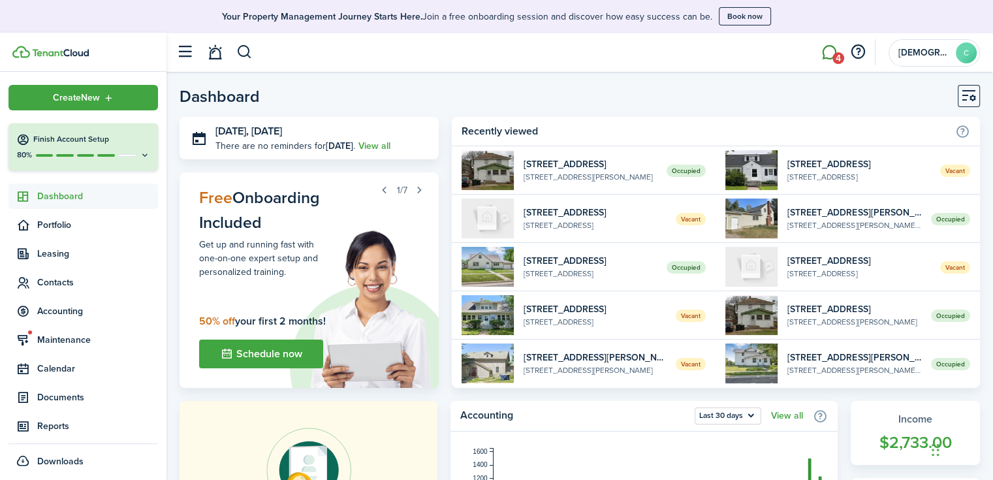
click at [832, 53] on link "4" at bounding box center [829, 52] width 25 height 33
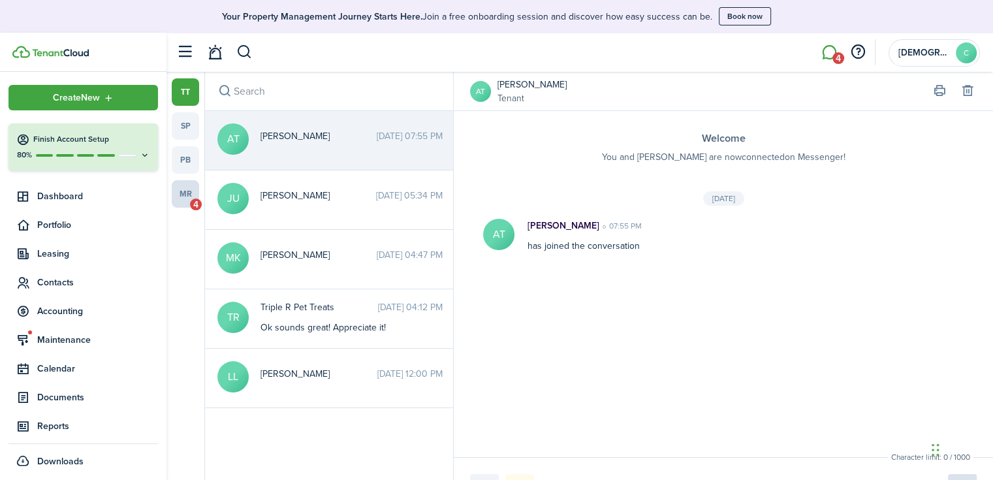
click at [197, 188] on link "mr 4" at bounding box center [185, 193] width 27 height 27
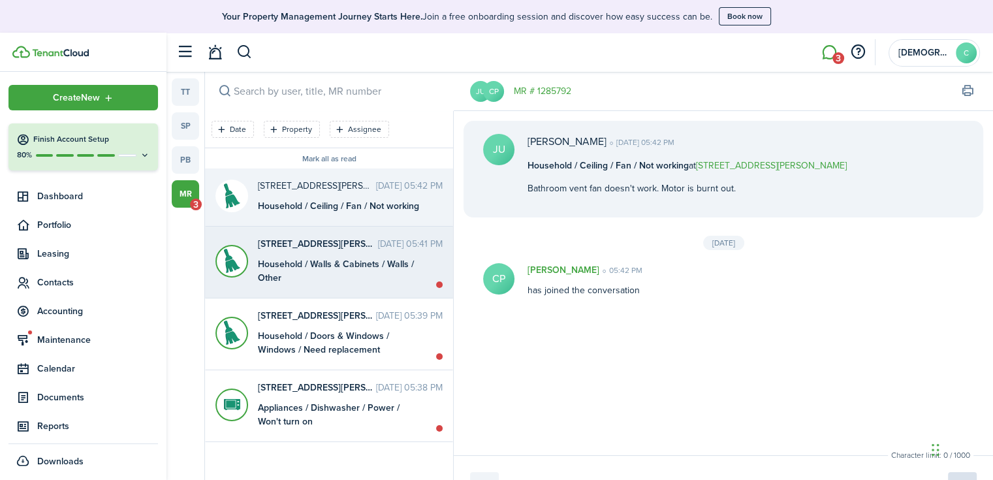
click at [377, 257] on div "Household / Walls & Cabinets / Walls / Other" at bounding box center [339, 270] width 163 height 27
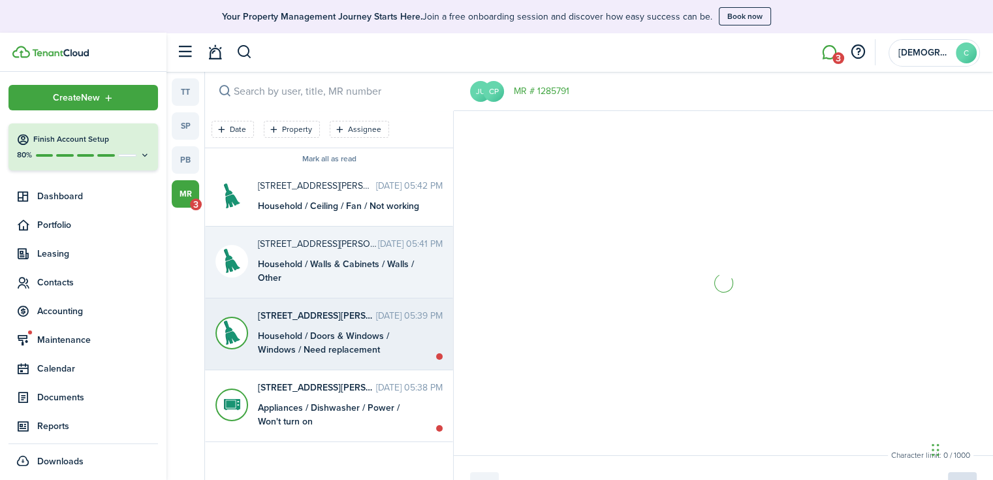
click at [332, 327] on div "[STREET_ADDRESS][PERSON_NAME] [DATE] 05:39 PM Household / Doors & Windows / Win…" at bounding box center [350, 333] width 204 height 48
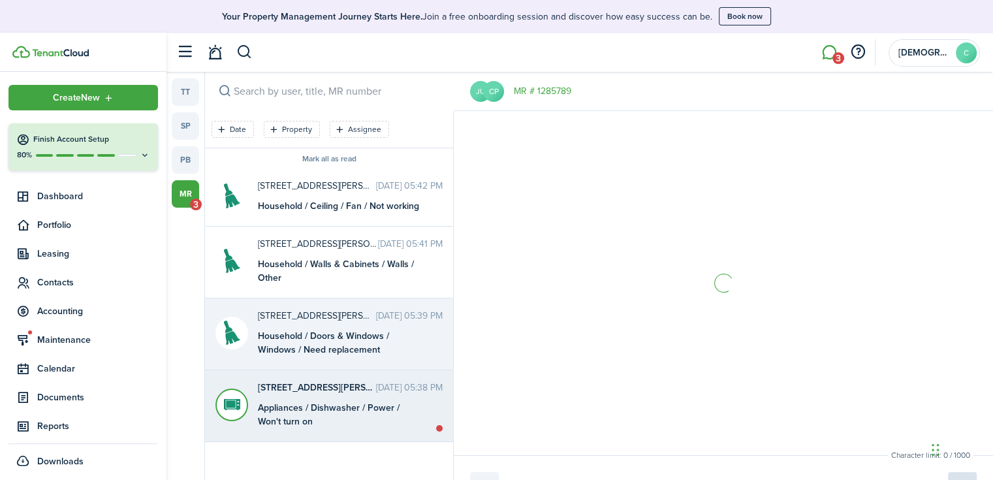
click at [319, 394] on div "[STREET_ADDRESS][PERSON_NAME] [DATE] 05:38 PM Appliances / Dishwasher / Power /…" at bounding box center [350, 405] width 204 height 48
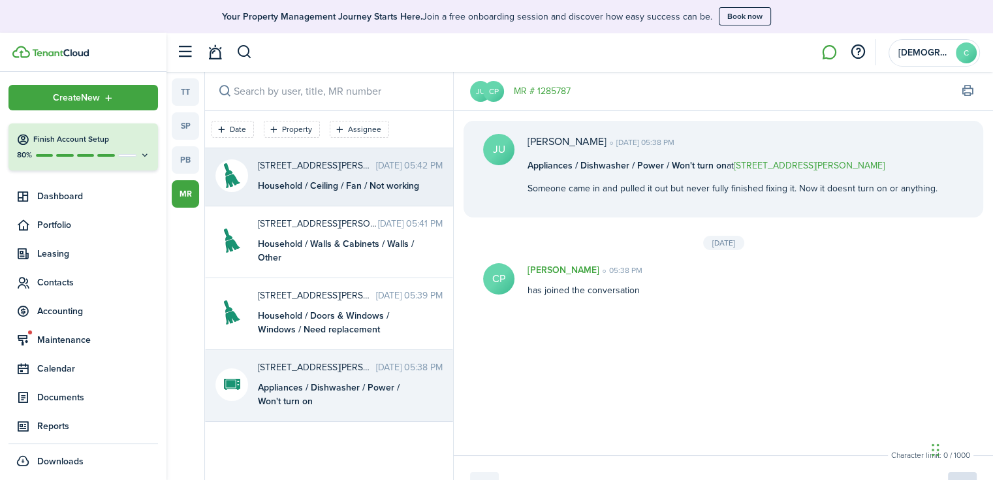
click at [336, 179] on div "Household / Ceiling / Fan / Not working" at bounding box center [339, 186] width 163 height 14
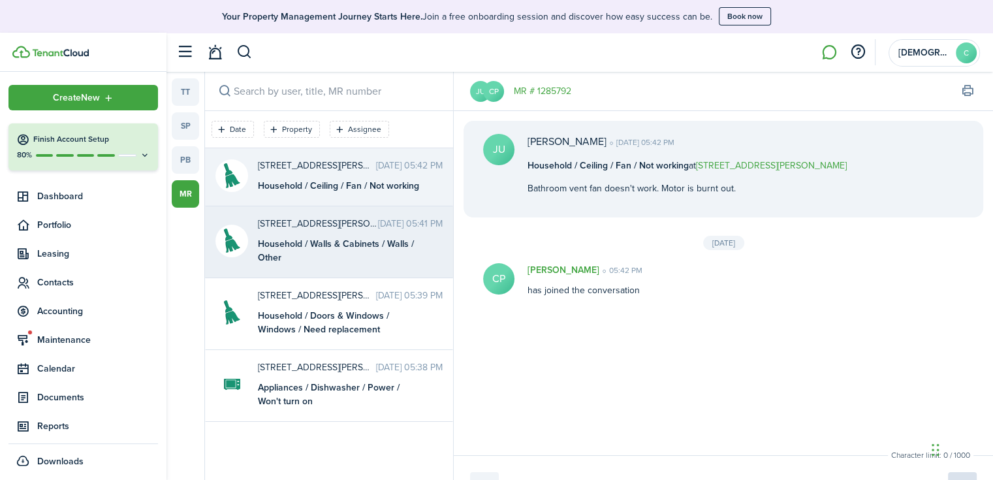
click at [345, 253] on div "Household / Walls & Cabinets / Walls / Other" at bounding box center [339, 250] width 163 height 27
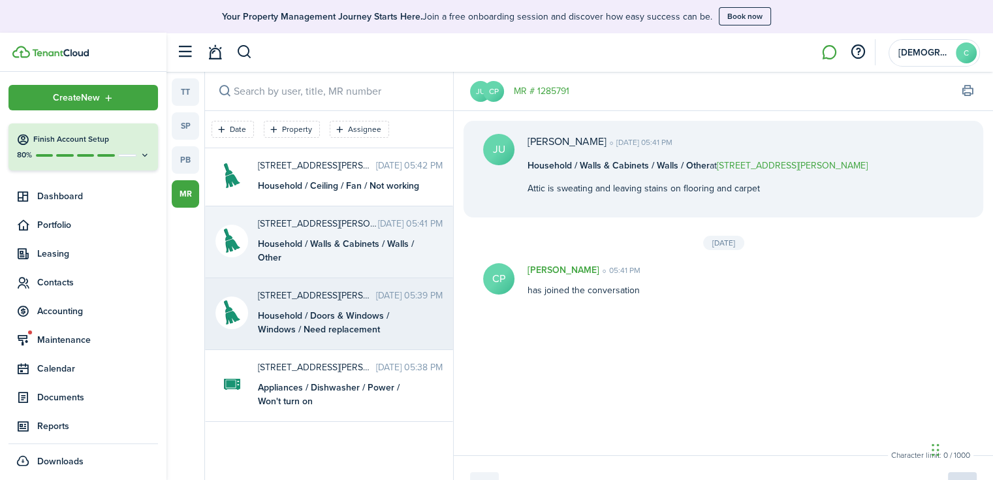
click at [336, 309] on div "Household / Doors & Windows / Windows / Need replacement" at bounding box center [339, 322] width 163 height 27
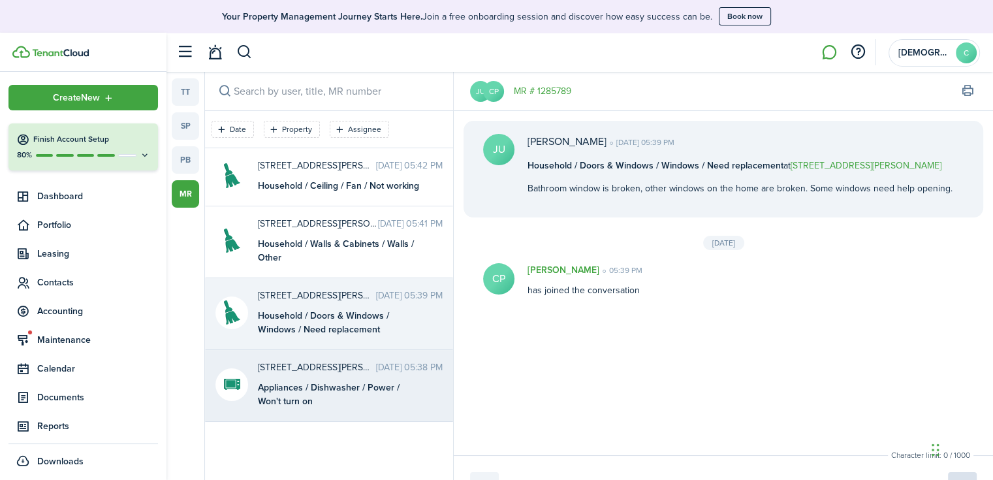
click at [376, 371] on time "[DATE] 05:38 PM" at bounding box center [409, 367] width 67 height 14
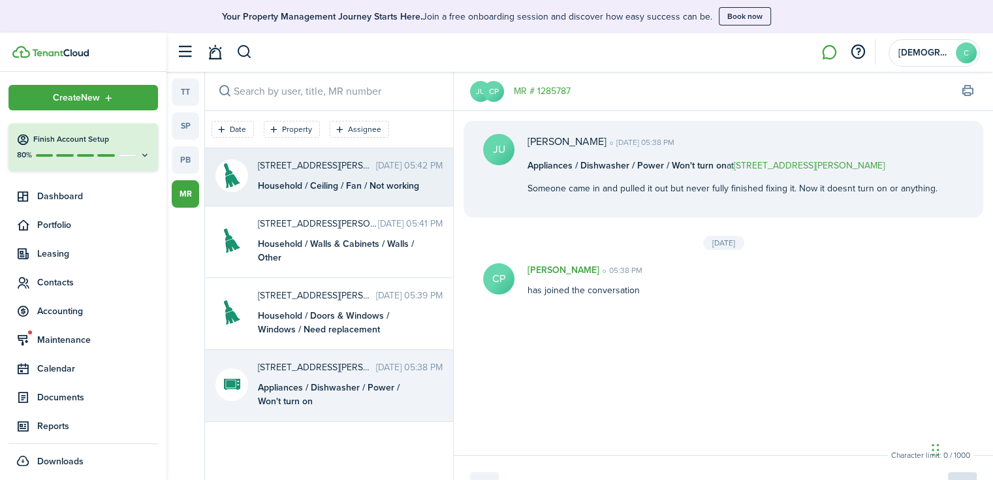
click at [345, 187] on div "Household / Ceiling / Fan / Not working" at bounding box center [339, 186] width 163 height 14
click at [376, 369] on time "[DATE] 05:38 PM" at bounding box center [409, 367] width 67 height 14
click at [337, 182] on div "Household / Ceiling / Fan / Not working" at bounding box center [339, 186] width 163 height 14
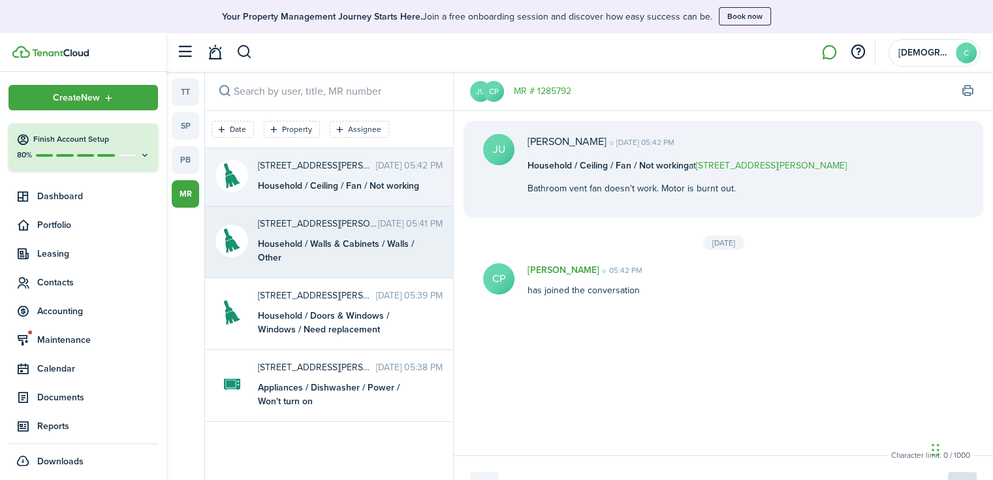
click at [332, 253] on div "Household / Walls & Cabinets / Walls / Other" at bounding box center [339, 250] width 163 height 27
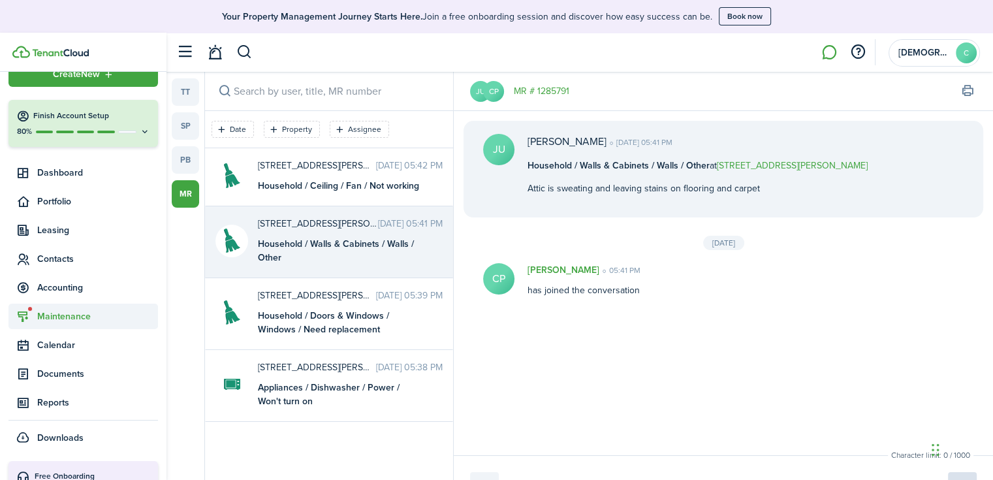
scroll to position [65, 0]
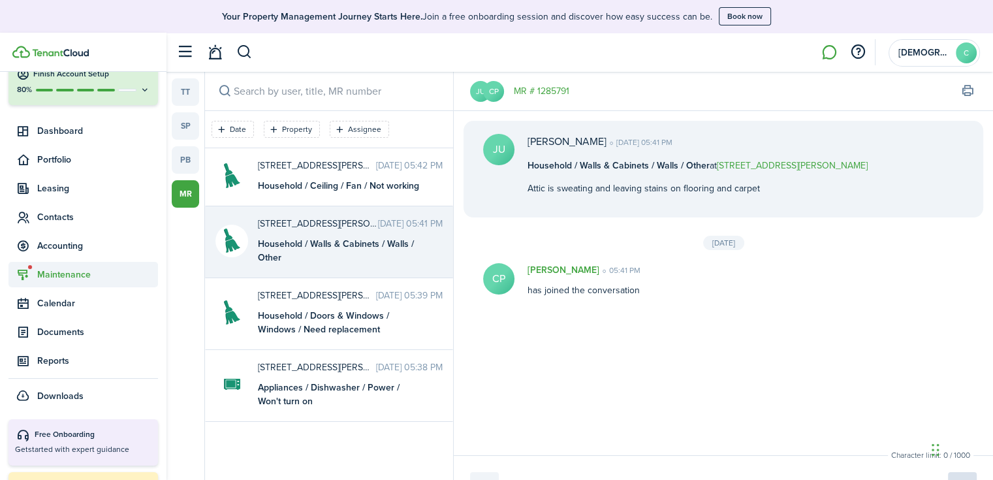
click at [73, 278] on span "Maintenance" at bounding box center [97, 275] width 121 height 14
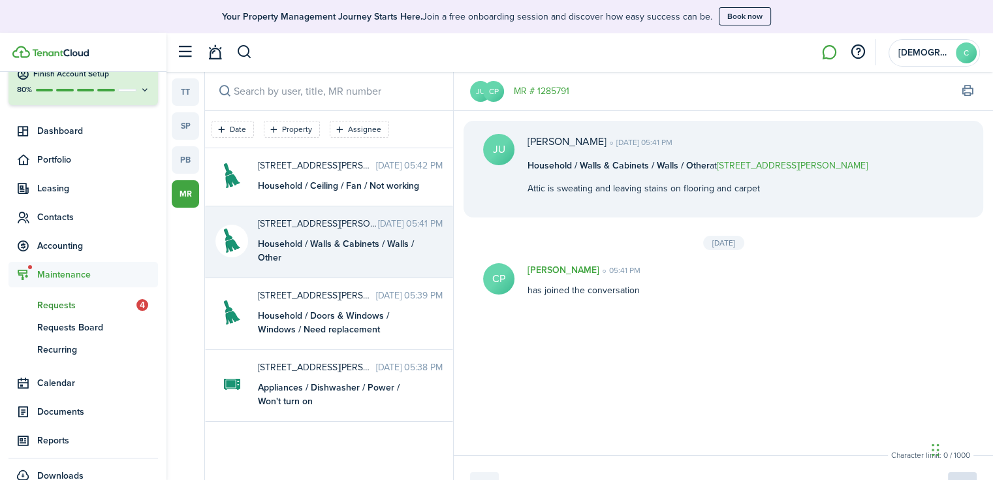
click at [81, 305] on span "Requests" at bounding box center [86, 305] width 99 height 14
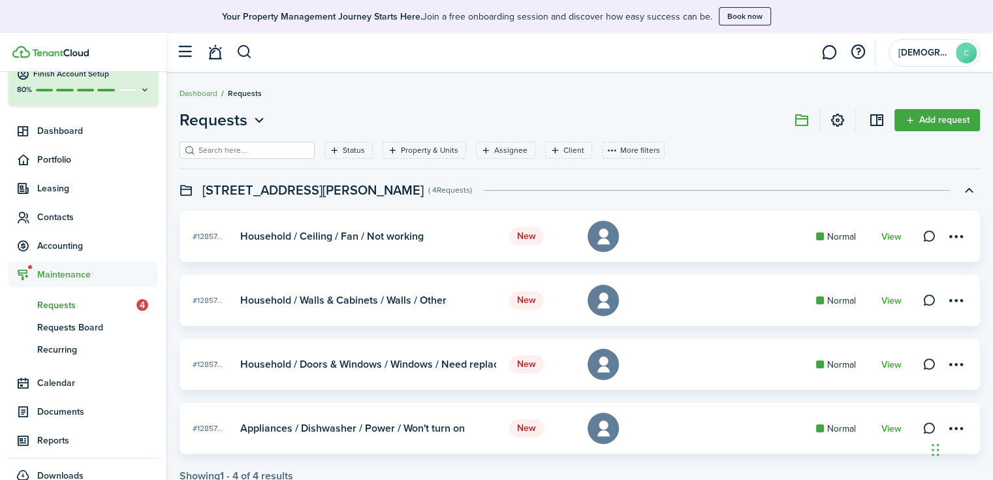
click at [366, 300] on card-title "Household / Walls & Cabinets / Walls / Other" at bounding box center [343, 300] width 206 height 12
click at [886, 301] on link "View" at bounding box center [891, 301] width 20 height 10
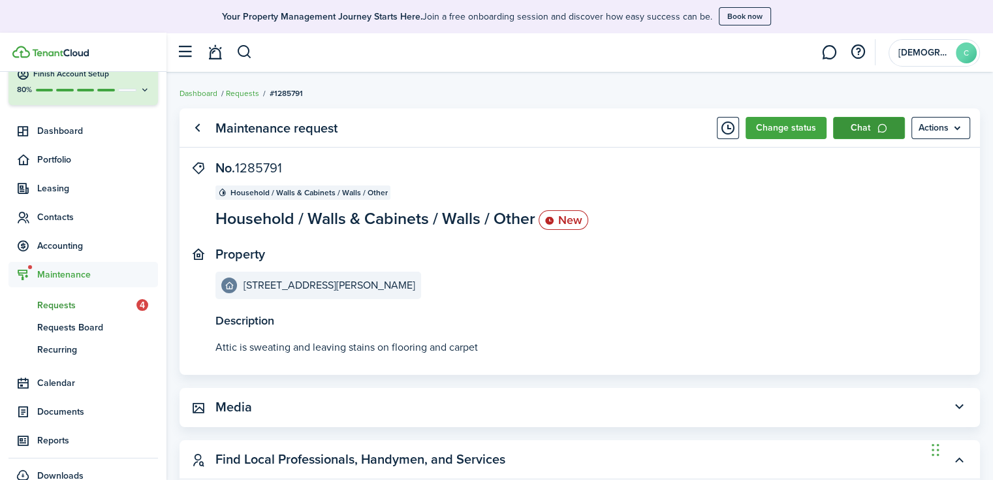
click at [869, 127] on link "Chat" at bounding box center [869, 128] width 72 height 22
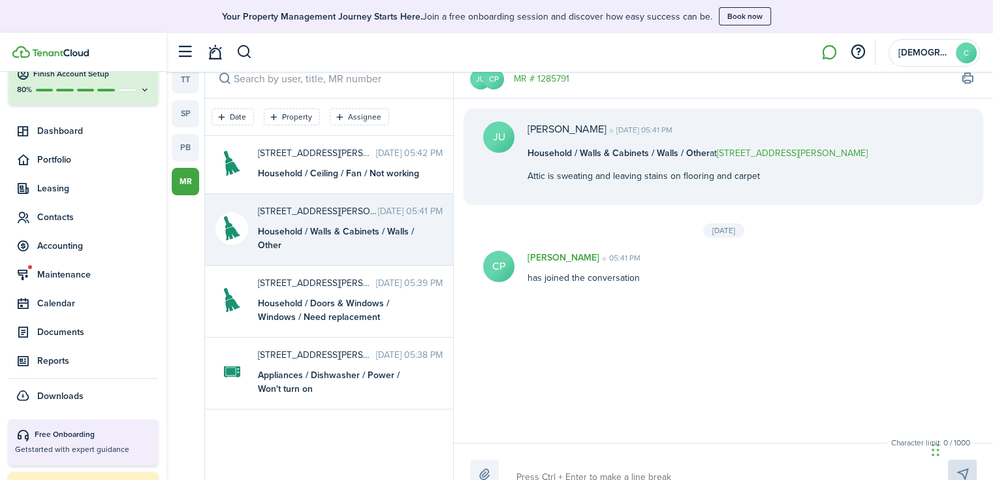
scroll to position [30, 0]
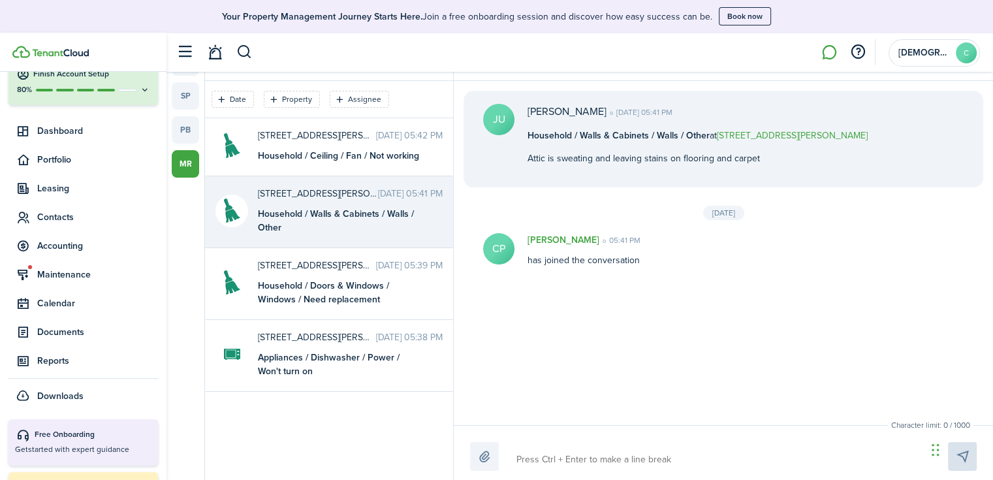
click at [632, 458] on textarea at bounding box center [717, 459] width 410 height 22
type textarea "C"
type textarea "Ca"
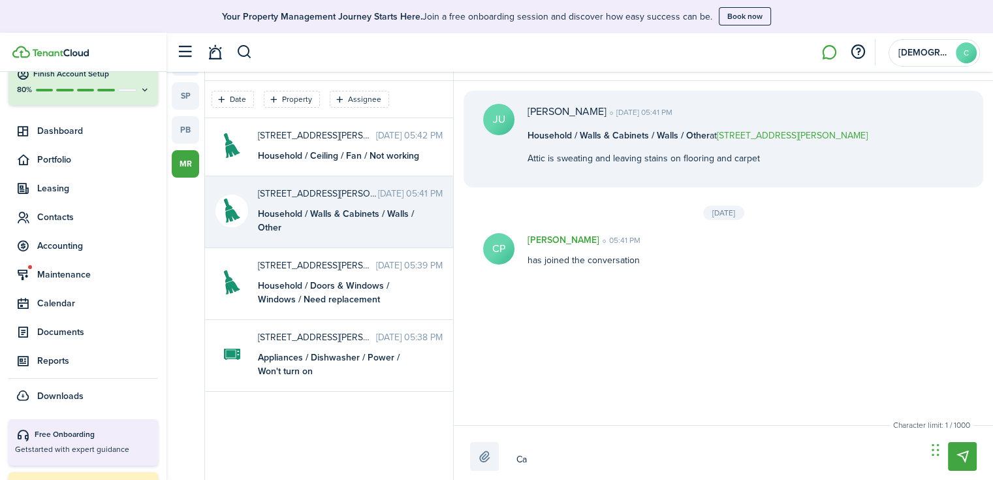
type textarea "Can"
type textarea "Can y"
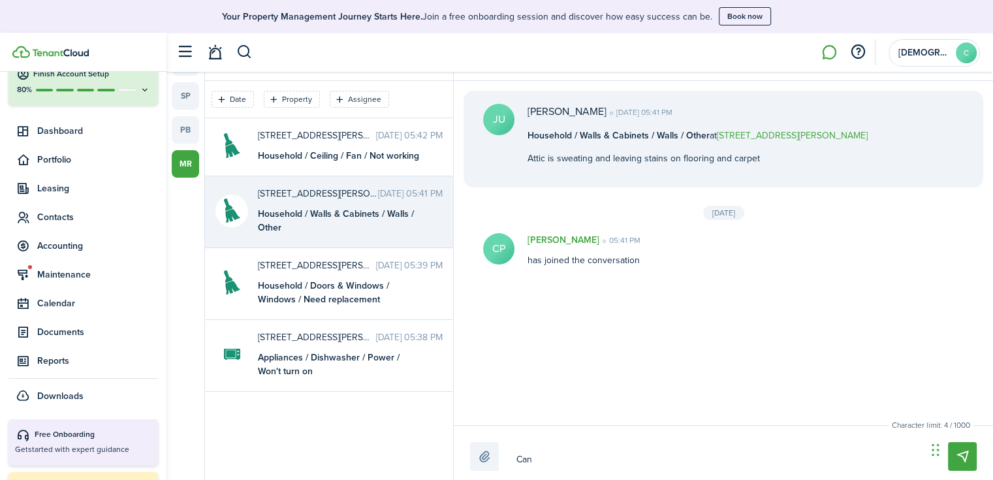
type textarea "Can y"
type textarea "Can yo"
type textarea "Can you"
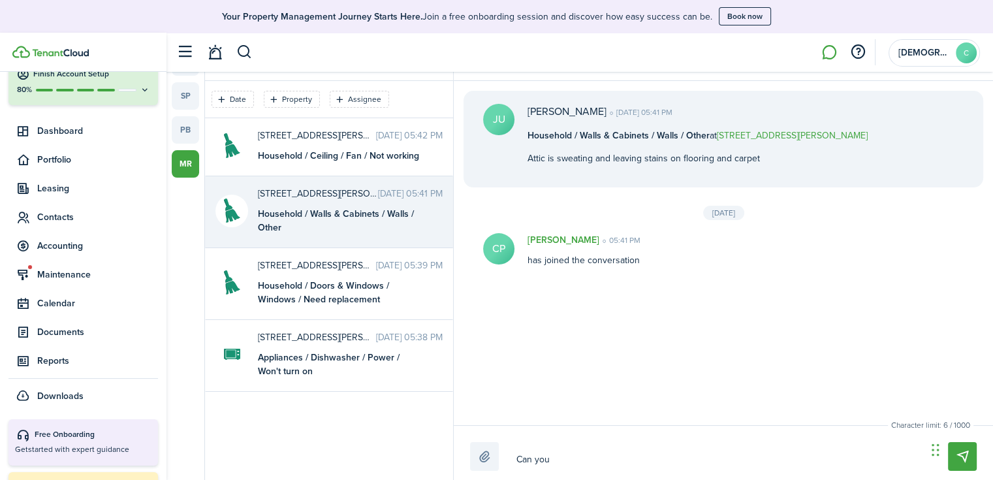
type textarea "Can you"
type textarea "Can you t"
type textarea "Can you ta"
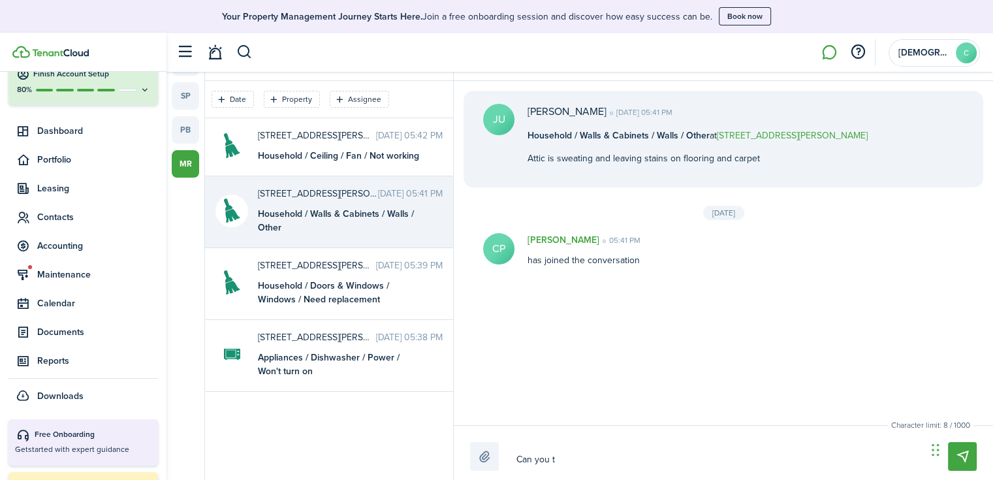
type textarea "Can you ta"
type textarea "Can you tak"
type textarea "Can you take"
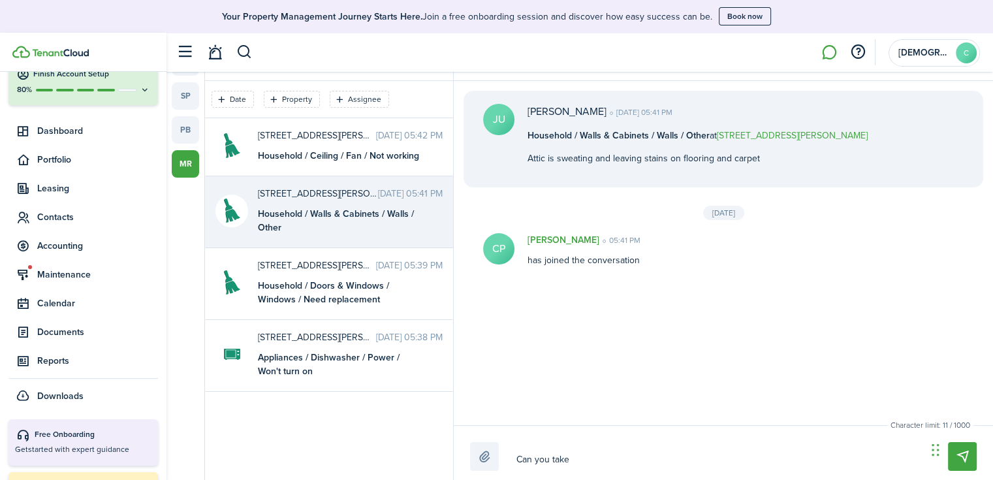
type textarea "Can you take"
type textarea "Can you take s"
type textarea "Can you take so"
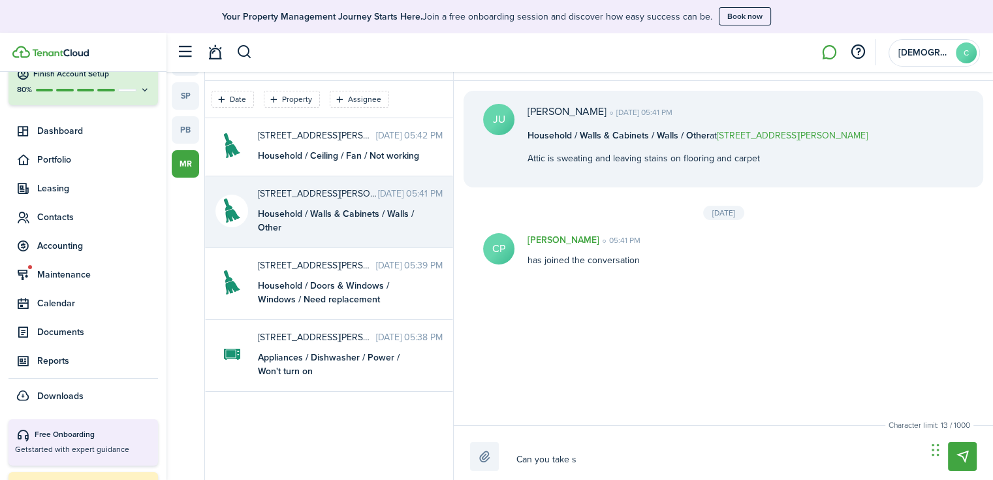
type textarea "Can you take so"
type textarea "Can you take som"
type textarea "Can you take some"
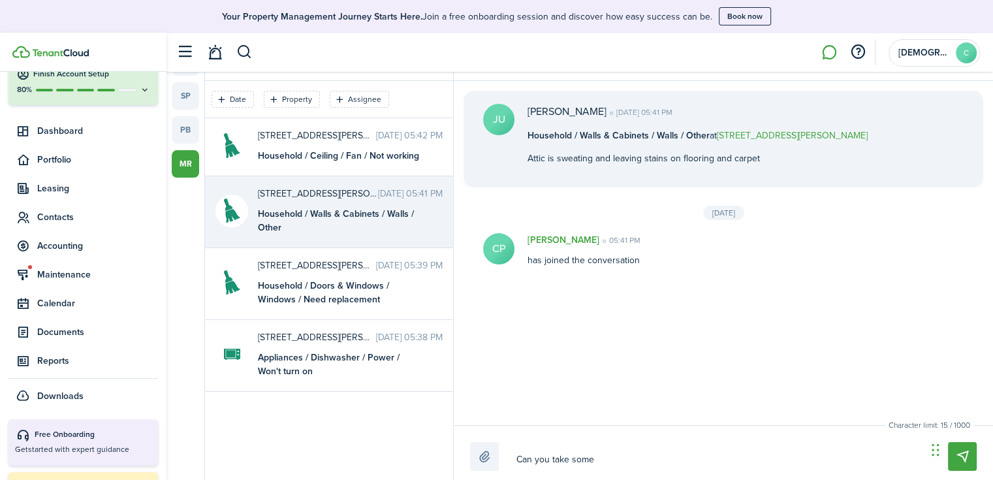
type textarea "Can you take some"
type textarea "Can you take some p"
type textarea "Can you take some pi"
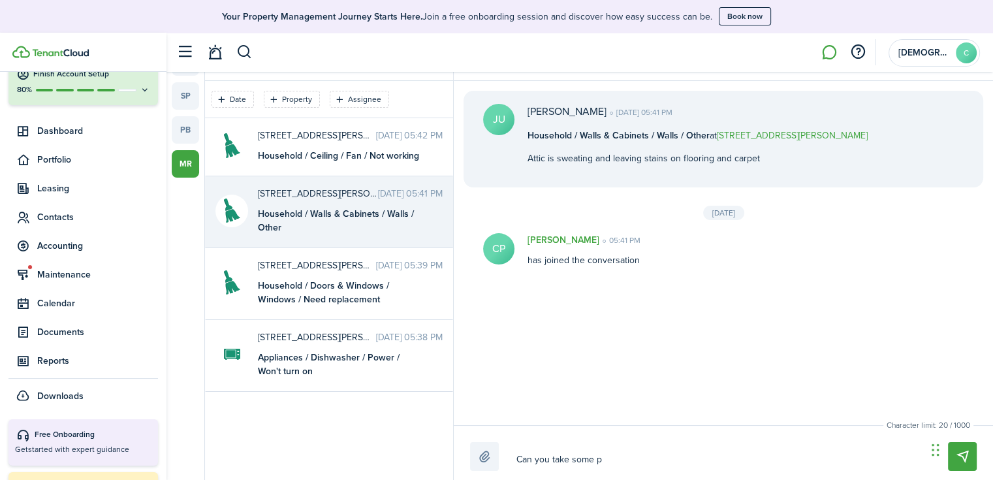
type textarea "Can you take some pi"
type textarea "Can you take some pic"
type textarea "Can you take some pict"
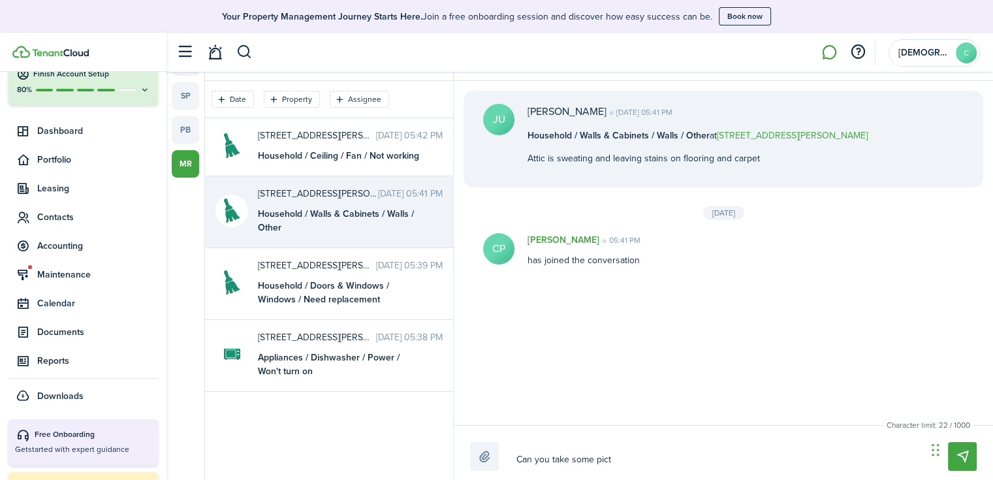
type textarea "Can you take some pictu"
type textarea "Can you take some pictur"
type textarea "Can you take some picture"
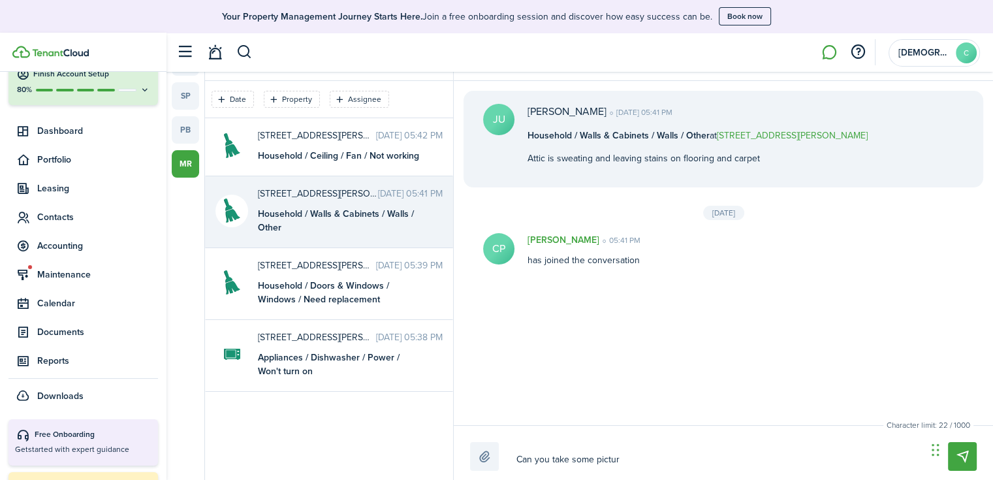
type textarea "Can you take some picture"
type textarea "Can you take some pictures"
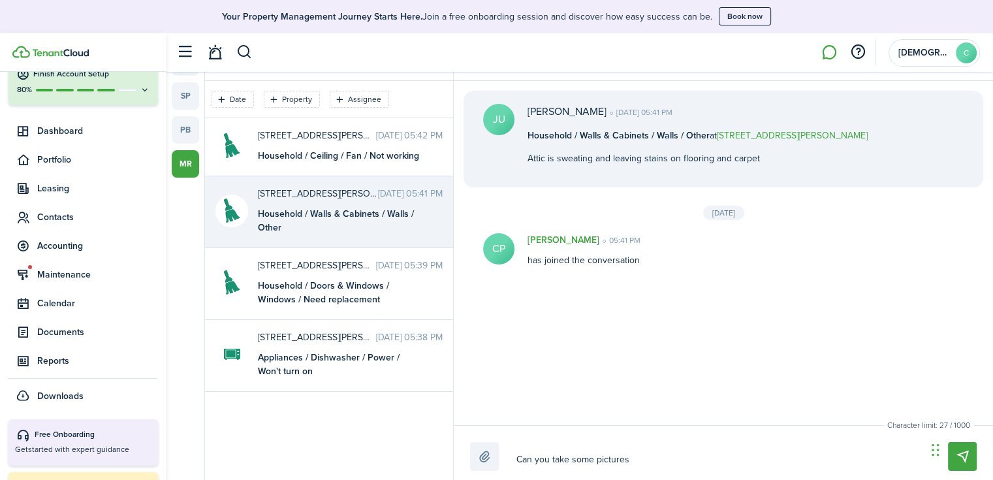
type textarea "Can you take some pictures o"
type textarea "Can you take some pictures of"
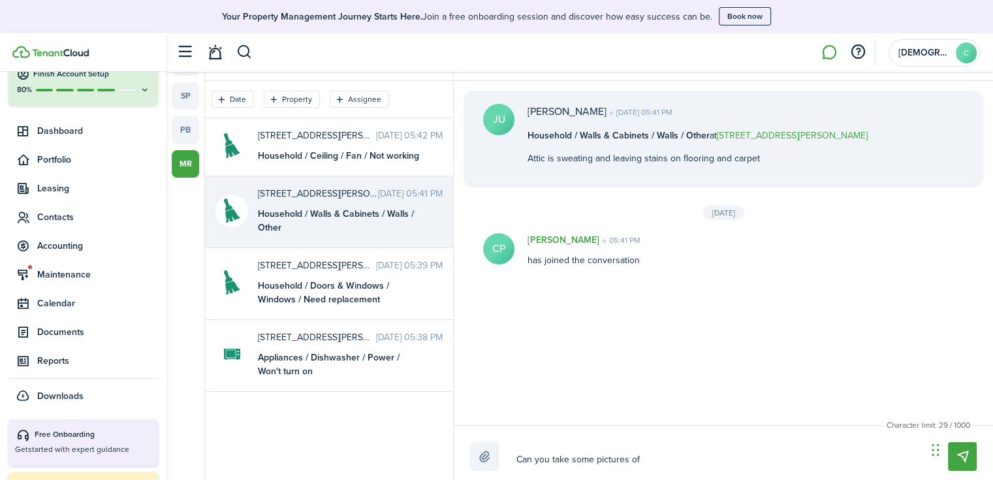
type textarea "Can you take some pictures of"
click at [674, 456] on textarea "Can you take some pictures of" at bounding box center [717, 459] width 410 height 22
type textarea "Can you take some pictures of w"
type textarea "Can you take some pictures of wh"
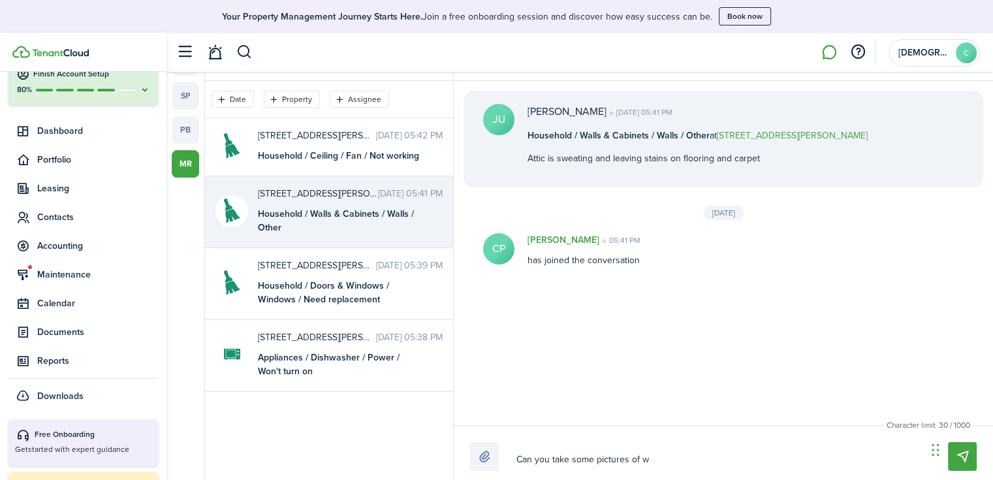
type textarea "Can you take some pictures of wh"
type textarea "Can you take some pictures of wha"
type textarea "Can you take some pictures of what"
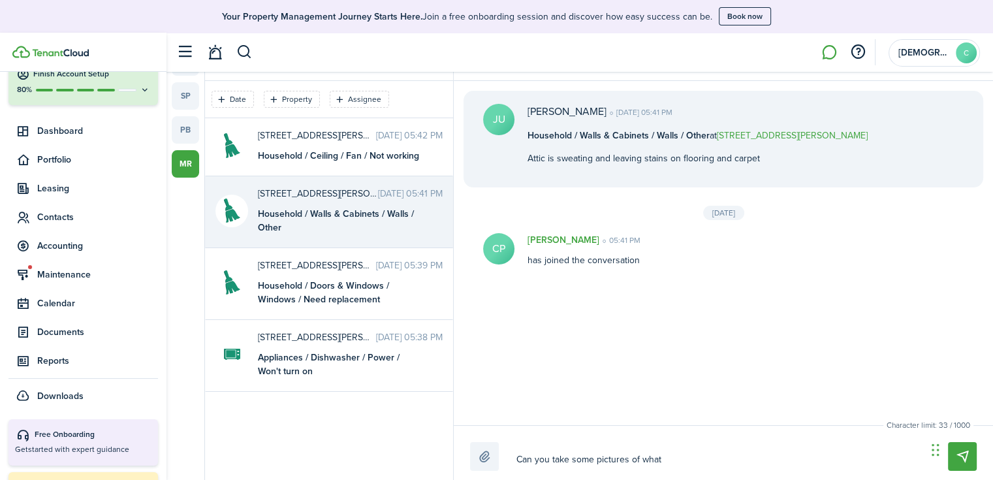
type textarea "Can you take some pictures of what"
type textarea "Can you take some pictures of what y"
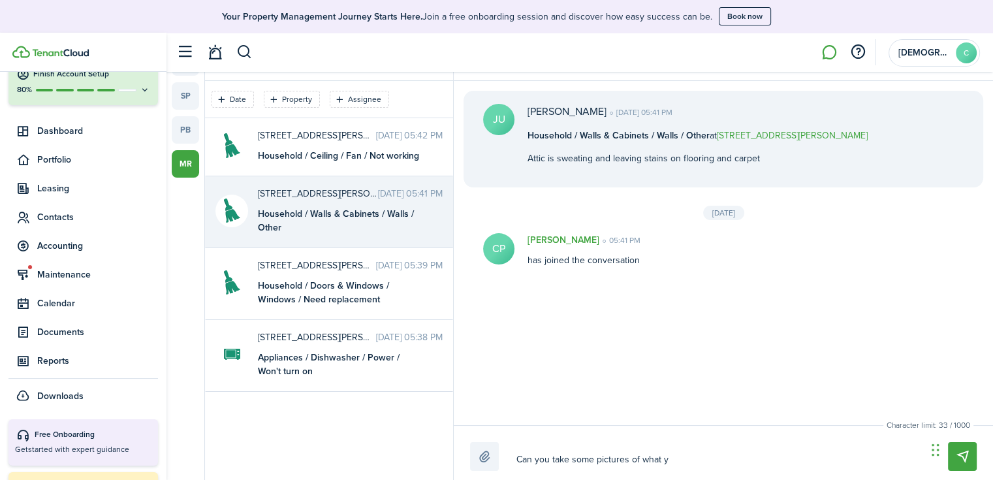
type textarea "Can you take some pictures of what y"
type textarea "Can you take some pictures of what y o"
type textarea "Can you take some pictures of what y ou"
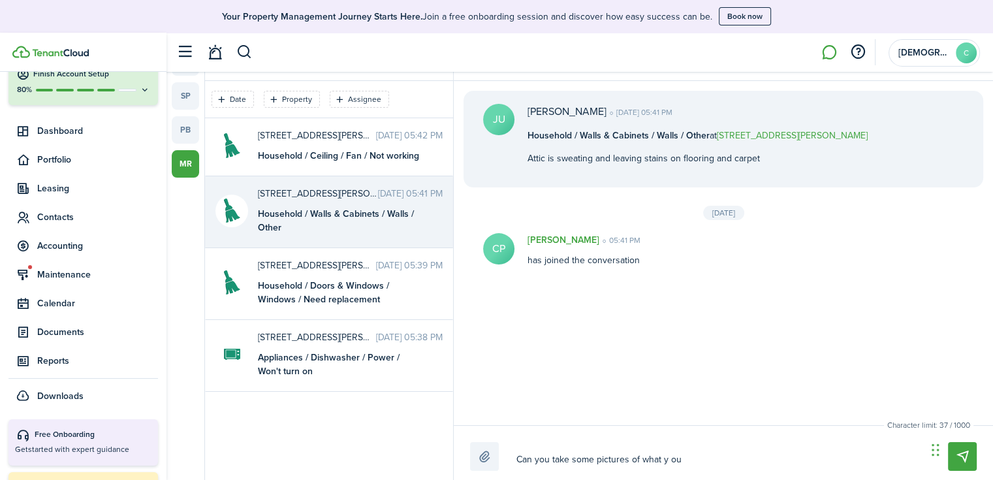
type textarea "Can you take some pictures of what y ou'"
type textarea "Can you take some pictures of what y ou'r"
type textarea "Can you take some pictures of what y ou're"
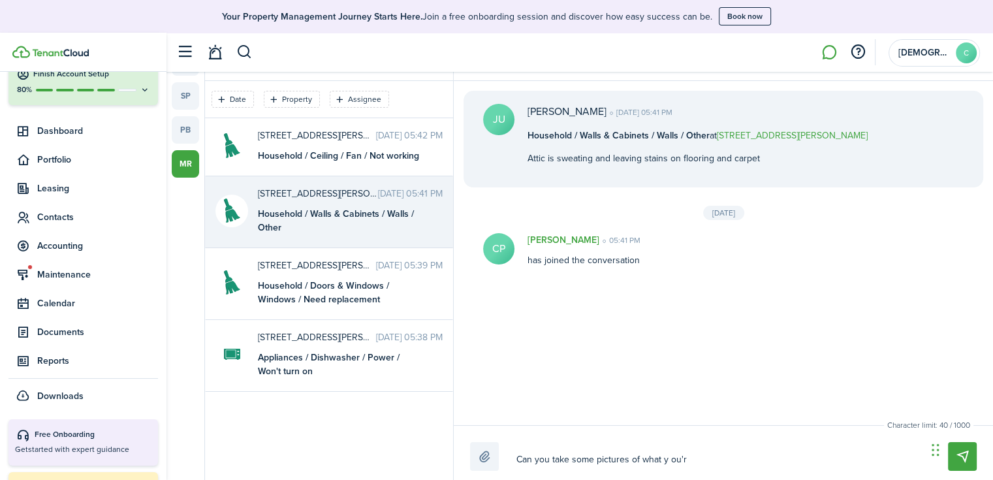
type textarea "Can you take some pictures of what y ou're"
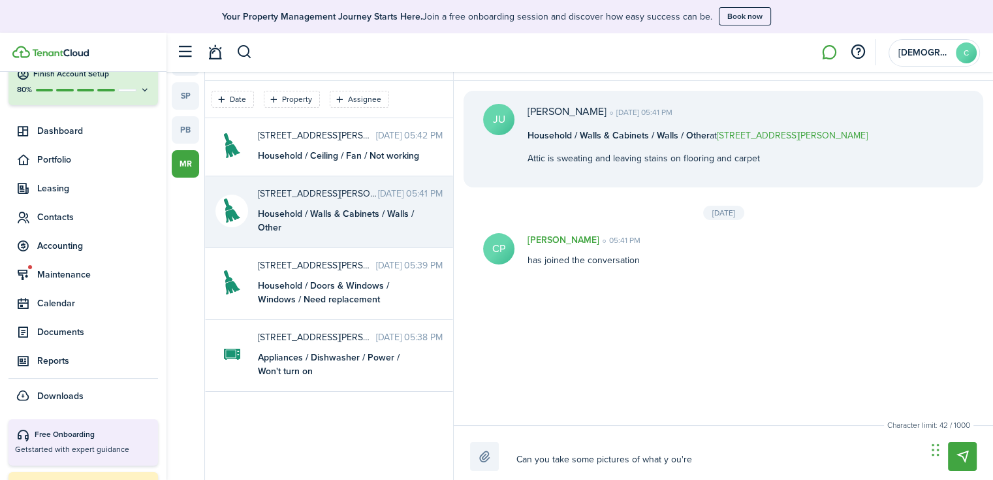
type textarea "Can you take some pictures of what y ou'r"
type textarea "Can you take some pictures of what y ou'"
type textarea "Can you take some pictures of what y ou"
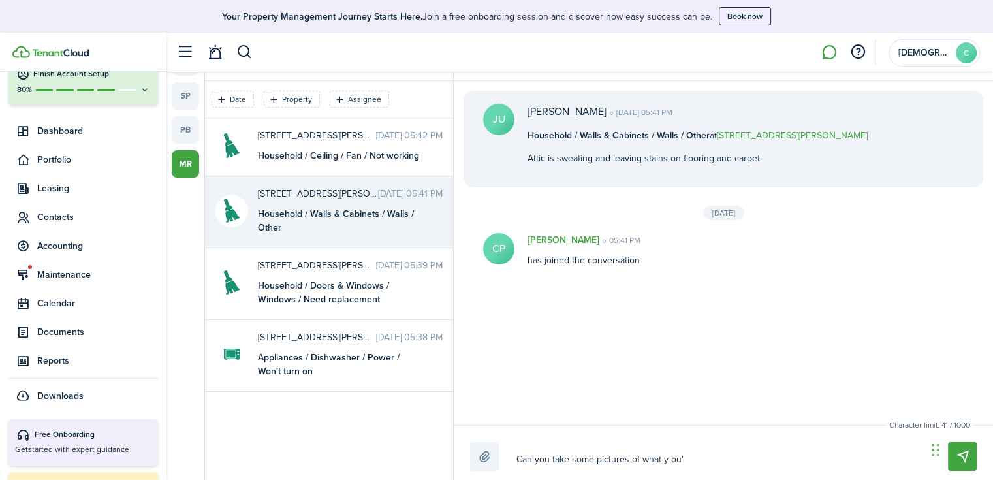
type textarea "Can you take some pictures of what y ou"
type textarea "Can you take some pictures of what y o"
type textarea "Can you take some pictures of what y"
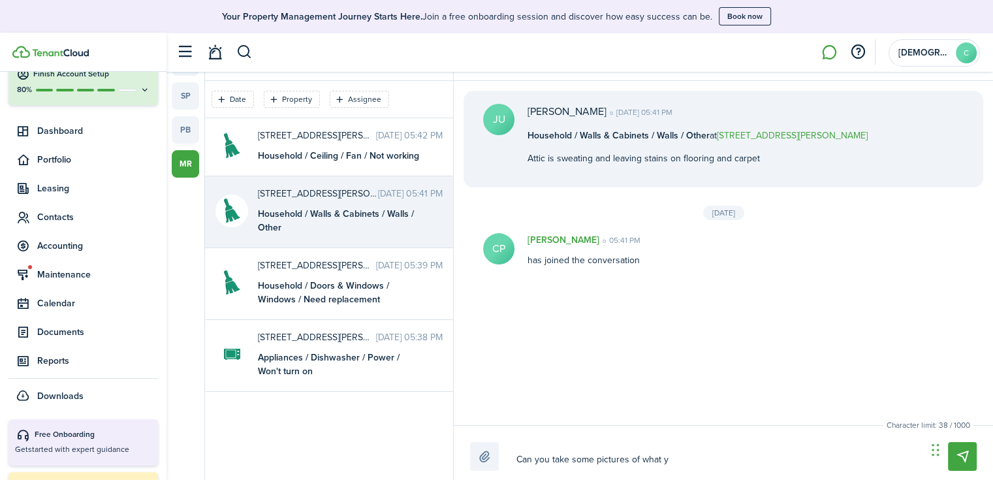
type textarea "Can you take some pictures of what y"
type textarea "Can you take some pictures of what yo"
type textarea "Can you take some pictures of what you"
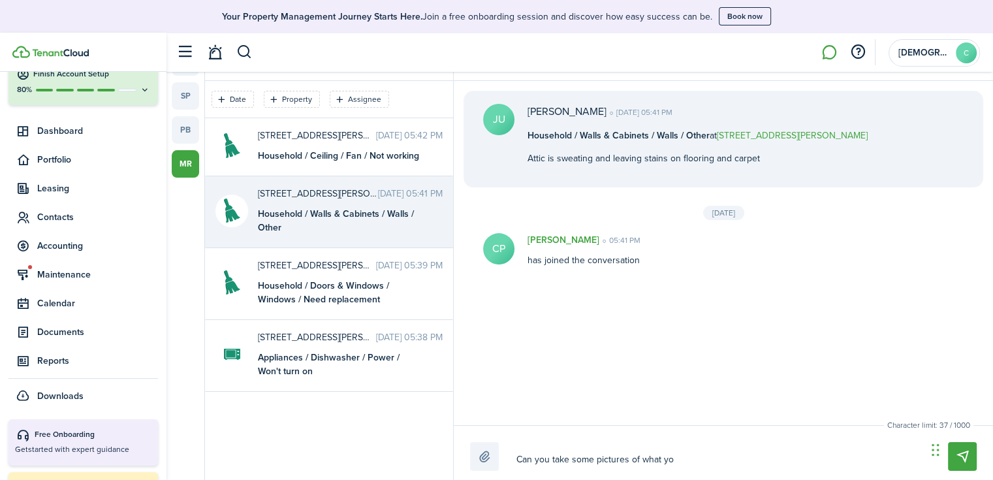
type textarea "Can you take some pictures of what you"
type textarea "Can you take some pictures of what you'"
type textarea "Can you take some pictures of what you'r"
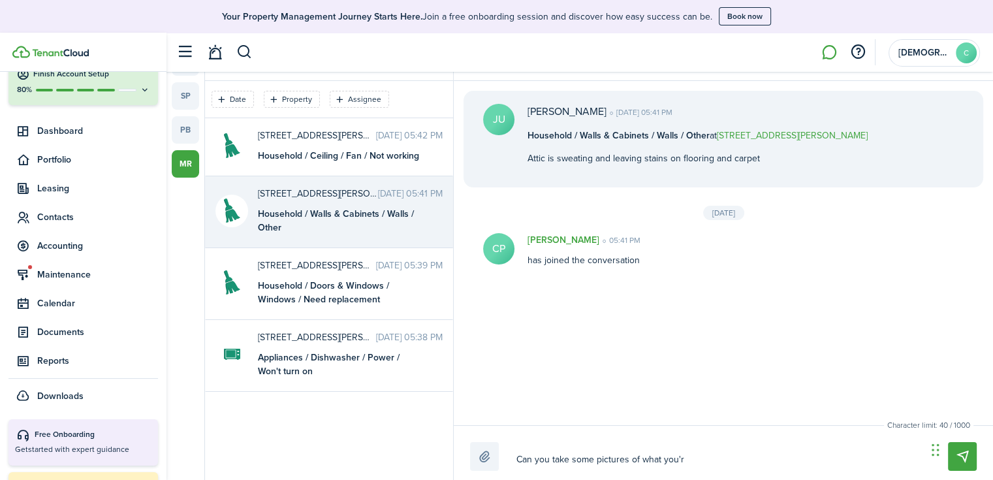
type textarea "Can you take some pictures of what you're"
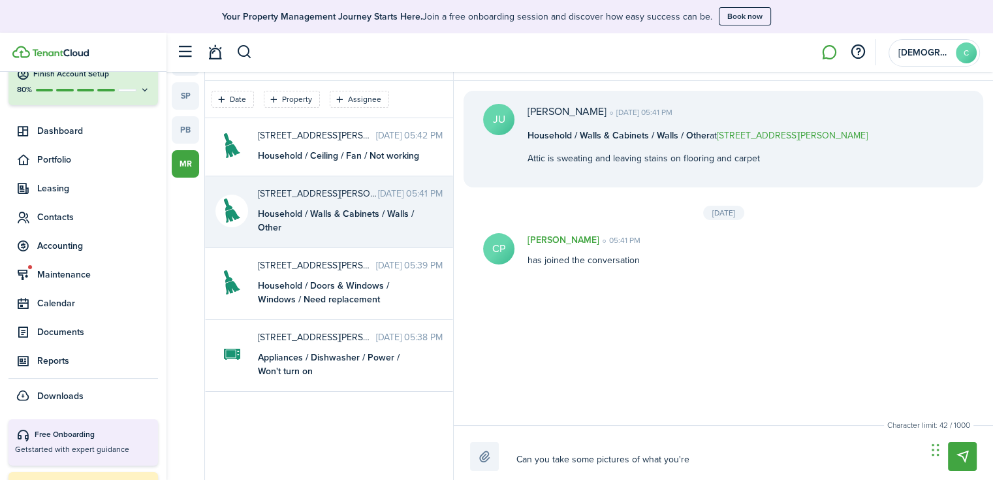
type textarea "Can you take some pictures of what you're"
type textarea "Can you take some pictures of what you'r"
type textarea "Can you take some pictures of what you'"
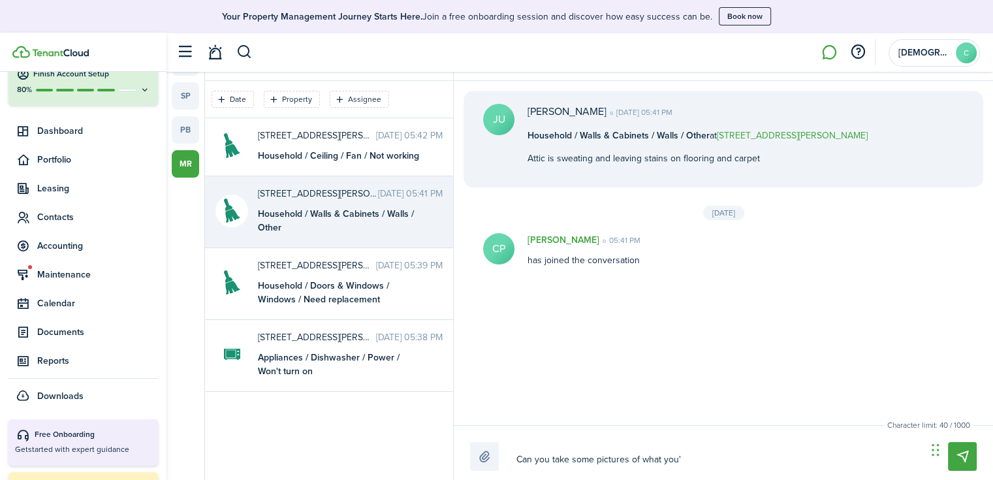
type textarea "Can you take some pictures of what you"
type textarea "Can you take some pictures of what yo"
type textarea "Can you take some pictures of what y"
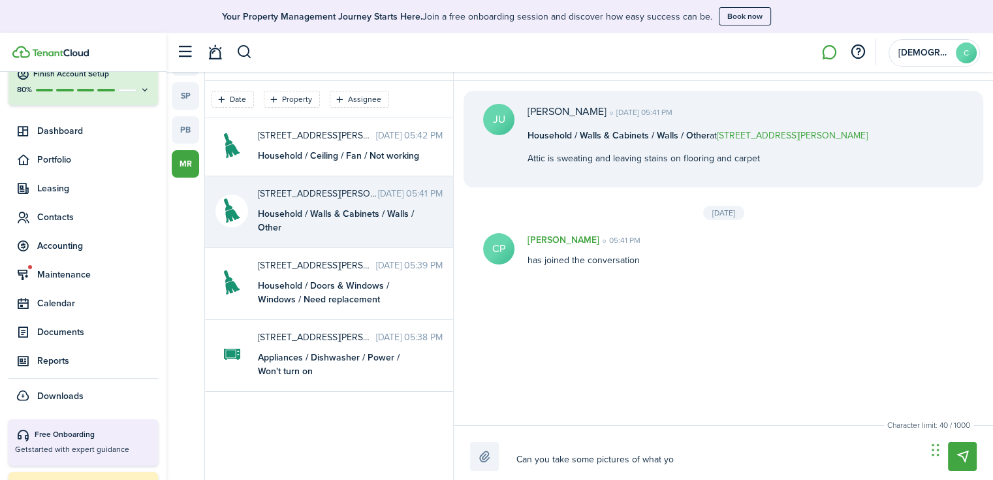
type textarea "Can you take some pictures of what y"
type textarea "Can you take some pictures of what"
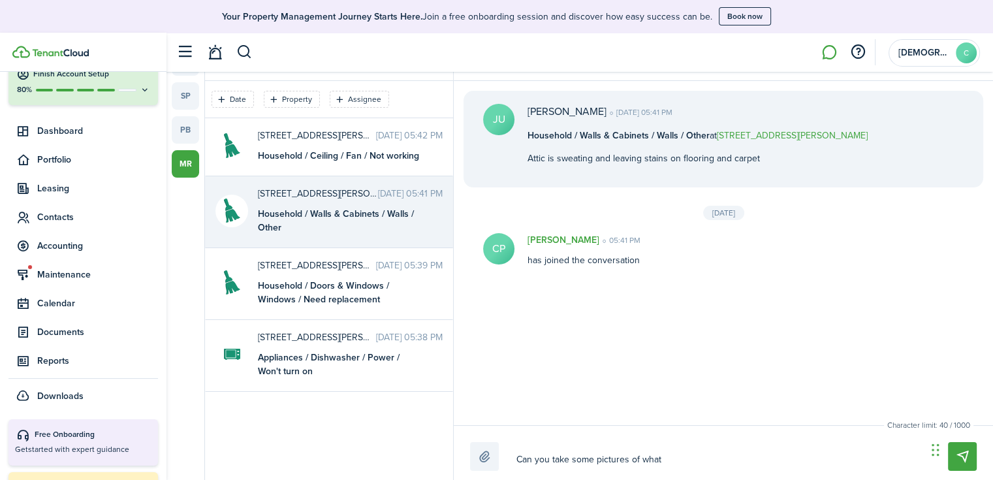
type textarea "Can you take some pictures of wha"
type textarea "Can you take some pictures of wh"
type textarea "Can you take some pictures of w"
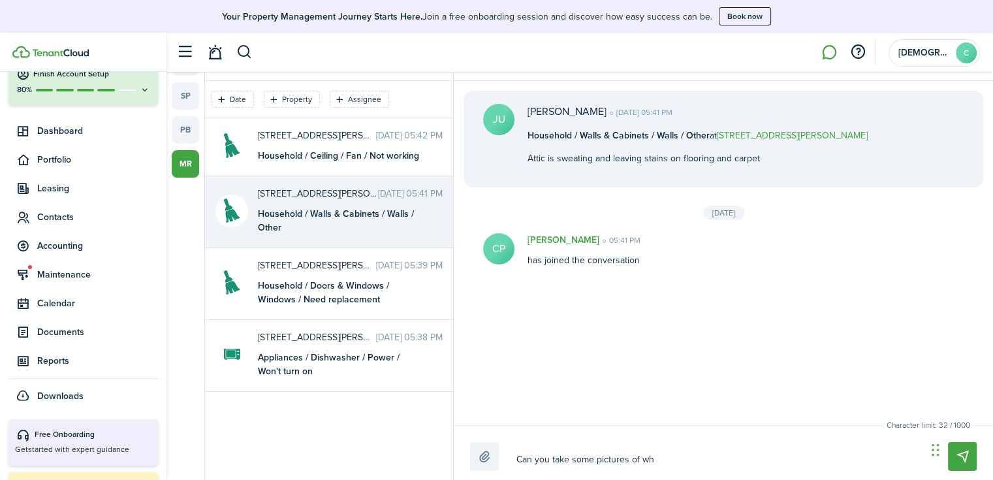
type textarea "Can you take some pictures of w"
type textarea "Can you take some pictures of"
type textarea "Can you take some pictures of a"
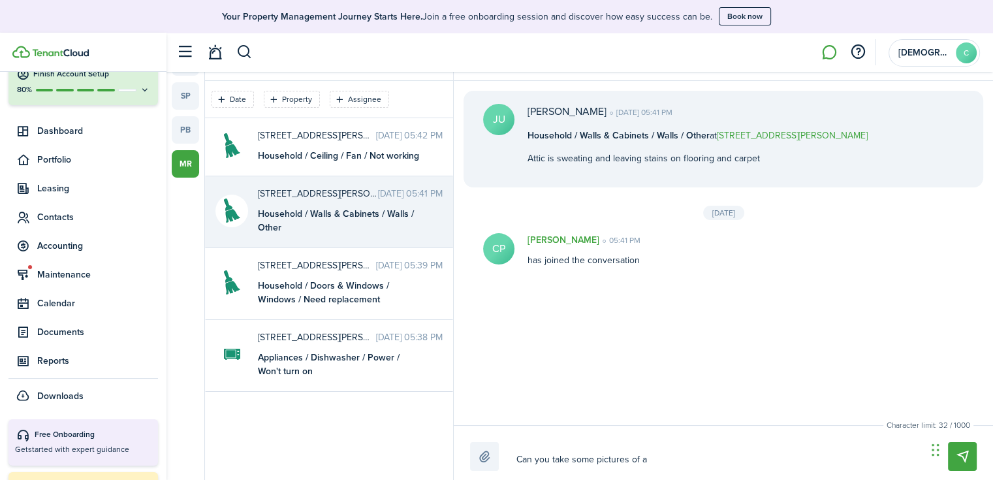
type textarea "Can you take some pictures of an"
type textarea "Can you take some pictures of any"
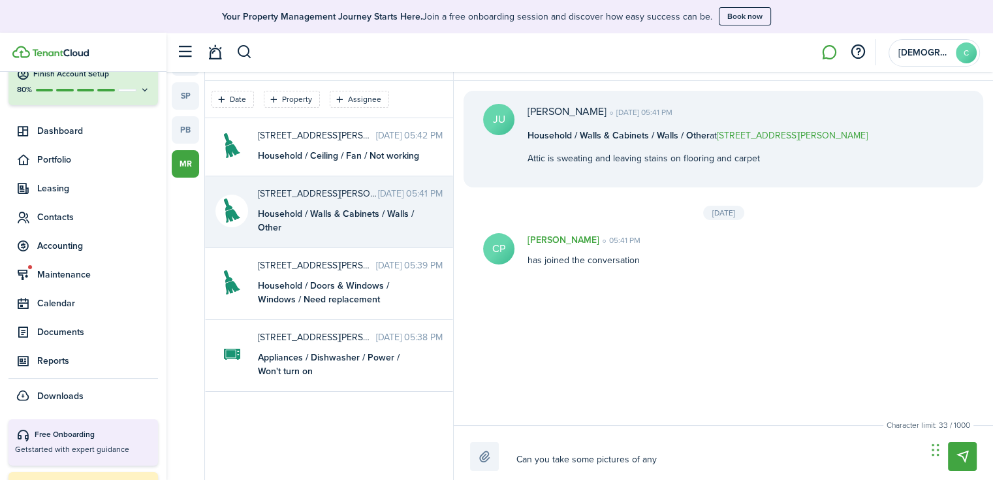
type textarea "Can you take some pictures of any"
type textarea "Can you take some pictures of any s"
type textarea "Can you take some pictures of any st"
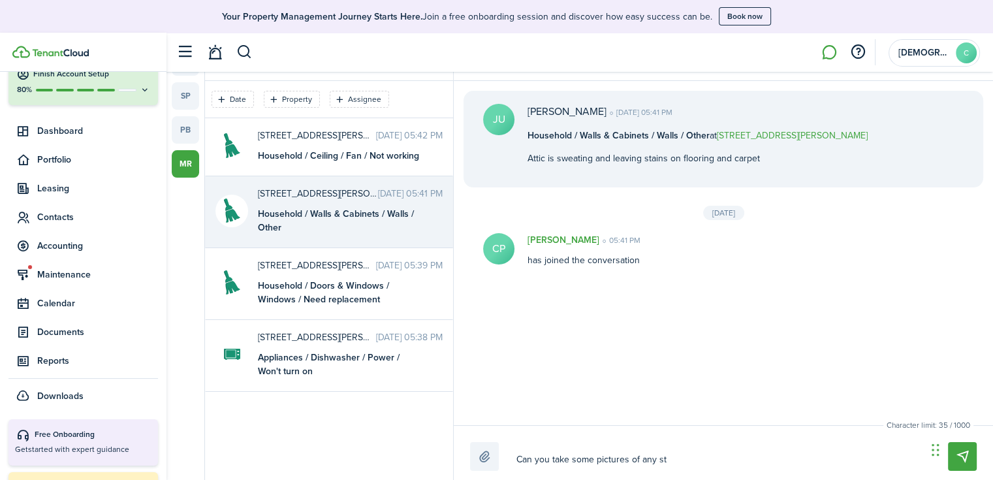
type textarea "Can you take some pictures of any sta"
type textarea "Can you take some pictures of any stai"
type textarea "Can you take some pictures of any stain"
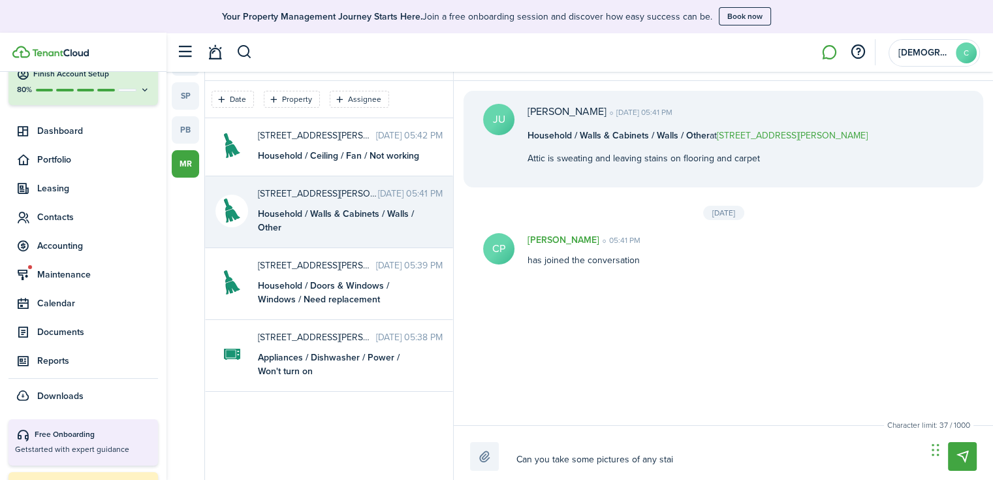
type textarea "Can you take some pictures of any stain"
type textarea "Can you take some pictures of any stains"
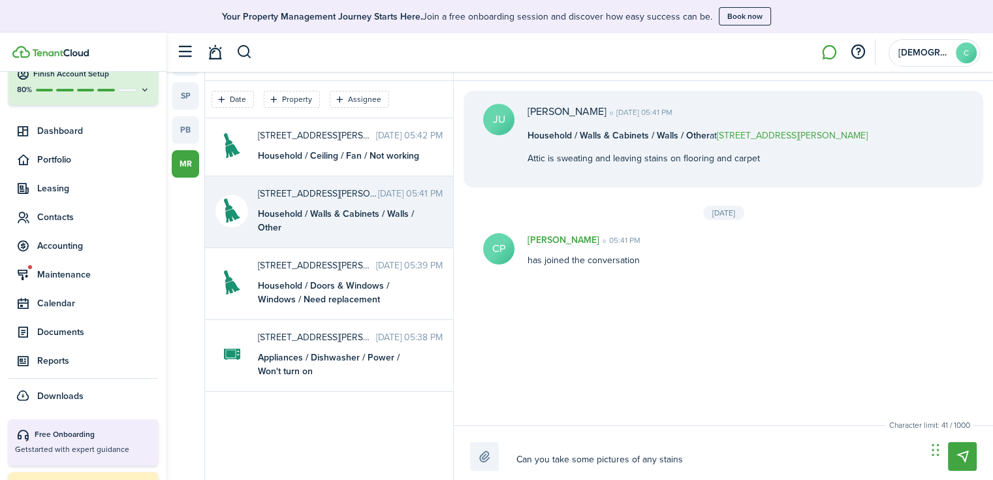
type textarea "Can you take some pictures of any stains o"
type textarea "Can you take some pictures of any stains on"
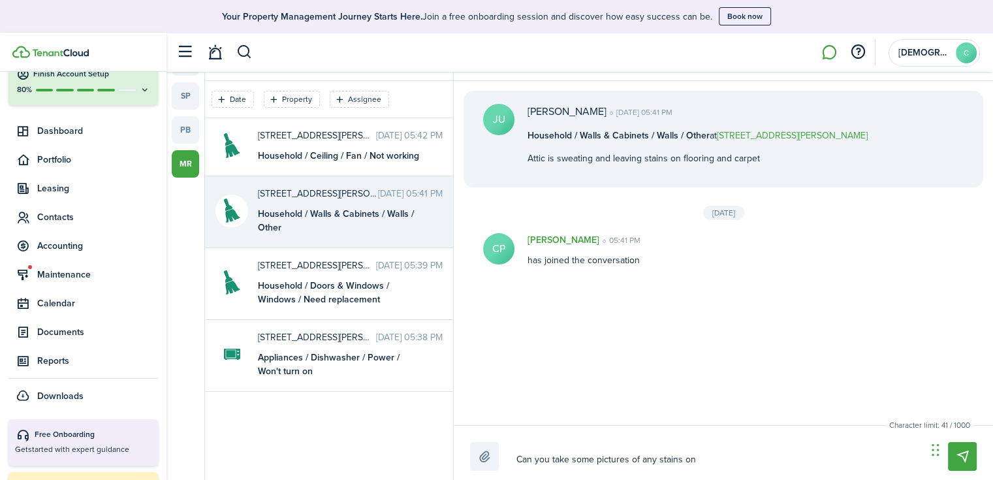
type textarea "Can you take some pictures of any stains on"
type textarea "Can you take some pictures of any stains on t"
type textarea "Can you take some pictures of any stains on th"
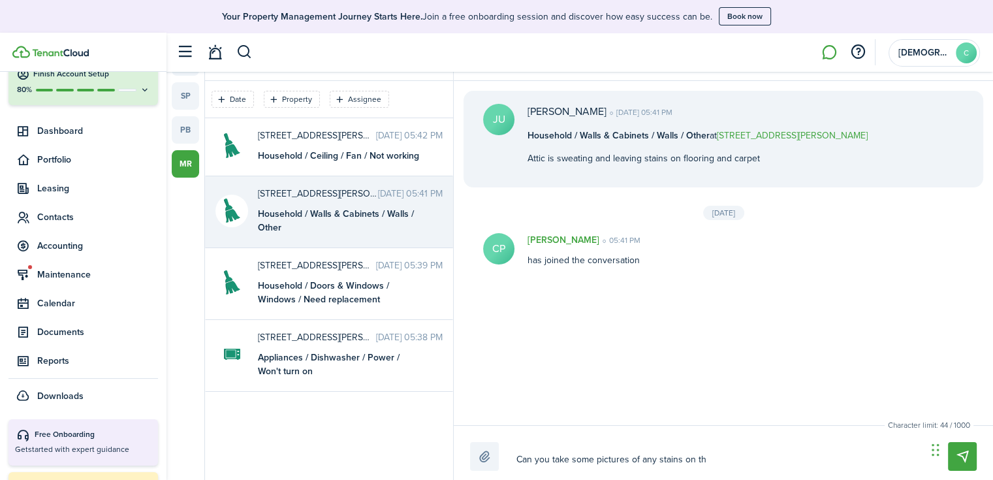
type textarea "Can you take some pictures of any stains on the"
type textarea "Can you take some pictures of any stains on the c"
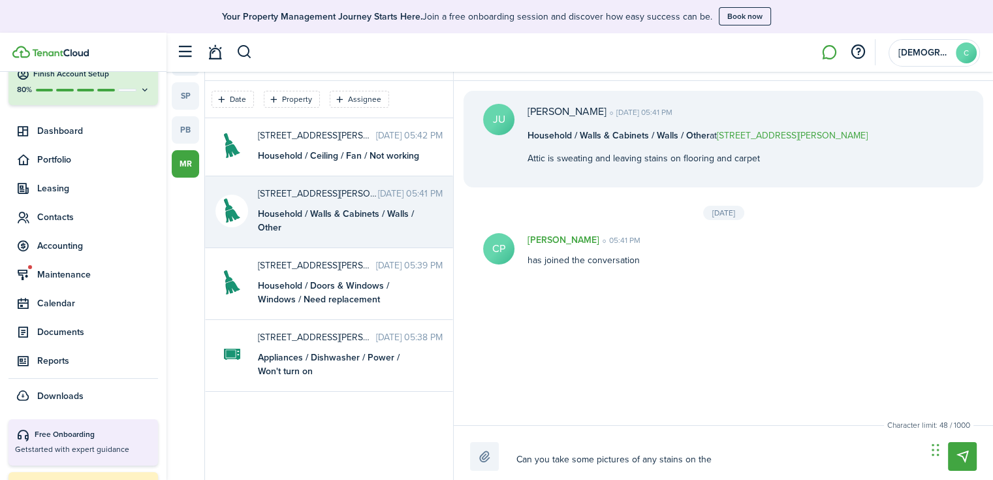
type textarea "Can you take some pictures of any stains on the c"
type textarea "Can you take some pictures of any stains on the ce"
type textarea "Can you take some pictures of any stains on the cei"
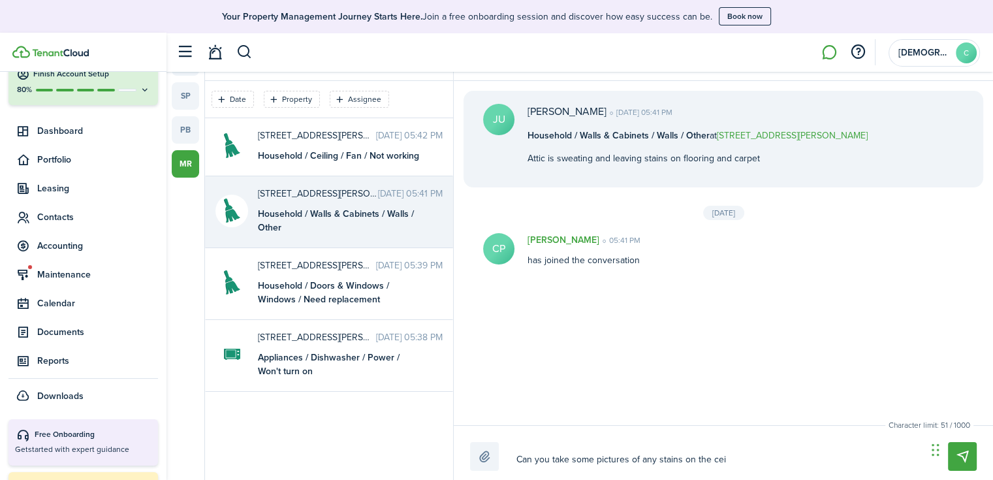
type textarea "Can you take some pictures of any stains on the ceil"
type textarea "Can you take some pictures of any stains on the ceili"
type textarea "Can you take some pictures of any stains on the ceilin"
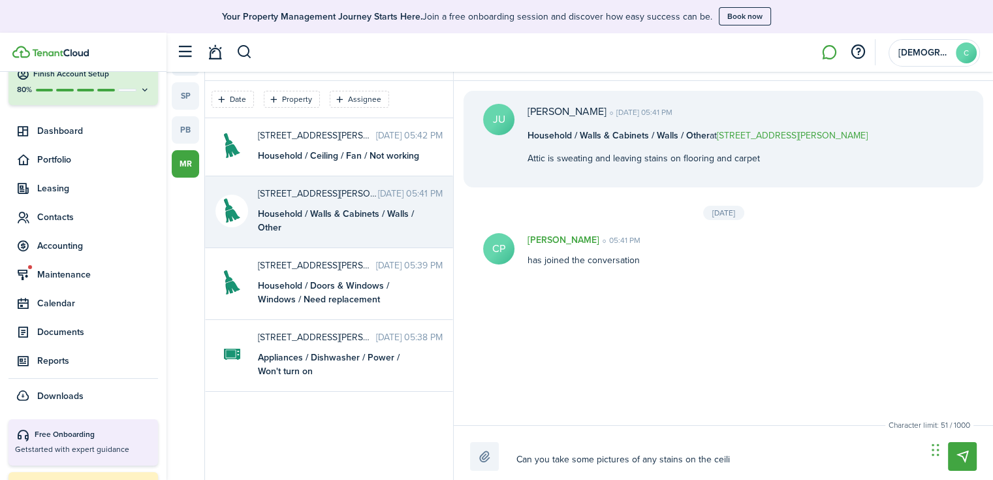
type textarea "Can you take some pictures of any stains on the ceilin"
type textarea "Can you take some pictures of any stains on the ceiling"
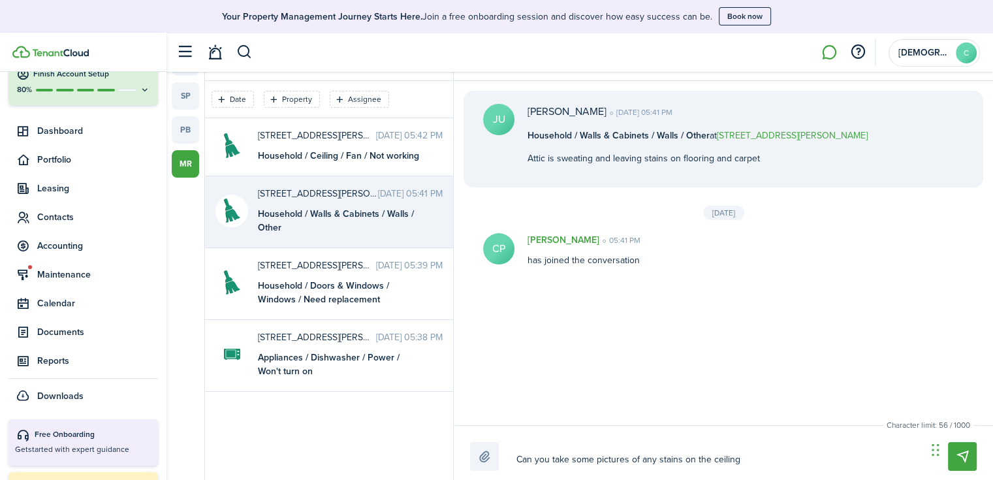
type textarea "Can you take some pictures of any stains on the ceiling t"
type textarea "Can you take some pictures of any stains on the ceiling th"
type textarea "Can you take some pictures of any stains on the ceiling tha"
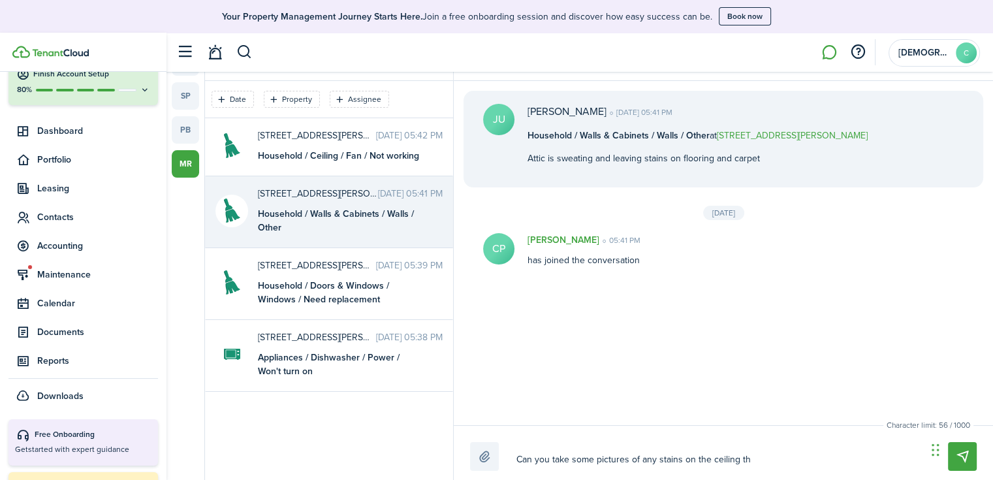
type textarea "Can you take some pictures of any stains on the ceiling tha"
type textarea "Can you take some pictures of any stains on the ceiling that"
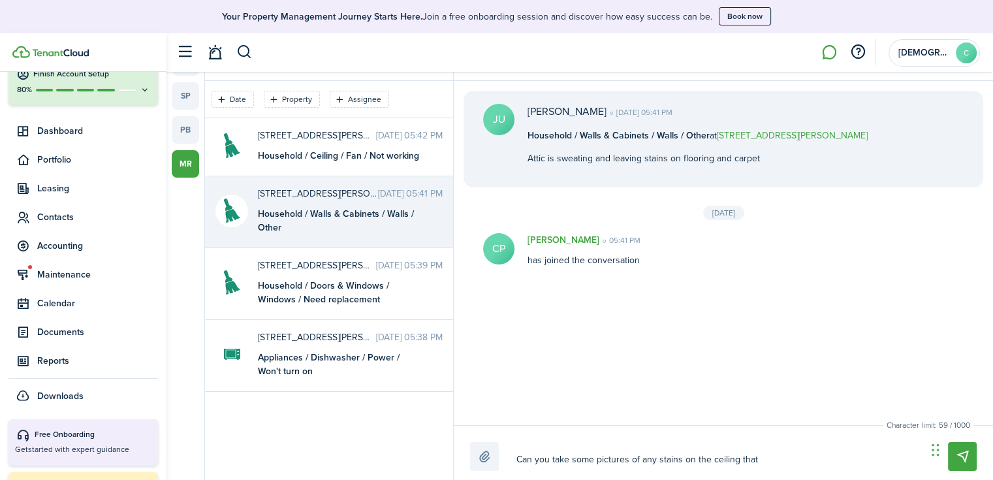
type textarea "Can you take some pictures of any stains on the ceiling that y"
drag, startPoint x: 907, startPoint y: 456, endPoint x: 448, endPoint y: 453, distance: 458.9
click at [448, 453] on messenger-layout "tt sp pb mr Date Property Assignee Clear all Mark all as read [STREET_ADDRESS][…" at bounding box center [579, 261] width 826 height 439
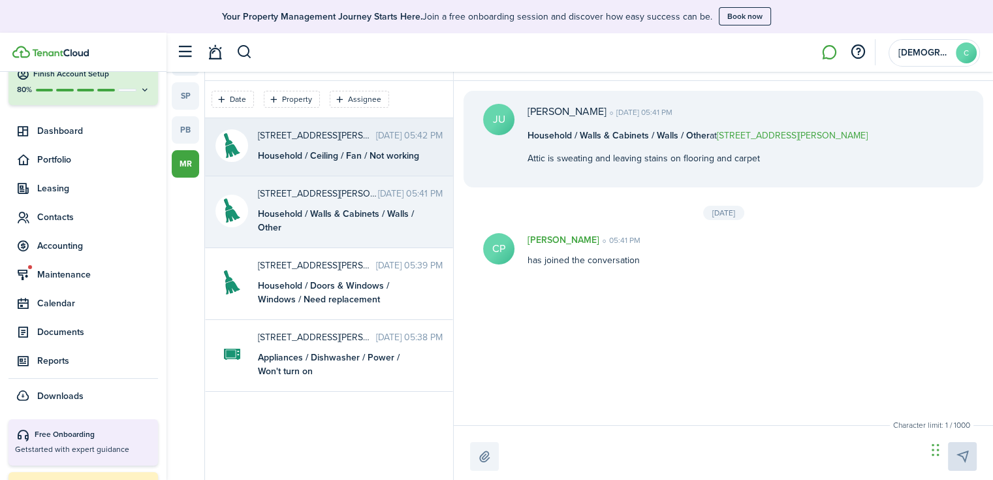
click at [366, 166] on messenger-maintenance-thread-item "[STREET_ADDRESS][PERSON_NAME] [DATE] 05:42 PM Household / Ceiling / Fan / Not w…" at bounding box center [329, 147] width 248 height 58
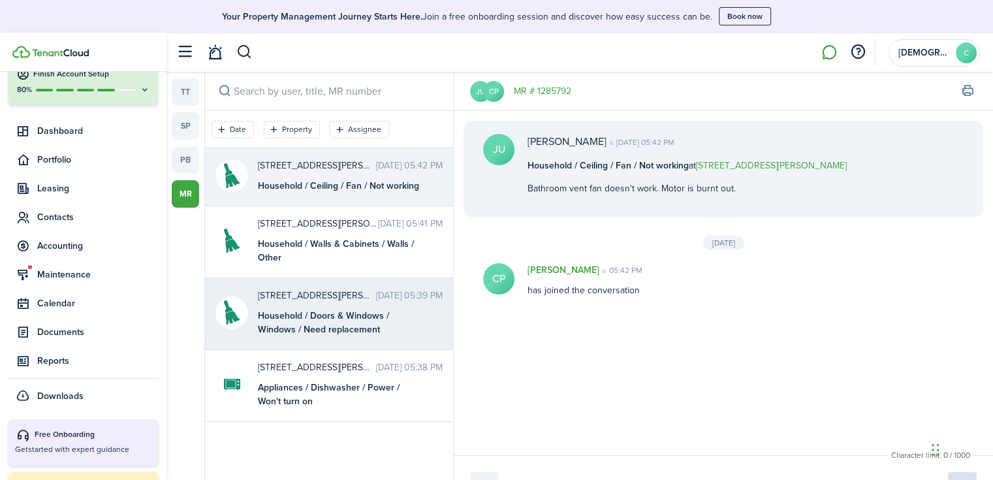
click at [321, 309] on div "Household / Doors & Windows / Windows / Need replacement" at bounding box center [339, 322] width 163 height 27
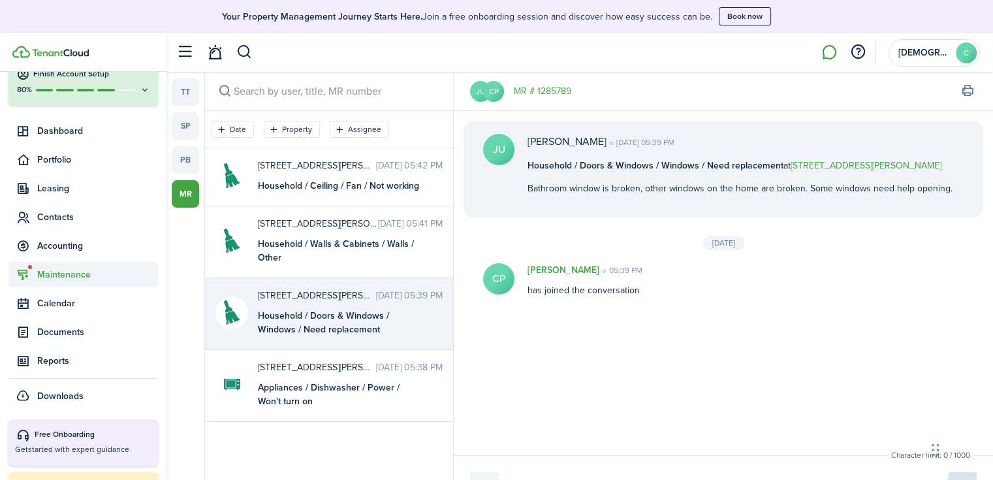
click at [76, 268] on span "Maintenance" at bounding box center [97, 275] width 121 height 14
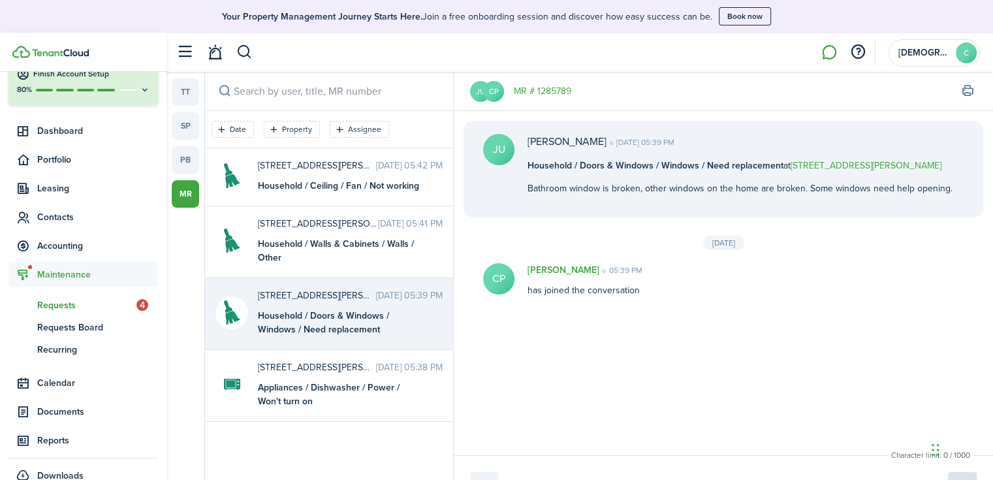
click at [81, 307] on span "Requests" at bounding box center [86, 305] width 99 height 14
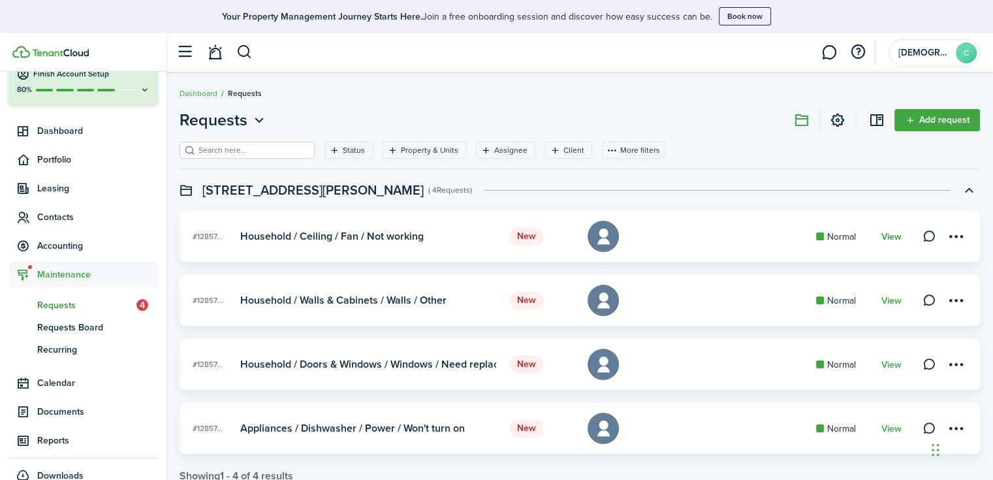
click at [891, 236] on link "View" at bounding box center [891, 237] width 20 height 10
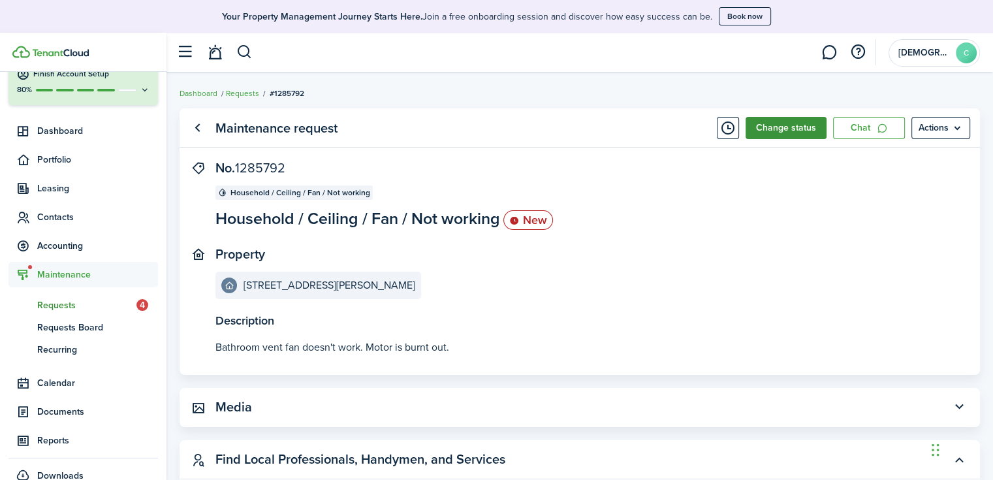
click at [804, 130] on button "Change status" at bounding box center [785, 128] width 81 height 22
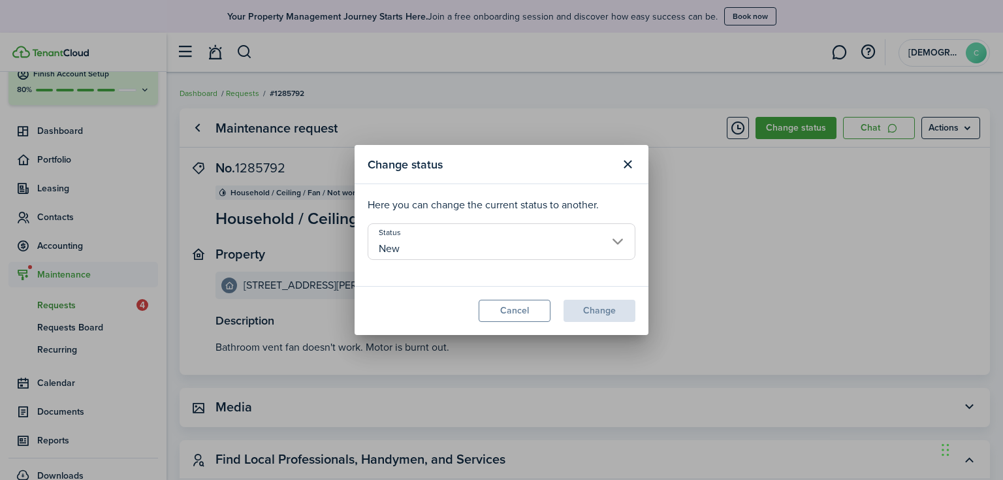
click at [537, 245] on input "New" at bounding box center [502, 241] width 268 height 37
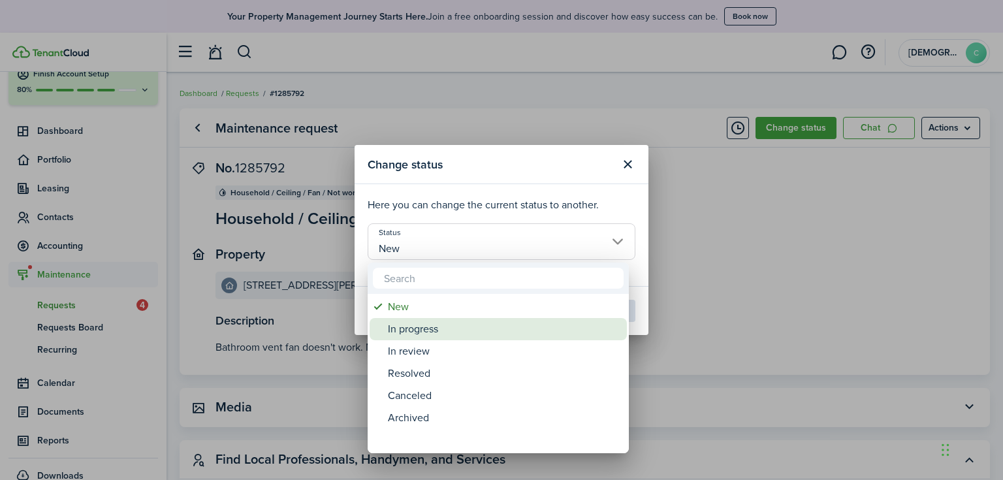
click at [491, 326] on div "In progress" at bounding box center [503, 329] width 231 height 22
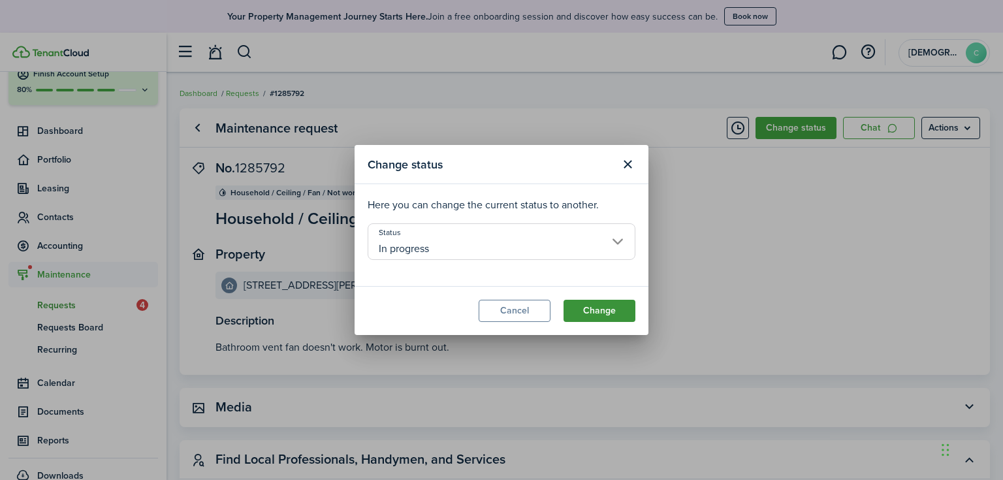
click at [602, 314] on button "Change" at bounding box center [599, 311] width 72 height 22
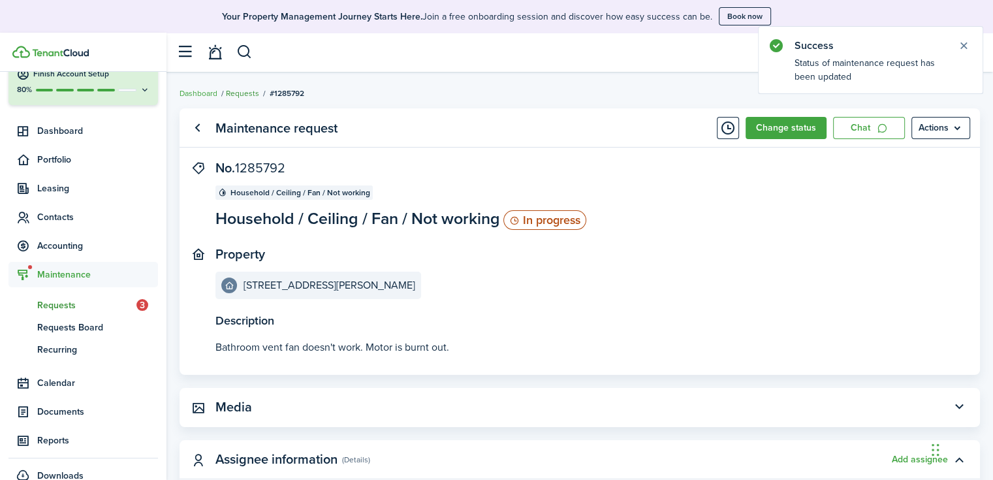
click at [248, 95] on link "Requests" at bounding box center [242, 93] width 33 height 12
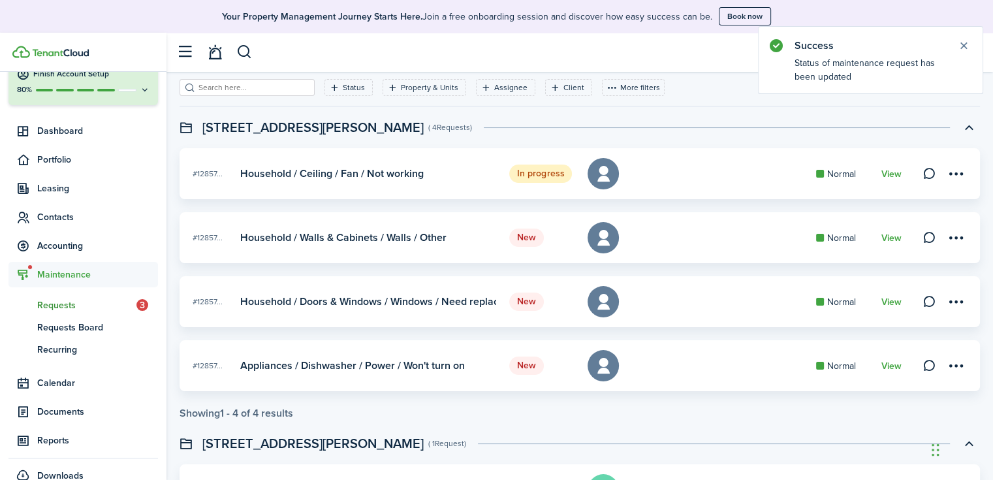
scroll to position [65, 0]
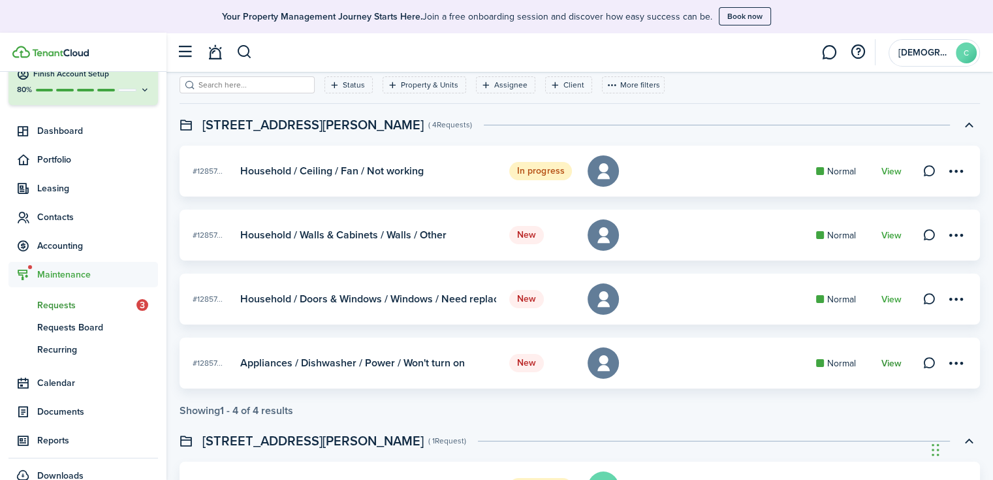
click at [892, 362] on link "View" at bounding box center [891, 363] width 20 height 10
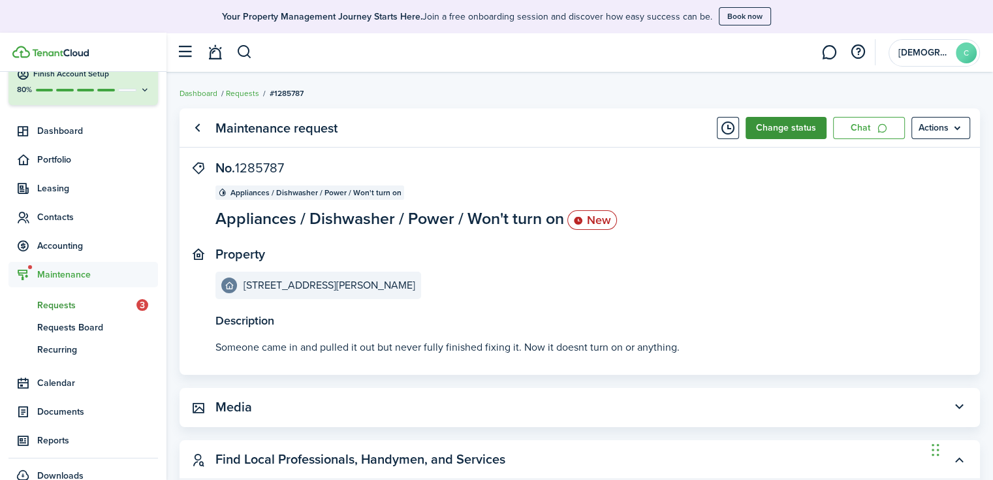
click at [786, 125] on button "Change status" at bounding box center [785, 128] width 81 height 22
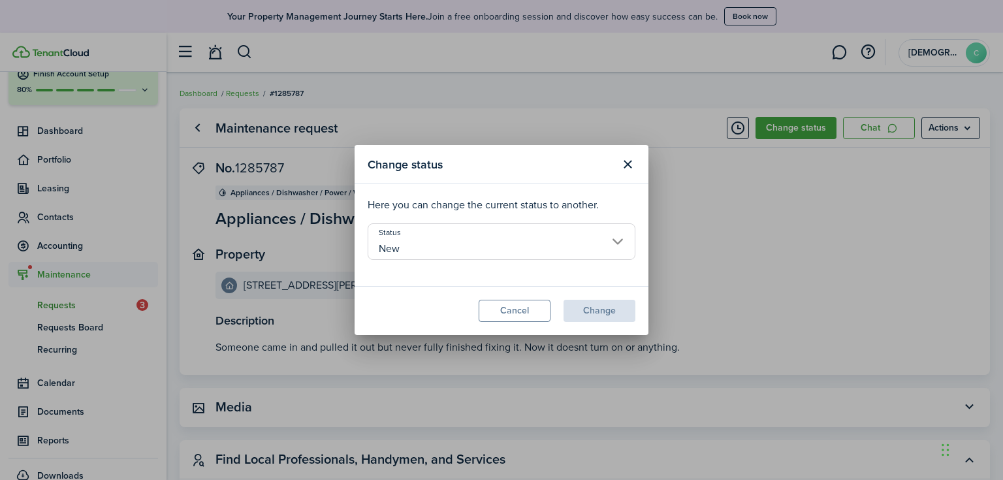
click at [490, 245] on input "New" at bounding box center [502, 241] width 268 height 37
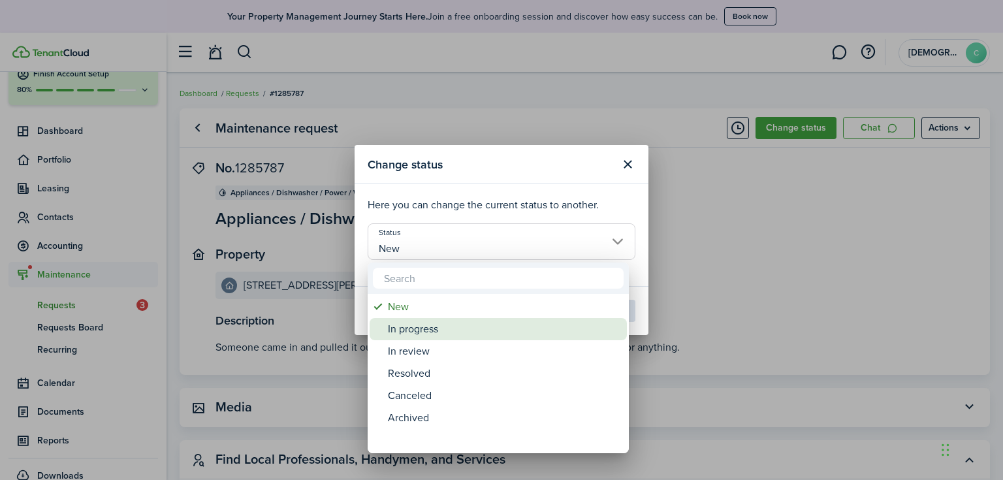
click at [478, 322] on div "In progress" at bounding box center [503, 329] width 231 height 22
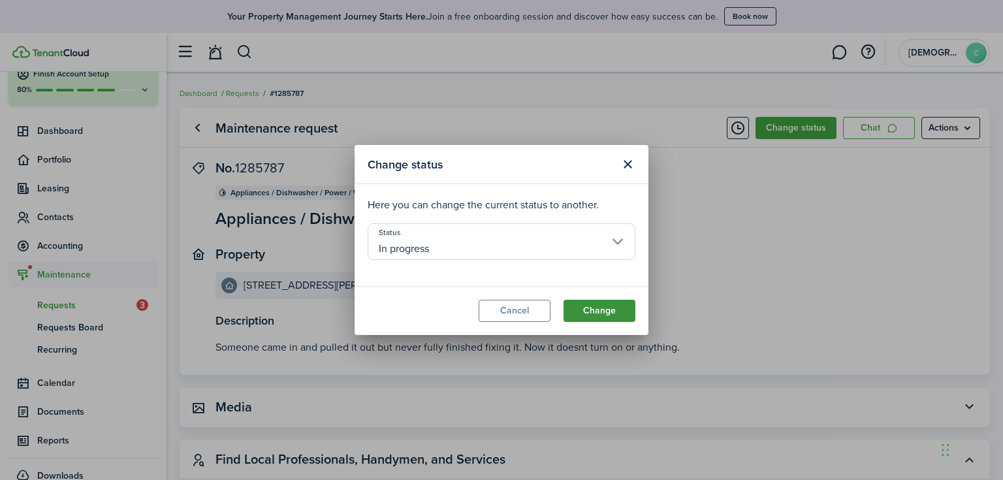
click at [599, 314] on button "Change" at bounding box center [599, 311] width 72 height 22
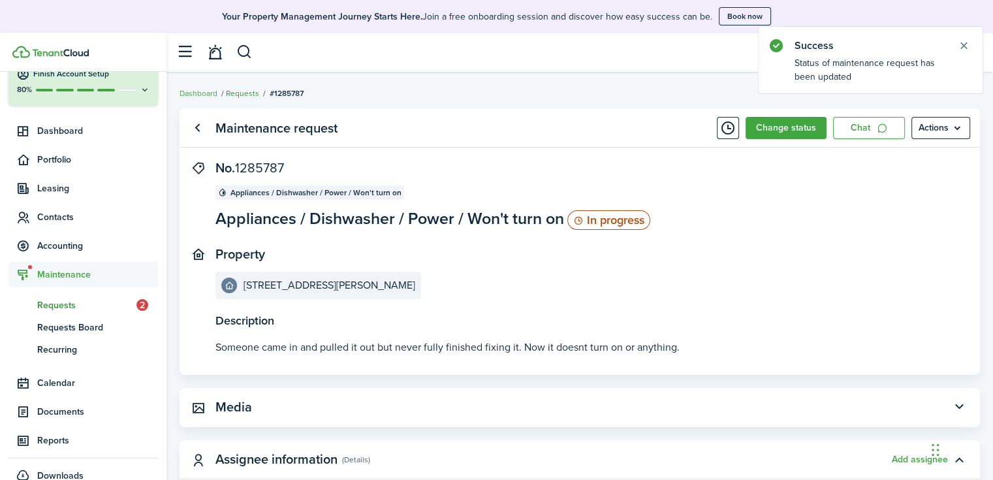
click at [252, 89] on link "Requests" at bounding box center [242, 93] width 33 height 12
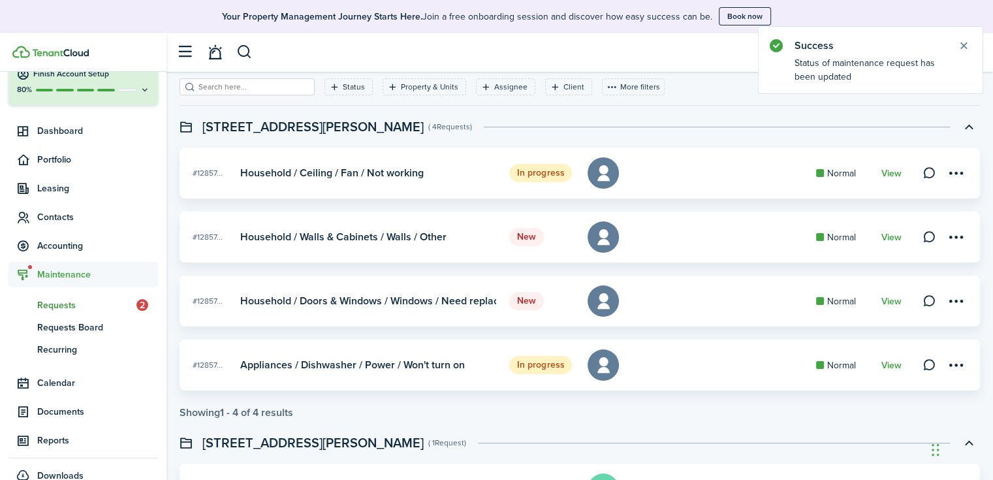
scroll to position [65, 0]
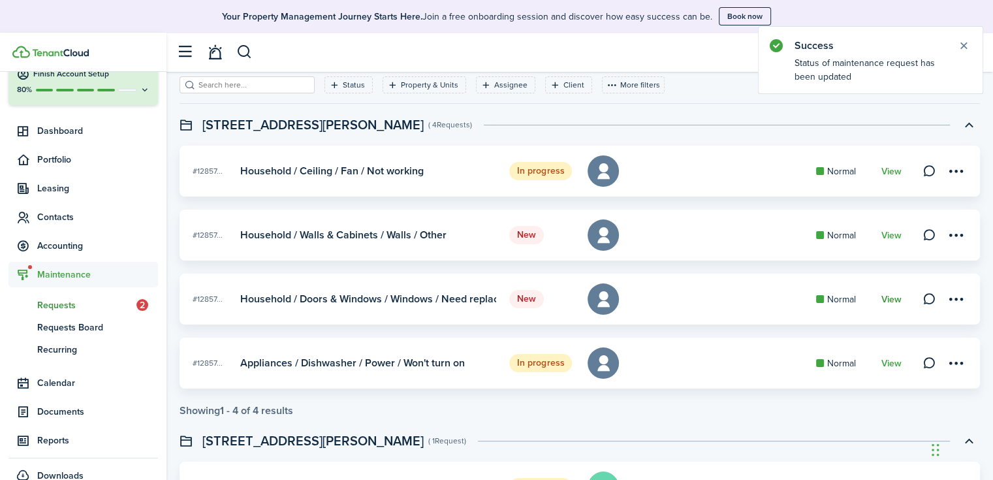
click at [894, 296] on link "View" at bounding box center [891, 299] width 20 height 10
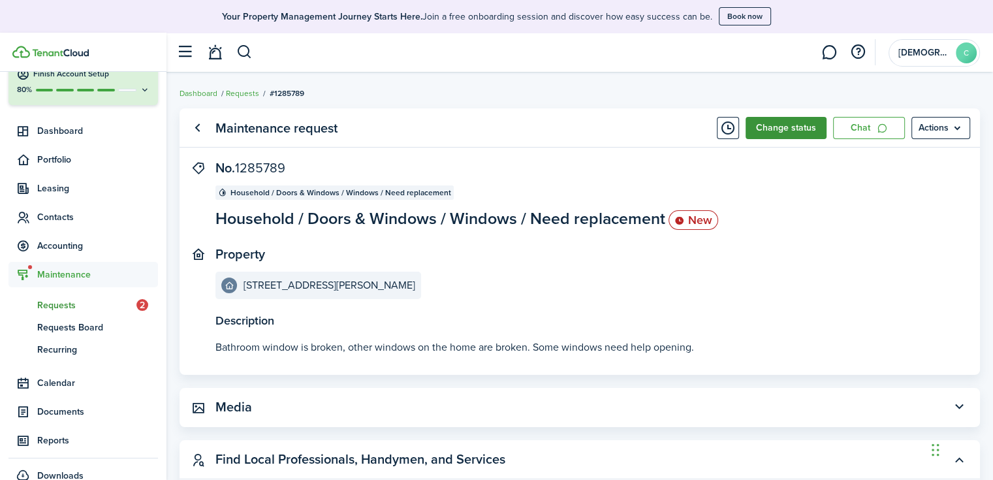
click at [804, 133] on button "Change status" at bounding box center [785, 128] width 81 height 22
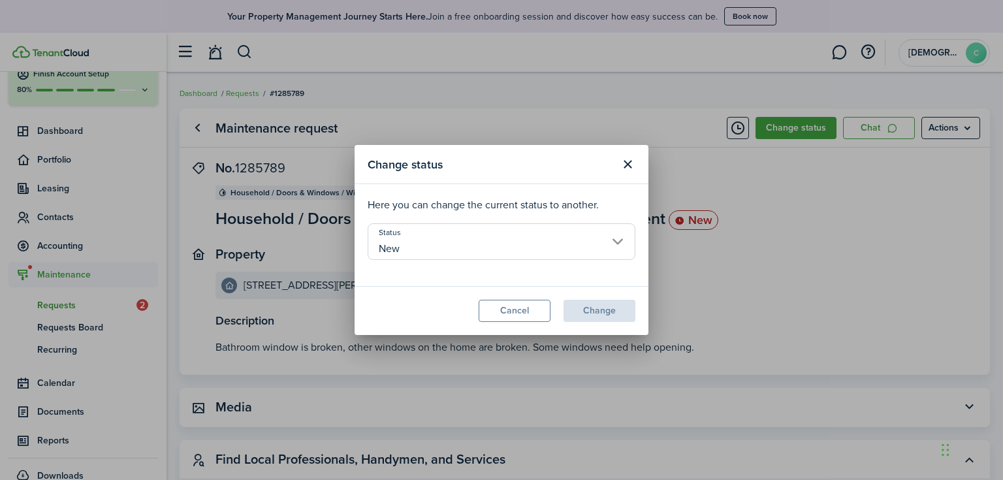
click at [543, 245] on input "New" at bounding box center [502, 241] width 268 height 37
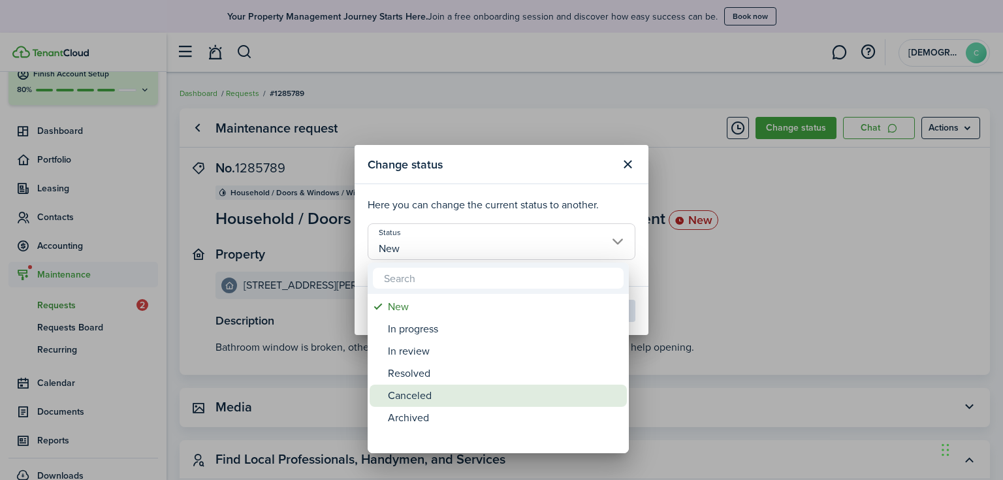
click at [445, 392] on div "Canceled" at bounding box center [503, 395] width 231 height 22
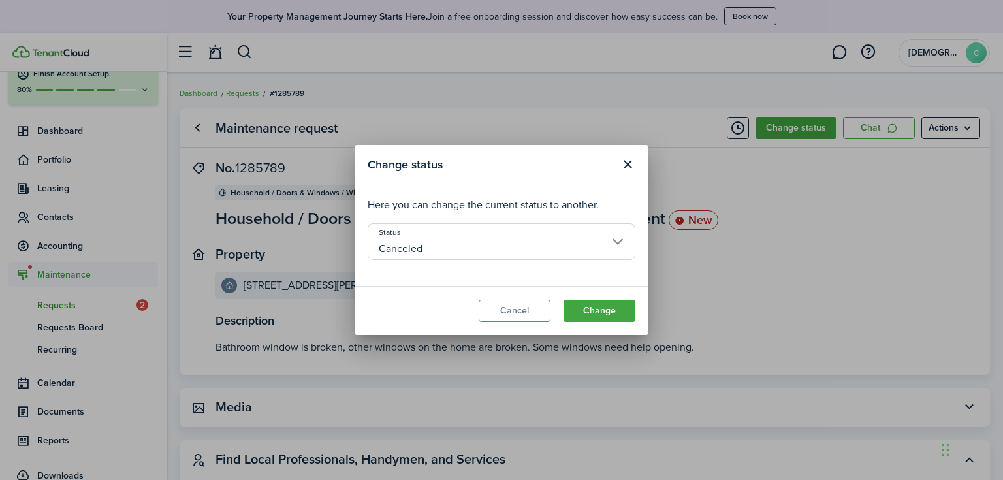
click at [551, 239] on input "Canceled" at bounding box center [502, 241] width 268 height 37
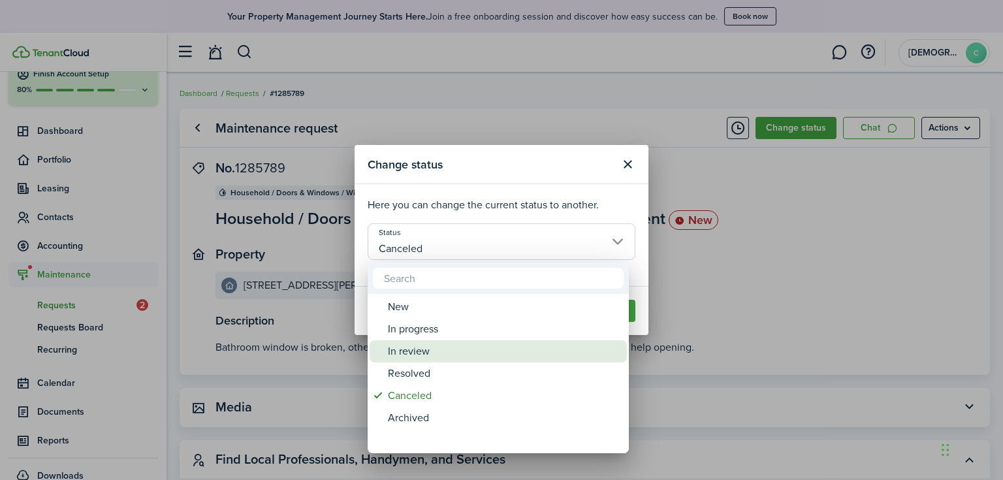
click at [482, 345] on div "In review" at bounding box center [503, 351] width 231 height 22
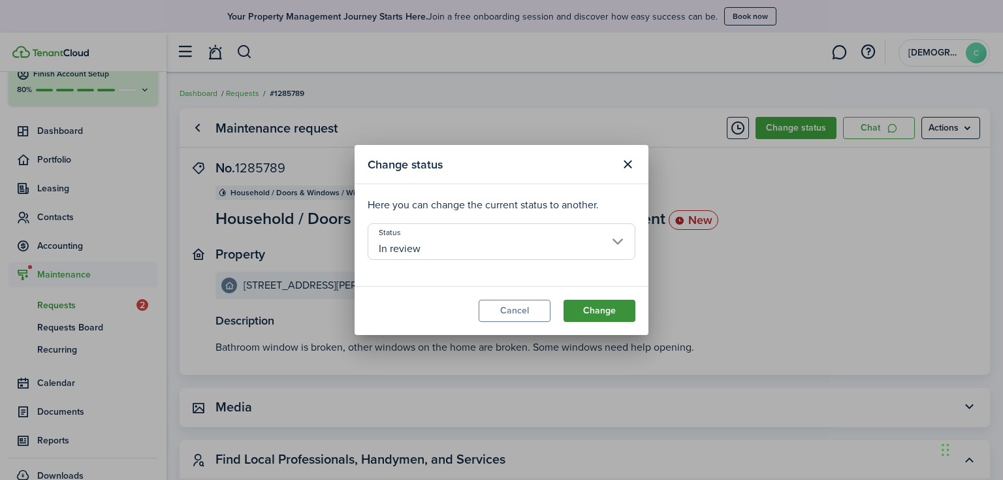
click at [599, 310] on button "Change" at bounding box center [599, 311] width 72 height 22
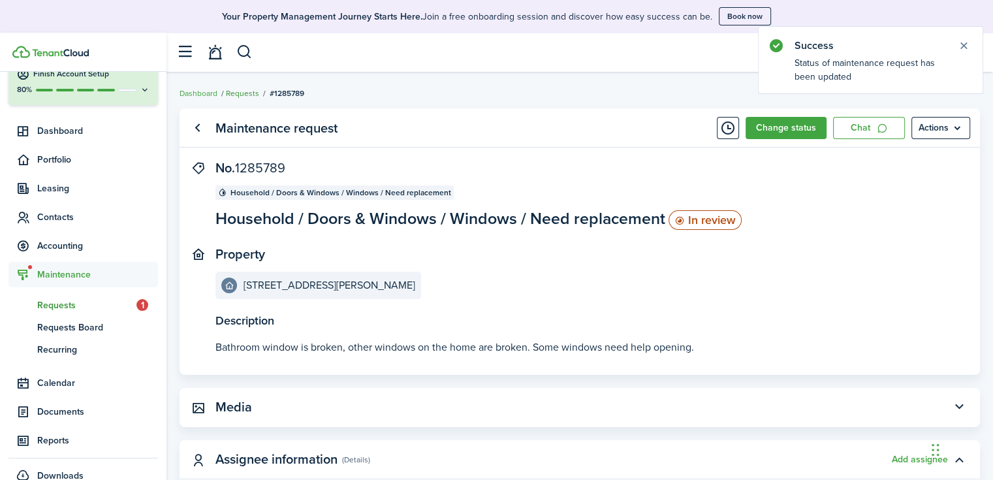
click at [247, 94] on link "Requests" at bounding box center [242, 93] width 33 height 12
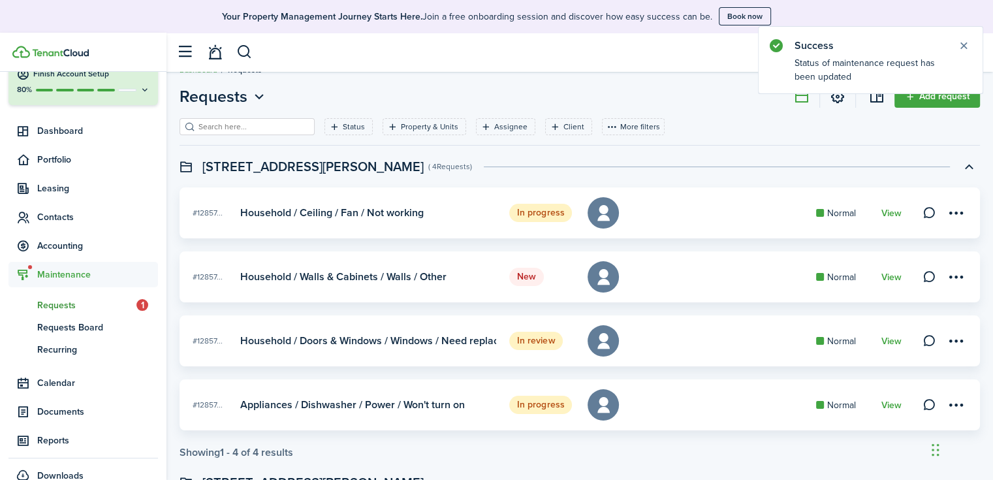
scroll to position [65, 0]
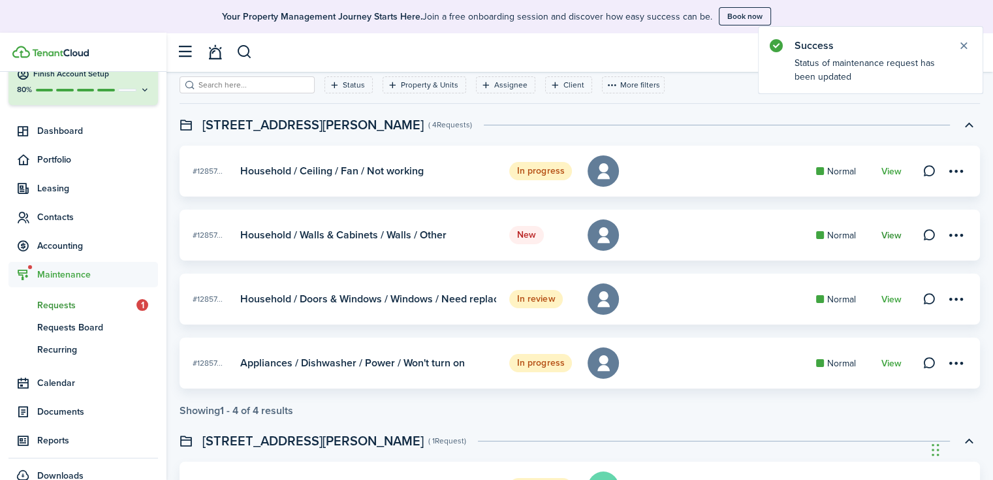
click at [890, 231] on link "View" at bounding box center [891, 235] width 20 height 10
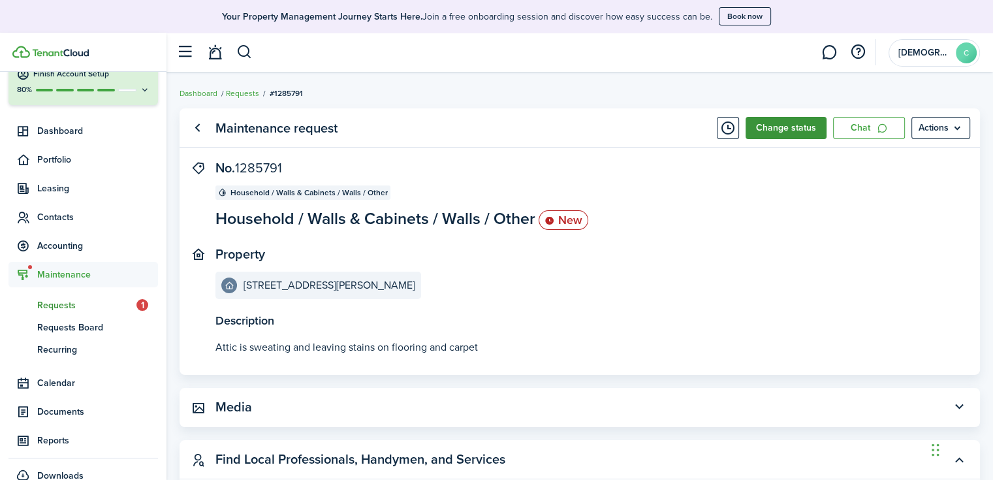
click at [796, 131] on button "Change status" at bounding box center [785, 128] width 81 height 22
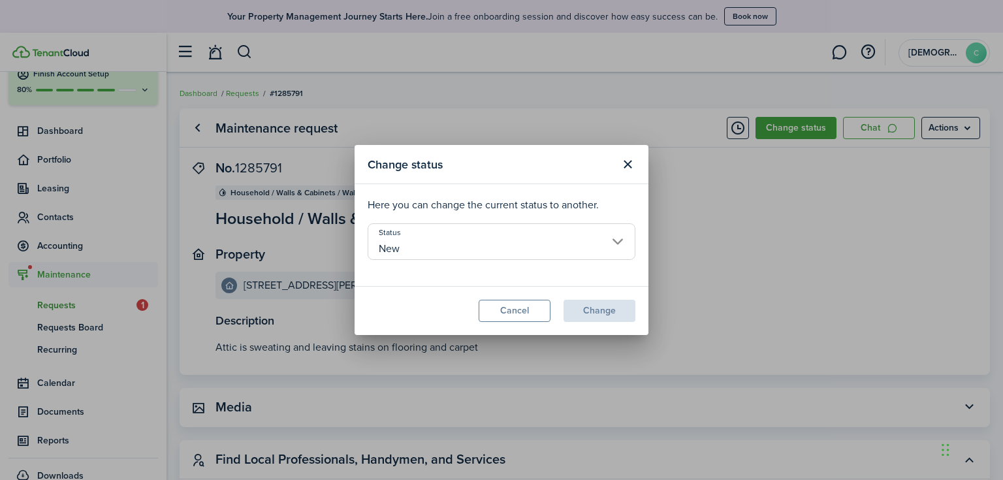
click at [509, 236] on input "New" at bounding box center [502, 241] width 268 height 37
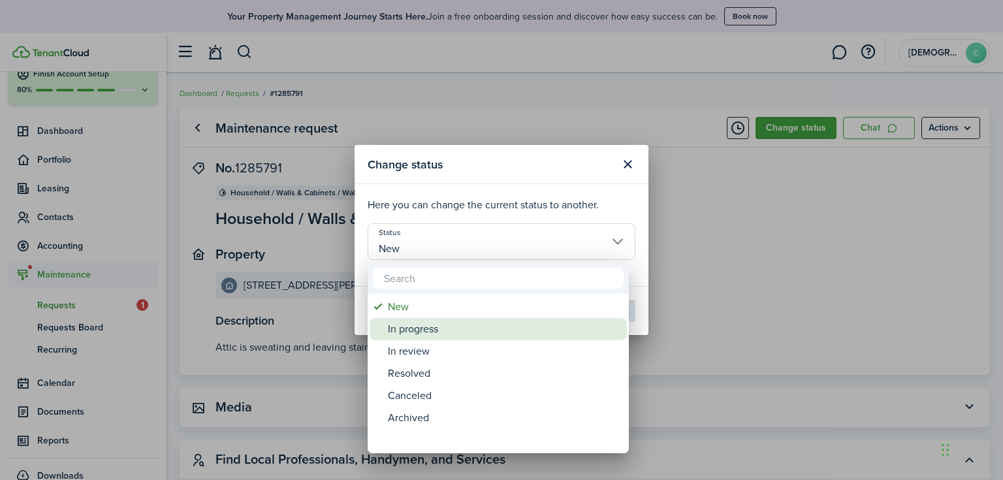
click at [446, 329] on div "In progress" at bounding box center [503, 329] width 231 height 22
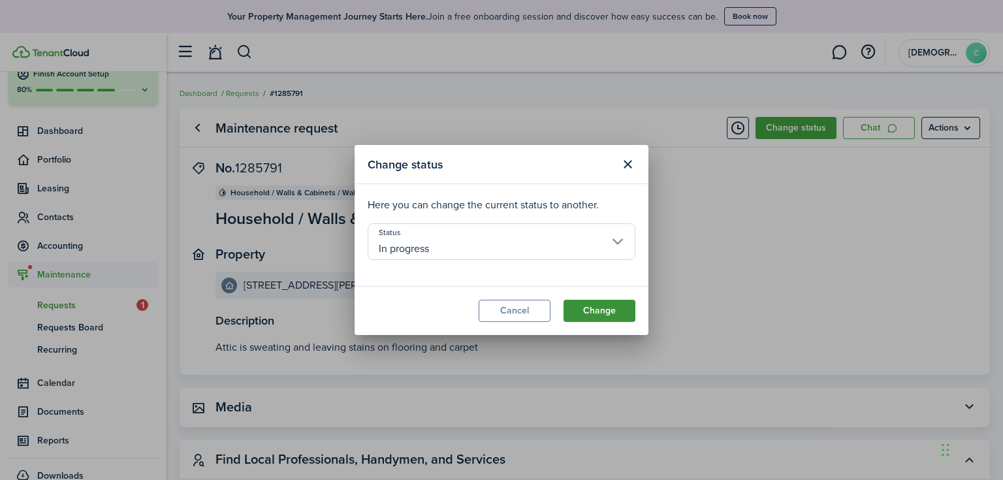
click at [610, 305] on button "Change" at bounding box center [599, 311] width 72 height 22
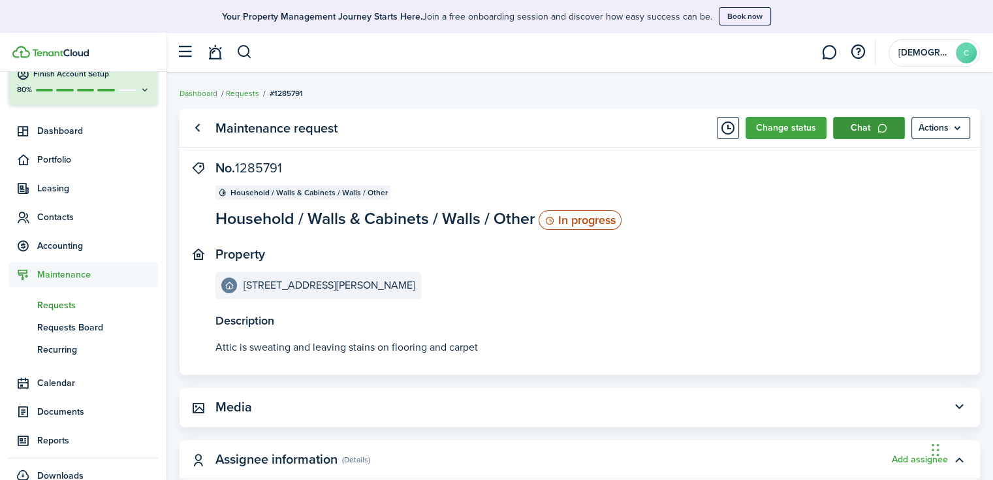
click at [858, 127] on link "Chat" at bounding box center [869, 128] width 72 height 22
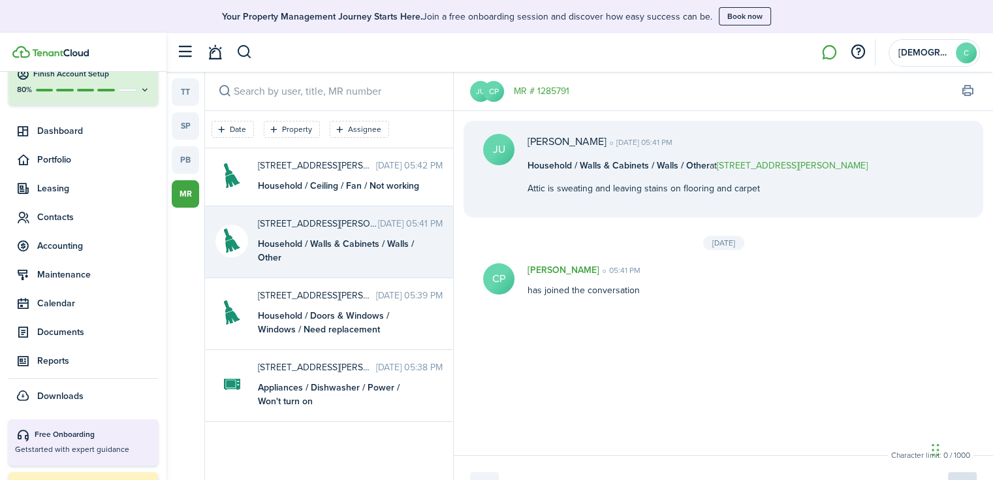
click at [589, 467] on div "Character limit: 0 / 1000 Drop your file here" at bounding box center [723, 482] width 539 height 55
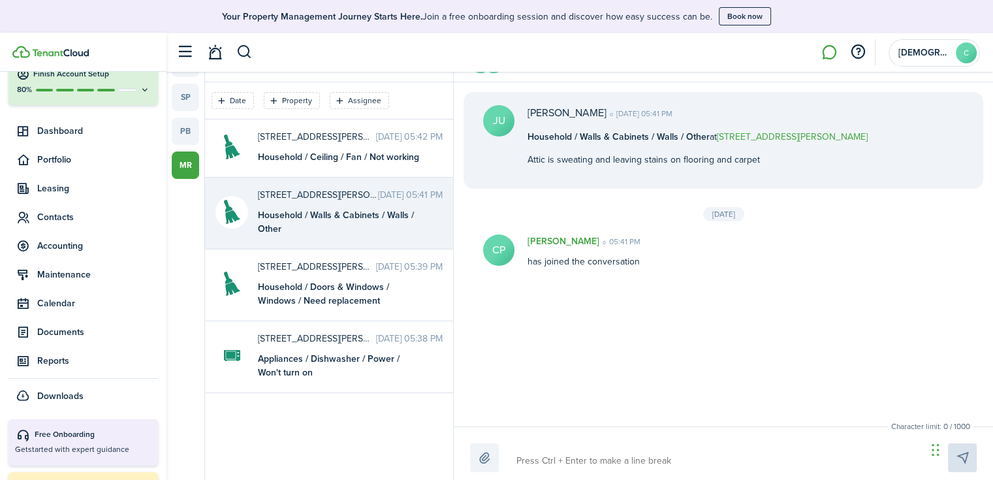
scroll to position [30, 0]
click at [561, 453] on textarea at bounding box center [717, 459] width 410 height 22
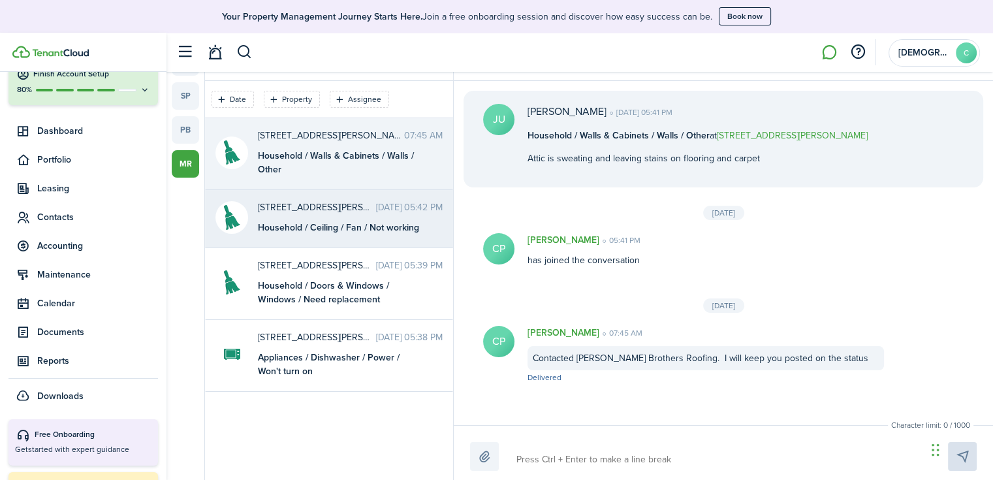
click at [285, 235] on messenger-maintenance-thread-item "[STREET_ADDRESS][PERSON_NAME] [DATE] 05:42 PM Household / Ceiling / Fan / Not w…" at bounding box center [329, 219] width 248 height 58
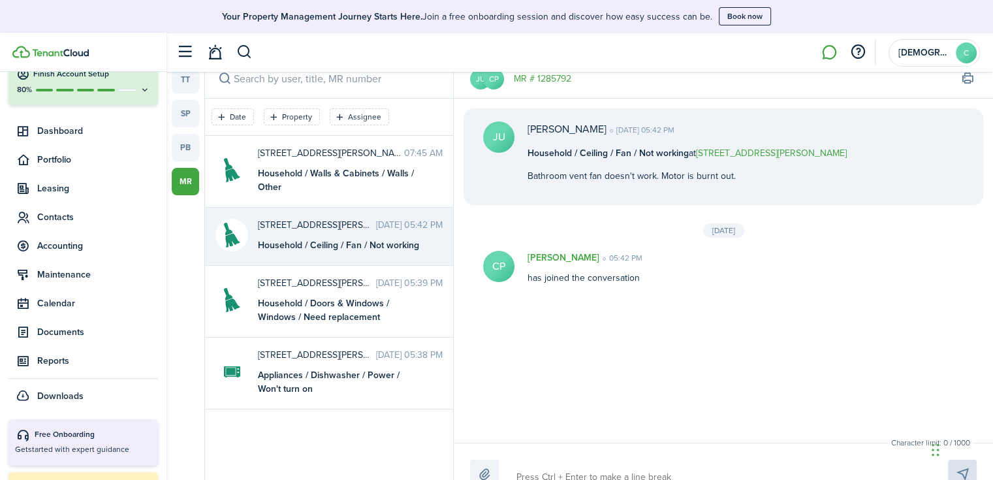
scroll to position [30, 0]
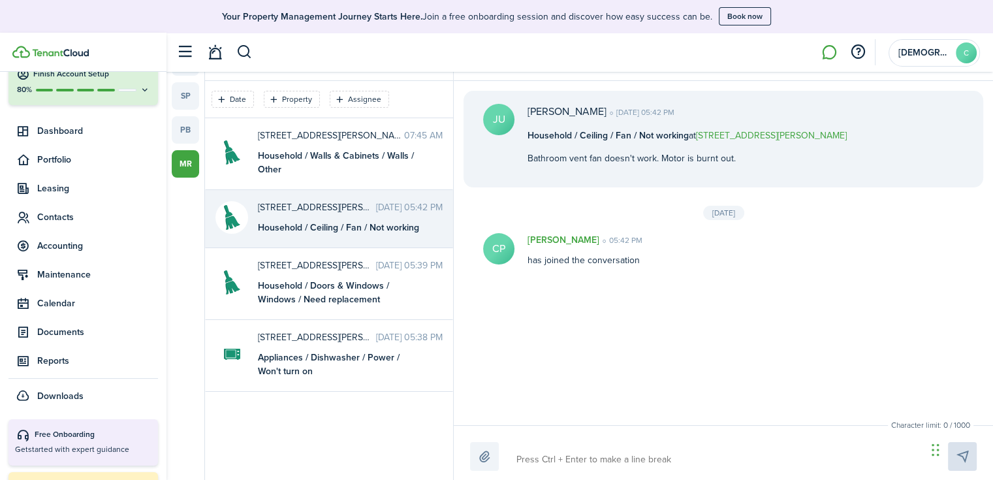
click at [569, 454] on textarea at bounding box center [717, 459] width 410 height 22
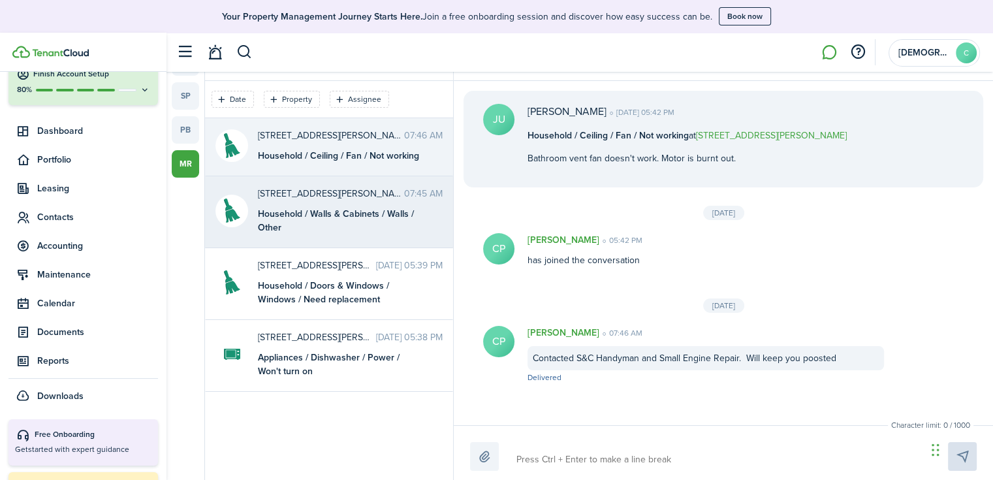
click at [307, 225] on div "Household / Walls & Cabinets / Walls / Other" at bounding box center [339, 220] width 163 height 27
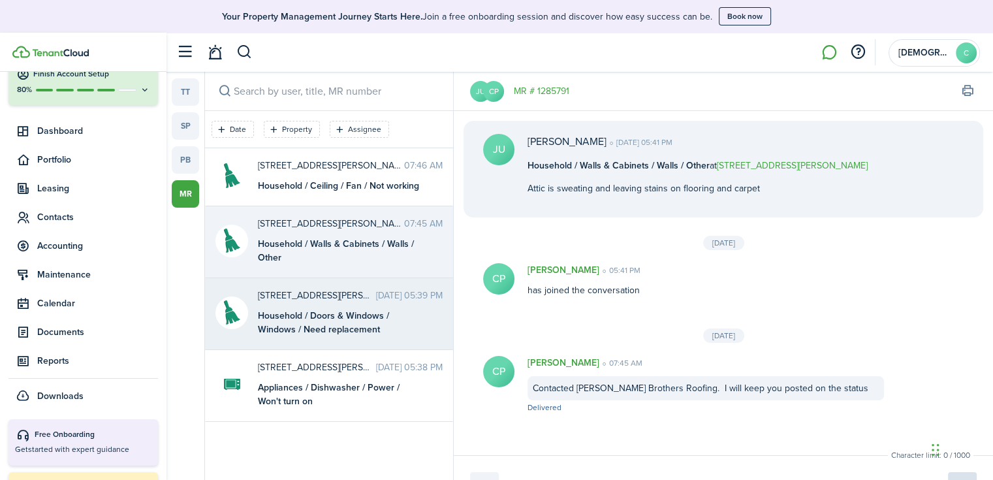
scroll to position [30, 0]
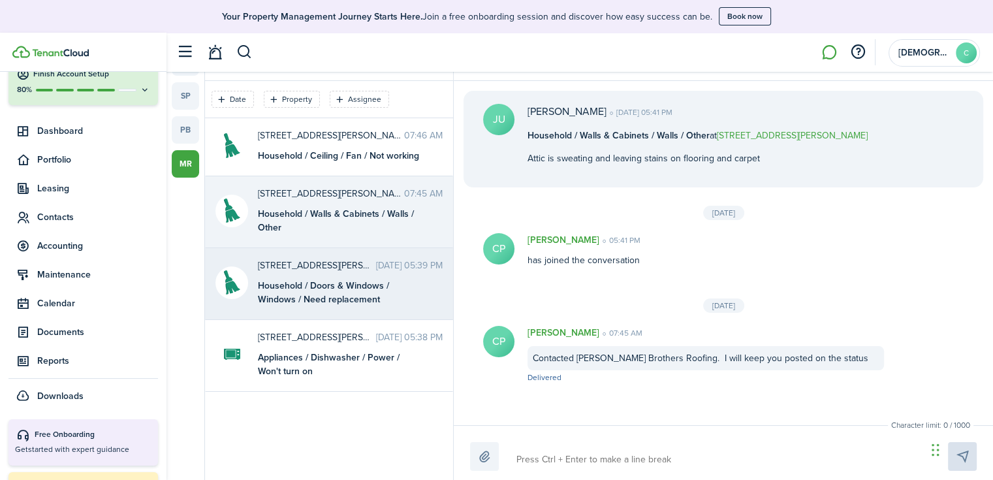
click at [319, 291] on div "Household / Doors & Windows / Windows / Need replacement" at bounding box center [339, 292] width 163 height 27
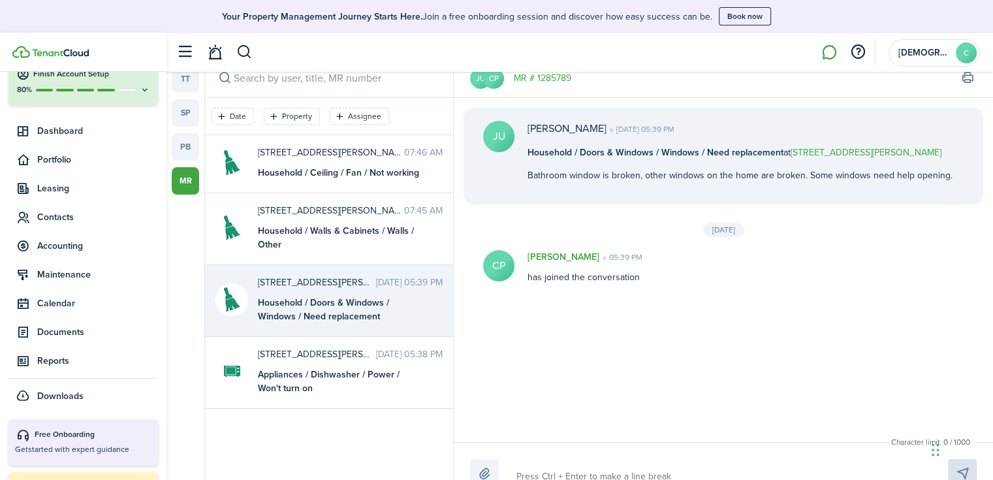
scroll to position [30, 0]
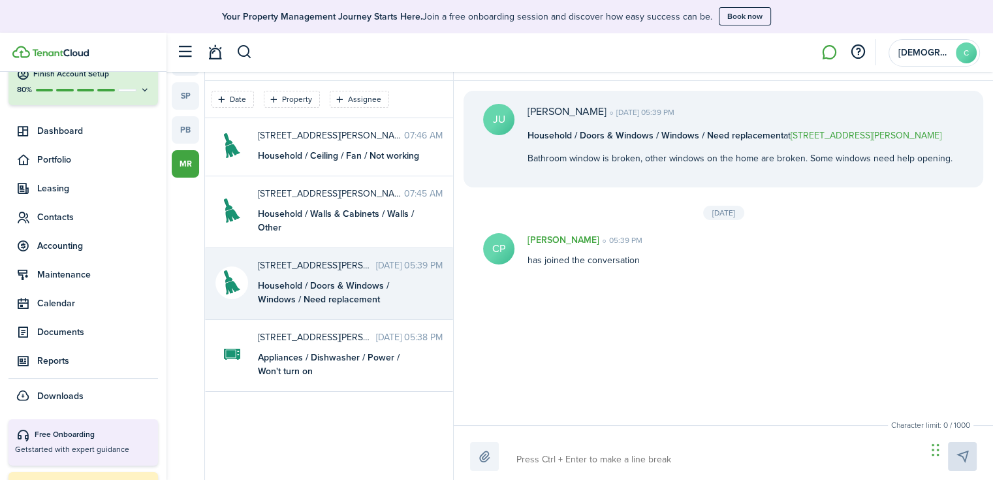
click at [591, 464] on textarea at bounding box center [717, 459] width 410 height 22
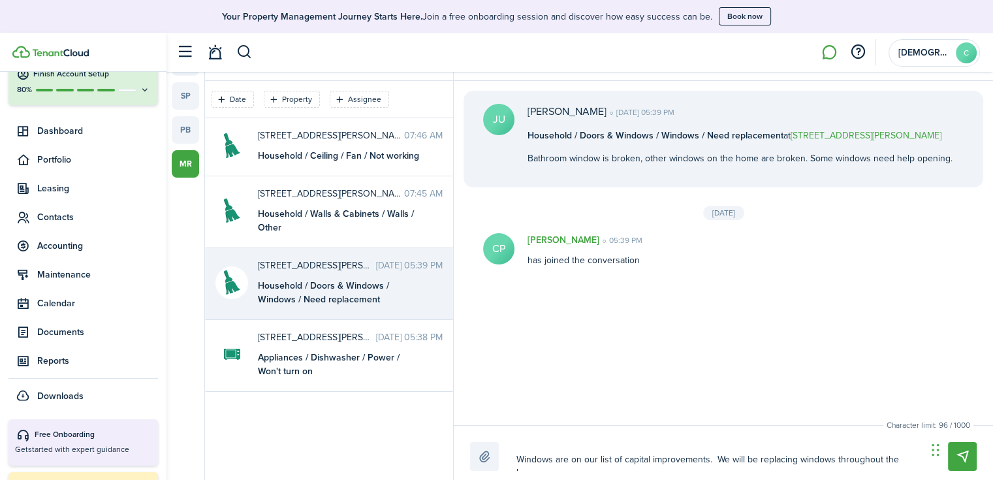
scroll to position [0, 0]
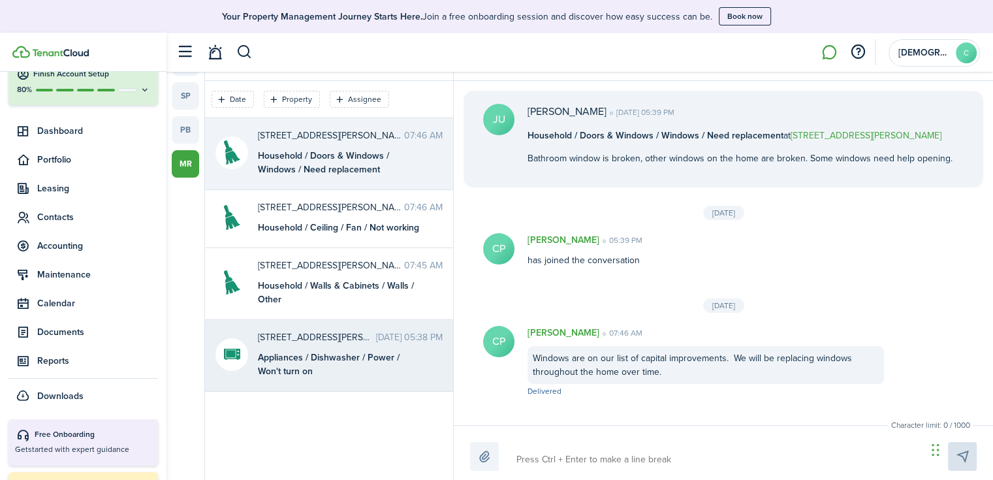
click at [332, 354] on div "Appliances / Dishwasher / Power / Won't turn on" at bounding box center [339, 364] width 163 height 27
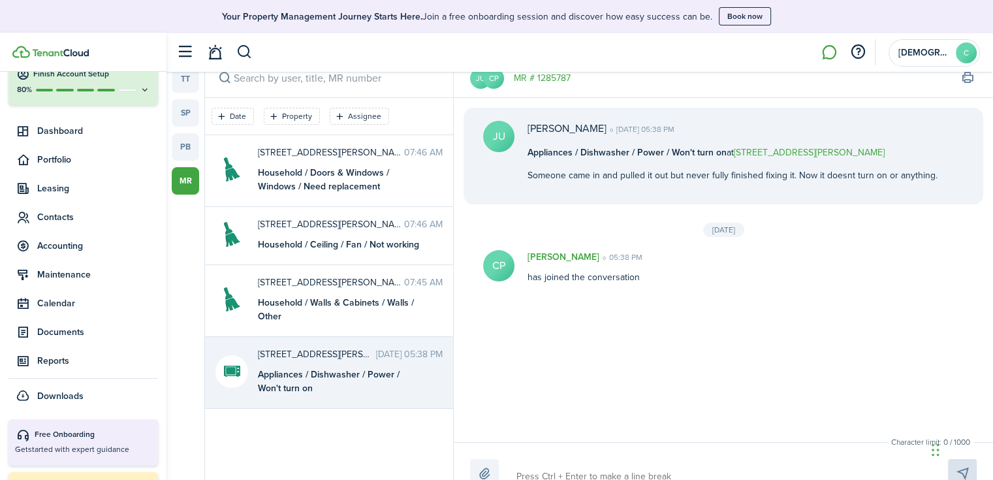
scroll to position [30, 0]
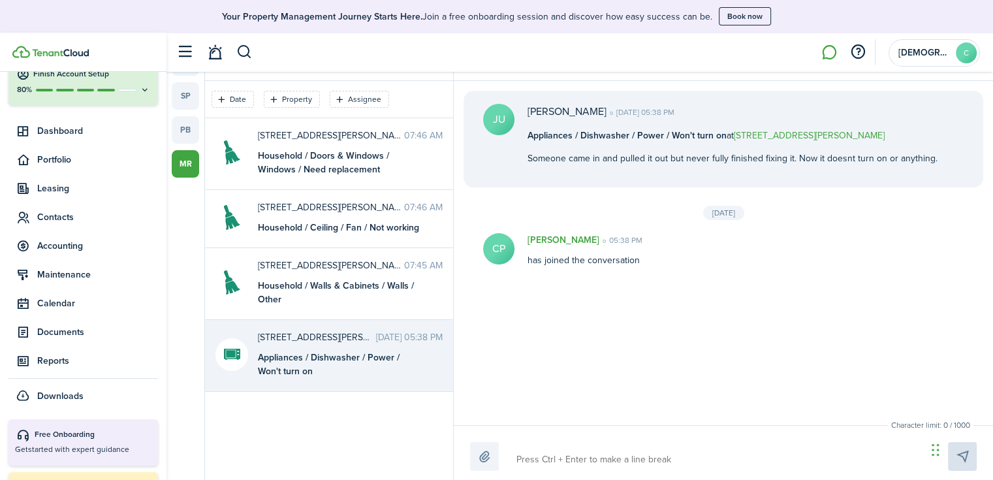
click at [567, 459] on textarea at bounding box center [717, 459] width 410 height 22
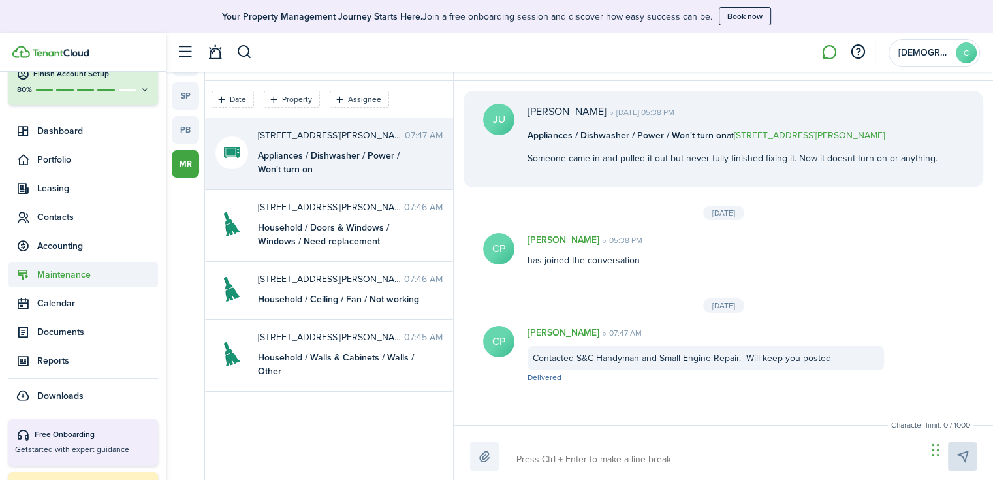
click at [72, 275] on span "Maintenance" at bounding box center [97, 275] width 121 height 14
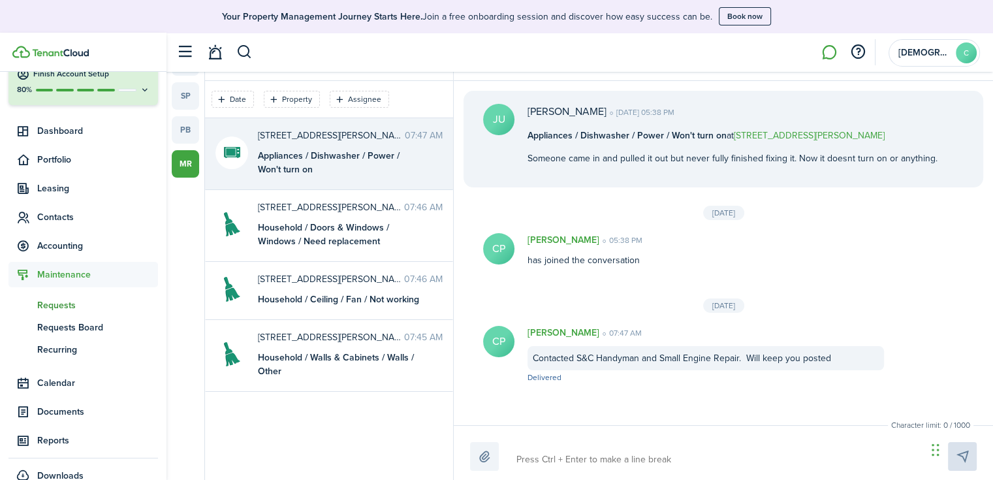
click at [67, 298] on span "Requests" at bounding box center [97, 305] width 121 height 14
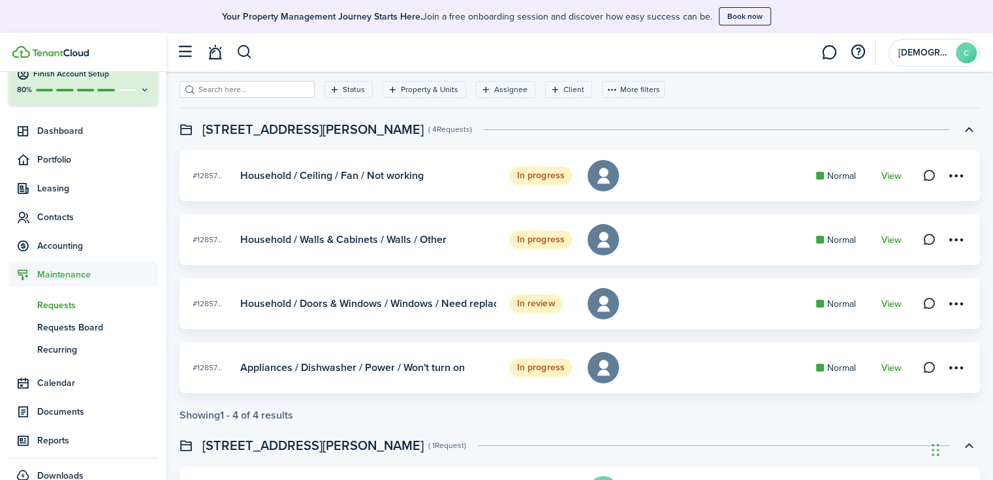
scroll to position [65, 0]
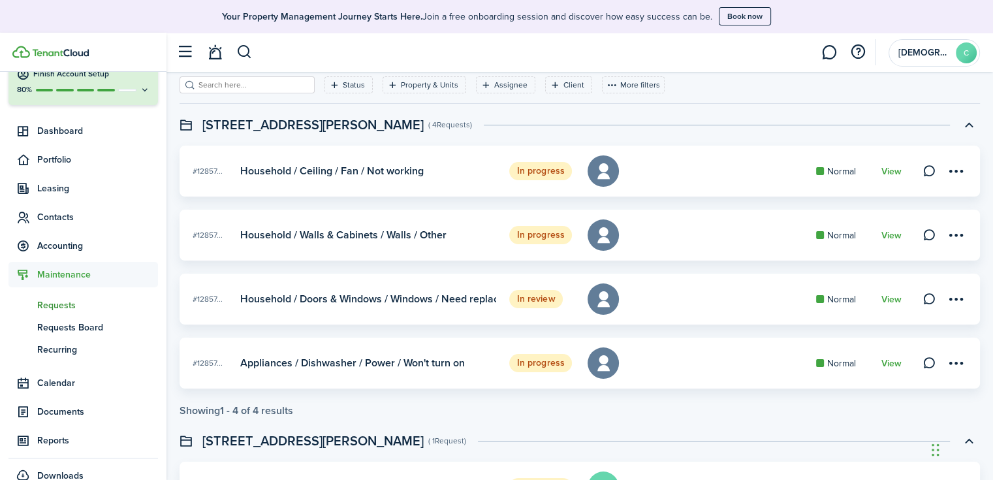
click at [884, 292] on card-footer "View" at bounding box center [891, 299] width 20 height 14
click at [886, 298] on link "View" at bounding box center [891, 299] width 20 height 10
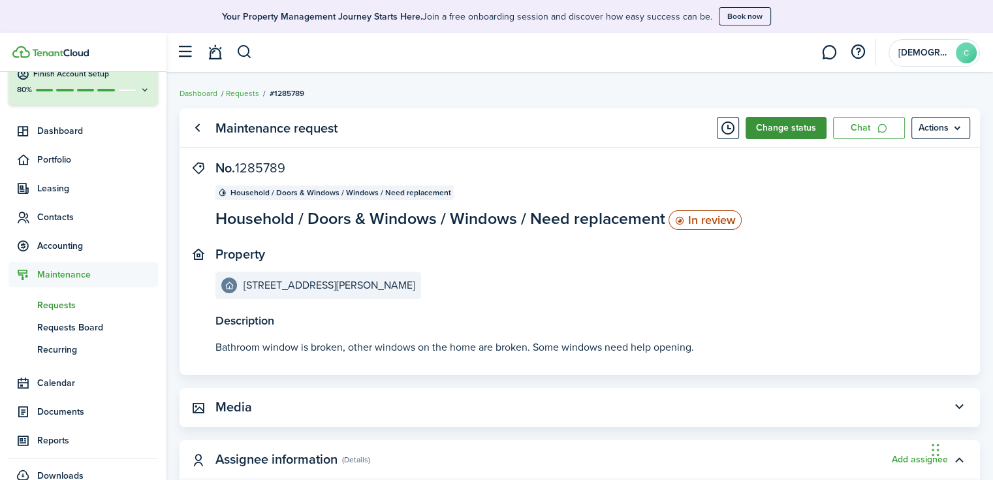
click at [807, 131] on button "Change status" at bounding box center [785, 128] width 81 height 22
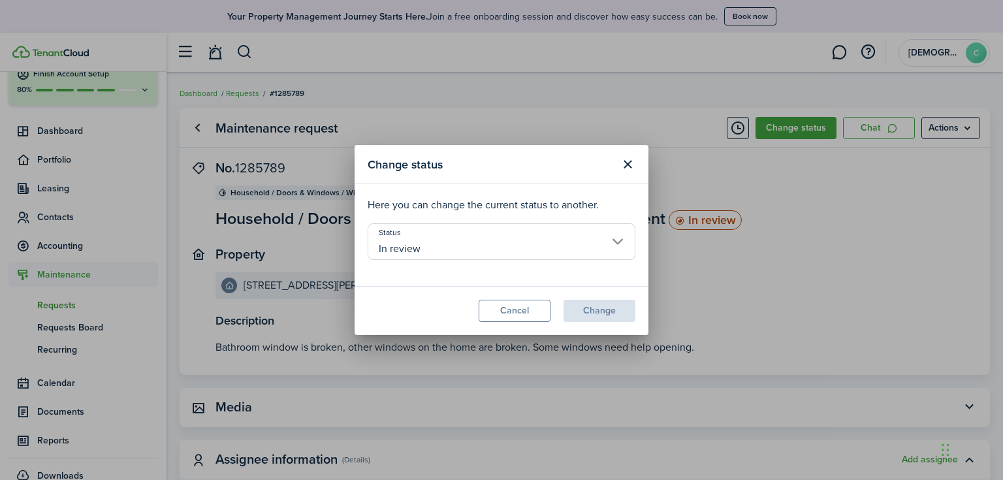
click at [412, 251] on input "In review" at bounding box center [502, 241] width 268 height 37
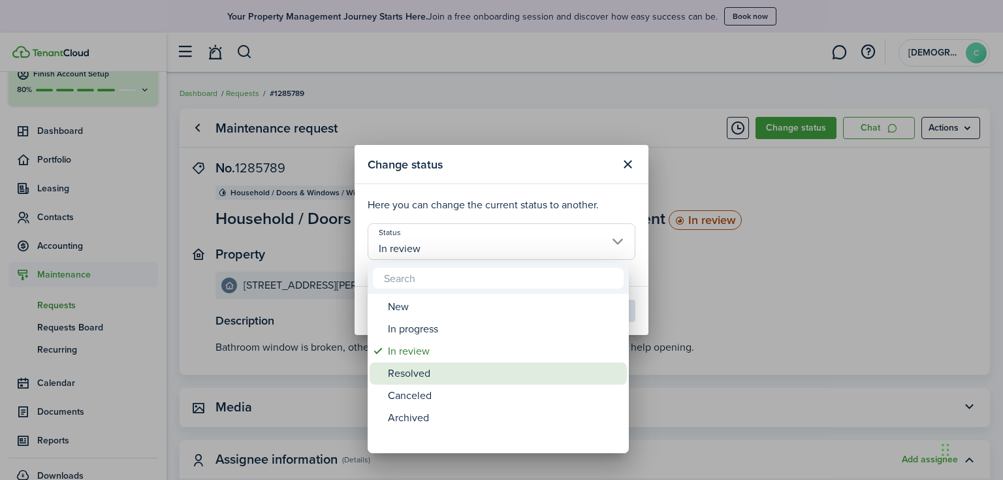
click at [426, 373] on div "Resolved" at bounding box center [503, 373] width 231 height 22
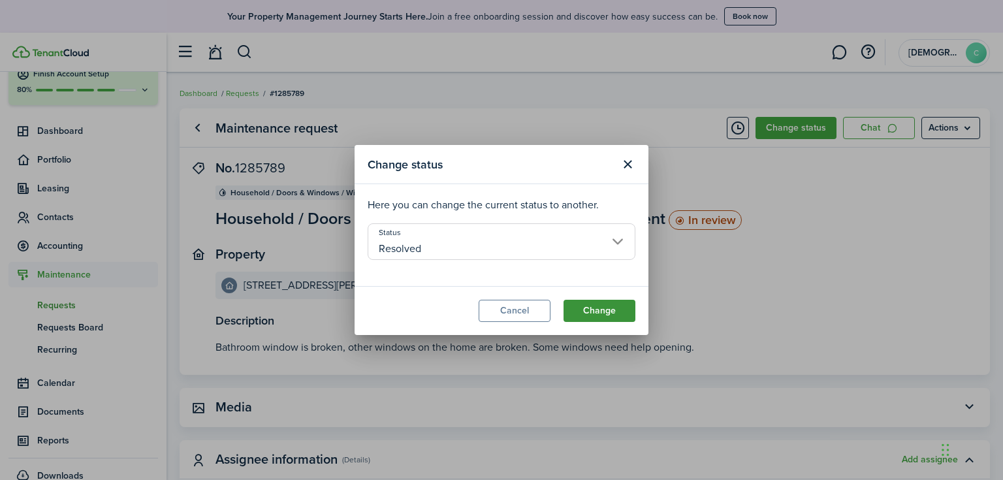
click at [589, 307] on button "Change" at bounding box center [599, 311] width 72 height 22
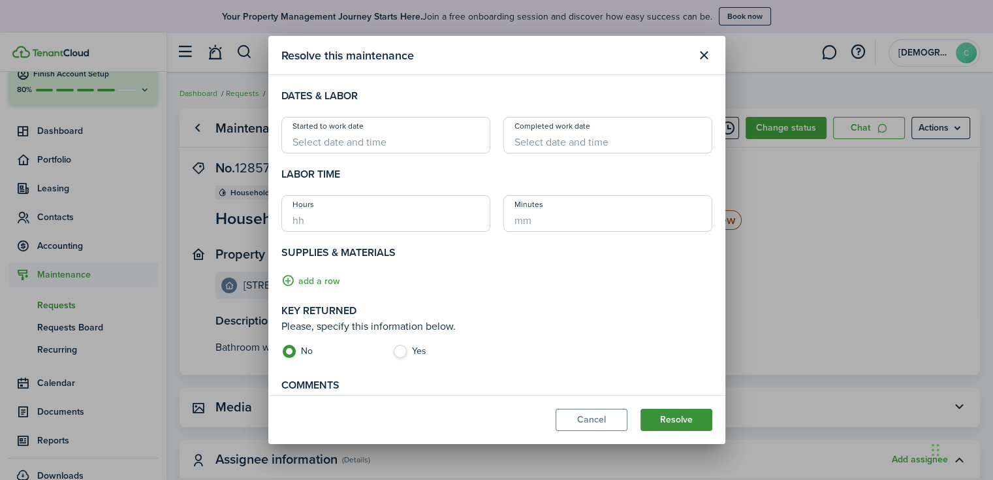
click at [681, 419] on button "Resolve" at bounding box center [676, 420] width 72 height 22
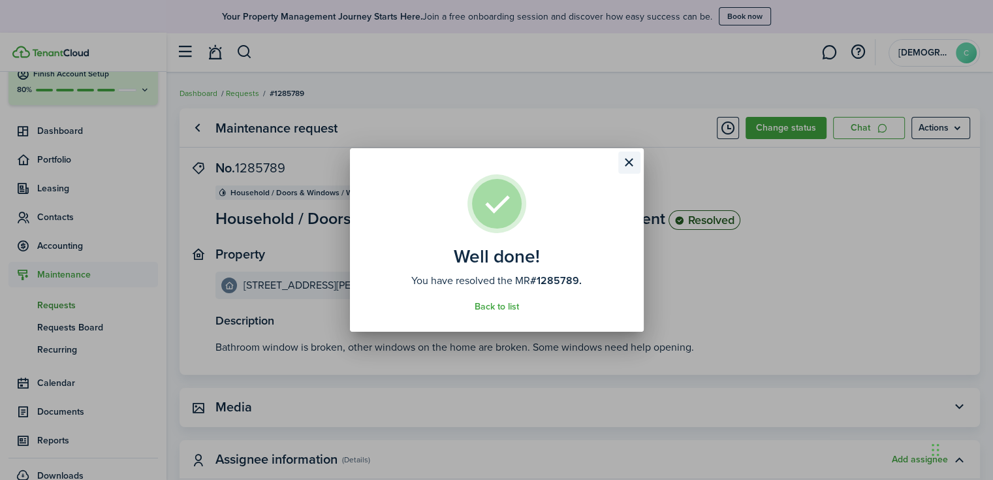
click at [629, 166] on button "Close modal" at bounding box center [629, 162] width 22 height 22
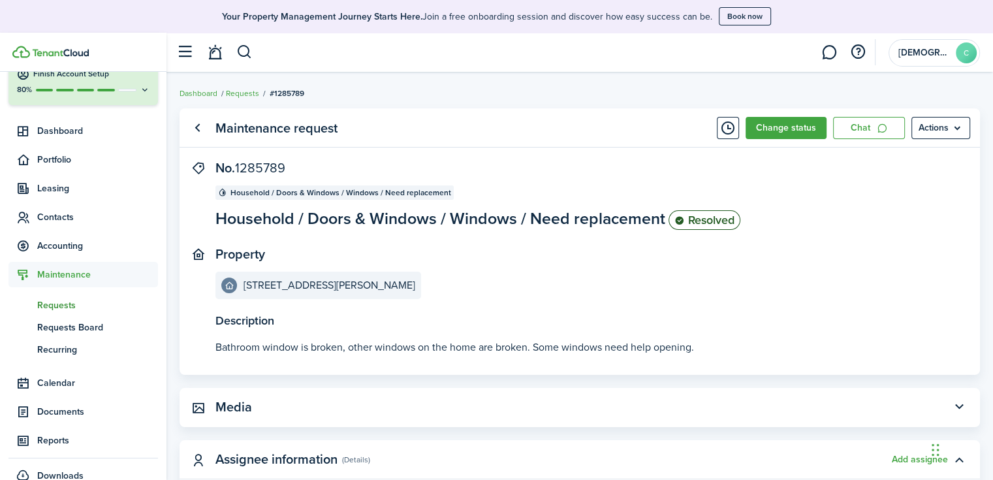
click at [59, 304] on span "Requests" at bounding box center [97, 305] width 121 height 14
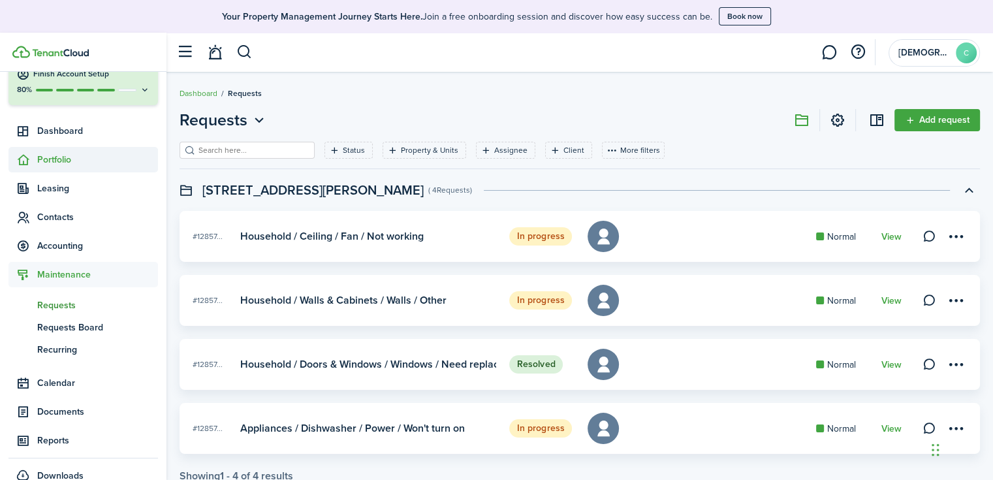
click at [73, 155] on span "Portfolio" at bounding box center [97, 160] width 121 height 14
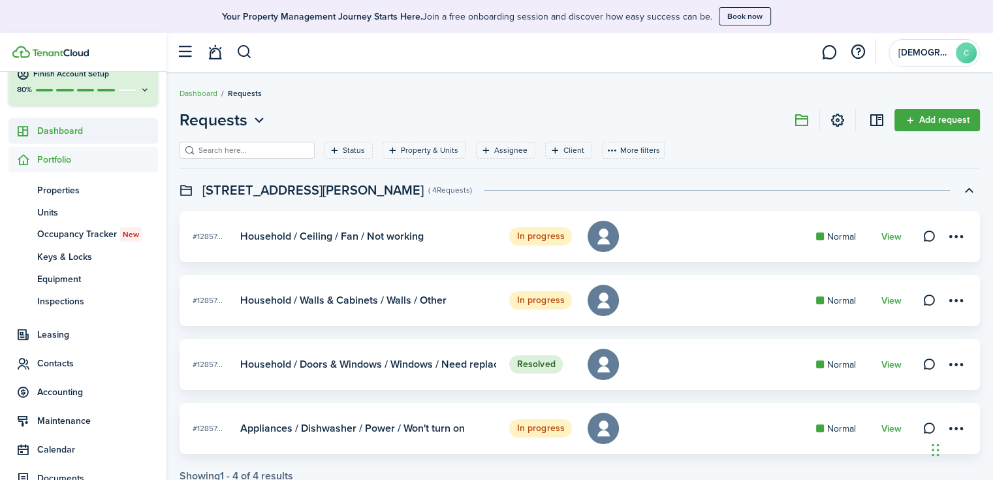
click at [59, 131] on span "Dashboard" at bounding box center [97, 131] width 121 height 14
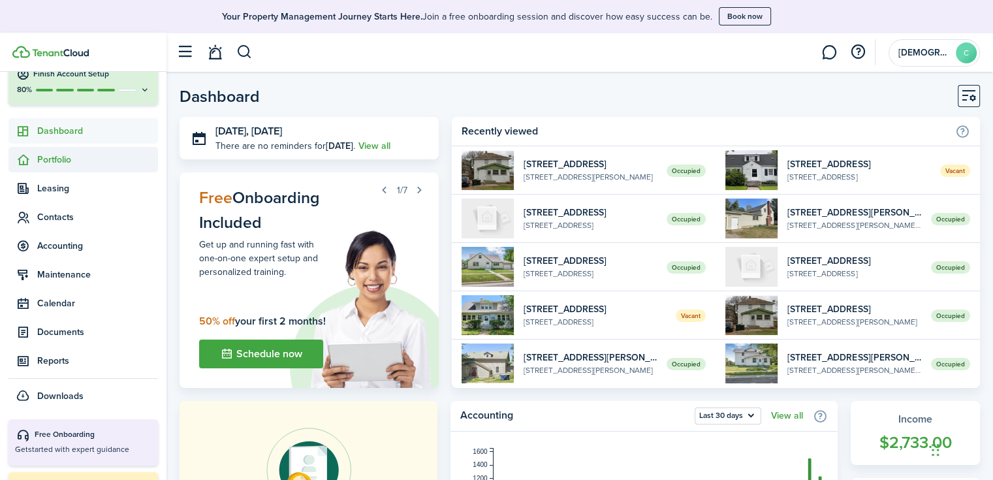
click at [65, 162] on span "Portfolio" at bounding box center [97, 160] width 121 height 14
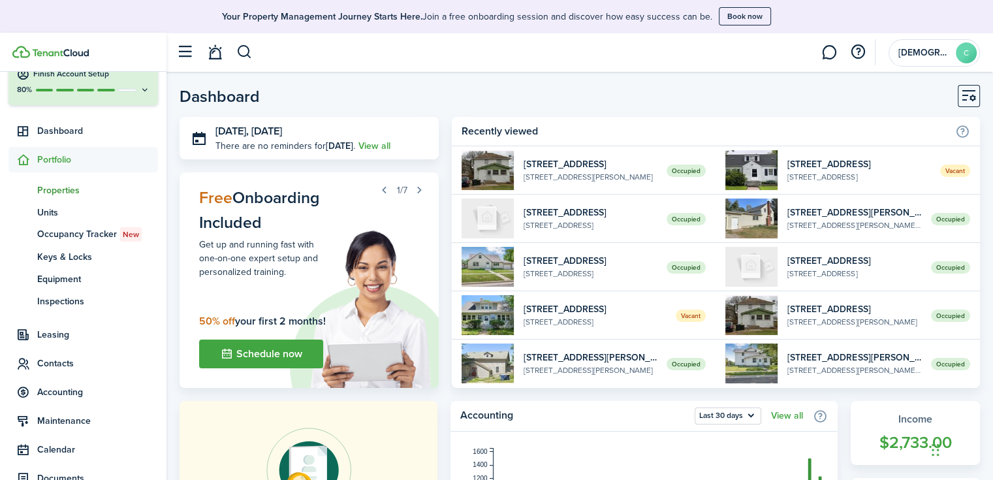
click at [78, 194] on span "Properties" at bounding box center [97, 190] width 121 height 14
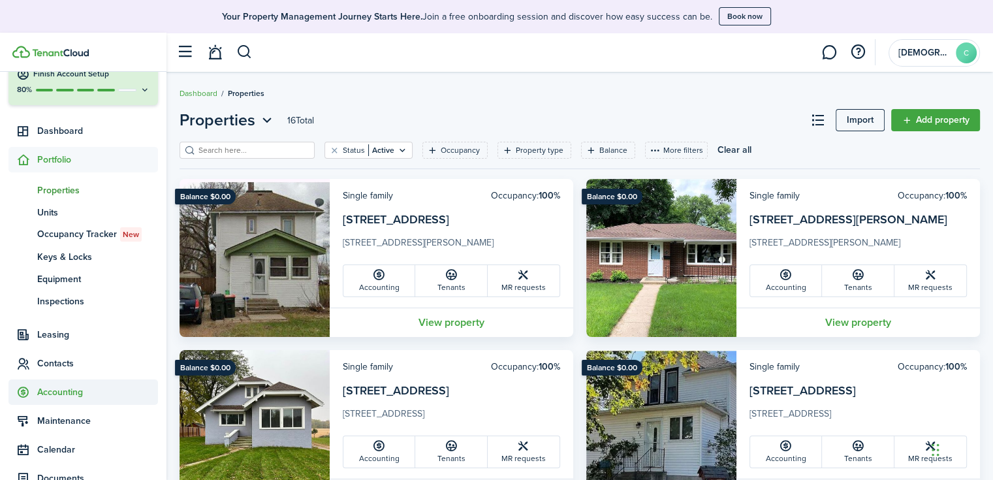
click at [78, 399] on span "Accounting" at bounding box center [82, 391] width 149 height 25
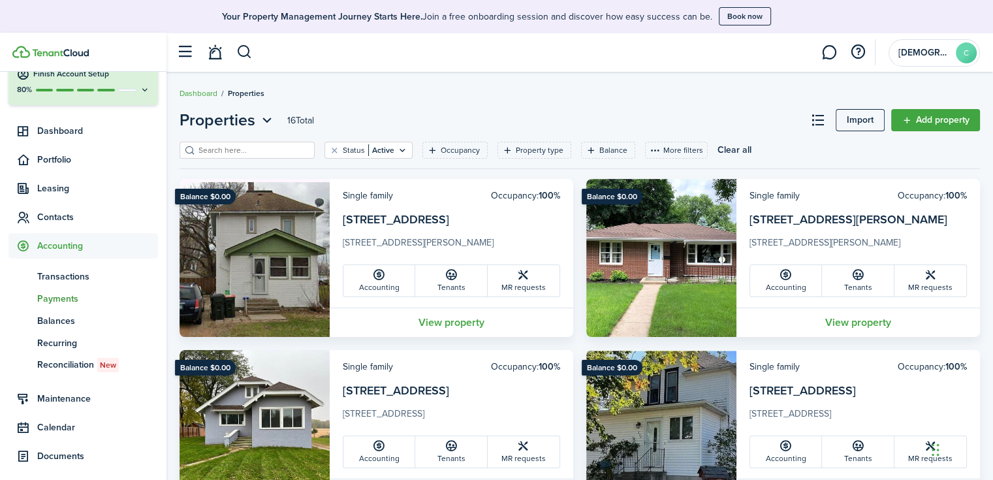
click at [67, 296] on span "Payments" at bounding box center [97, 299] width 121 height 14
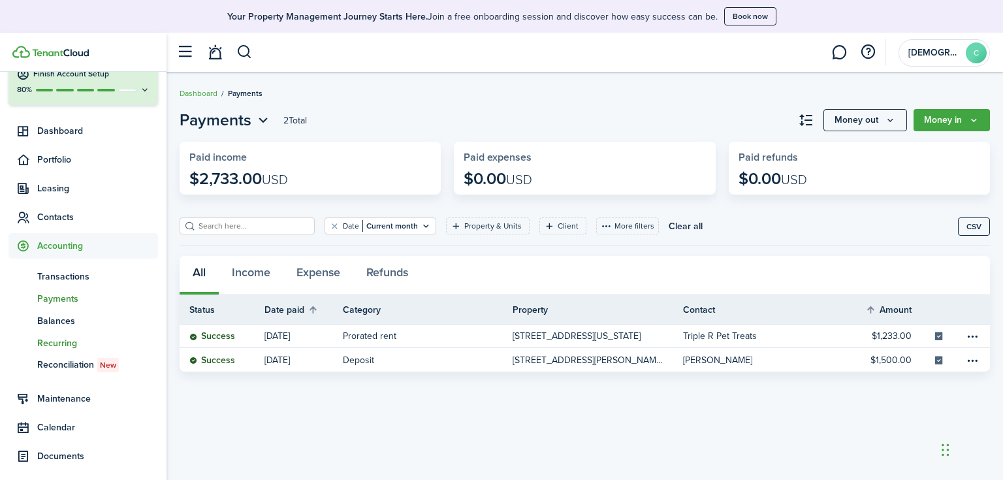
click at [52, 347] on span "Recurring" at bounding box center [97, 343] width 121 height 14
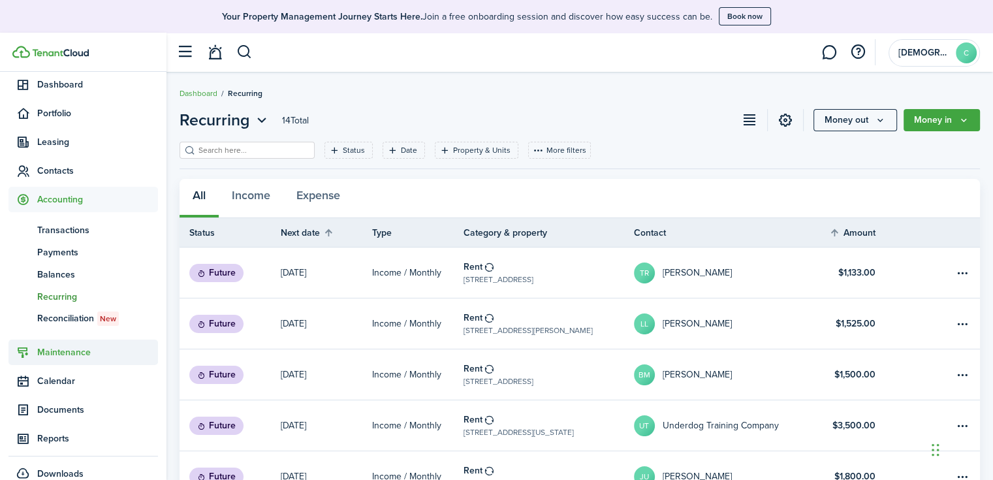
scroll to position [131, 0]
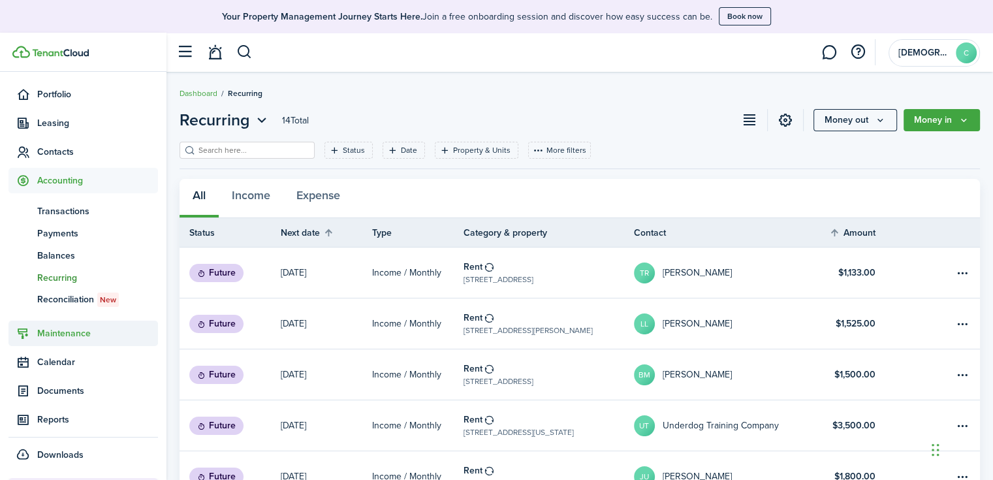
click at [67, 335] on span "Maintenance" at bounding box center [97, 333] width 121 height 14
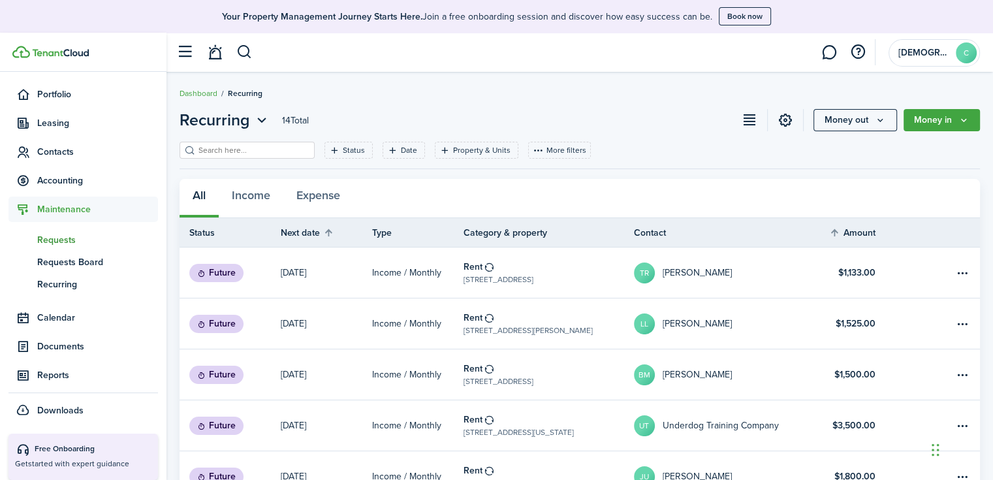
click at [72, 244] on span "Requests" at bounding box center [97, 240] width 121 height 14
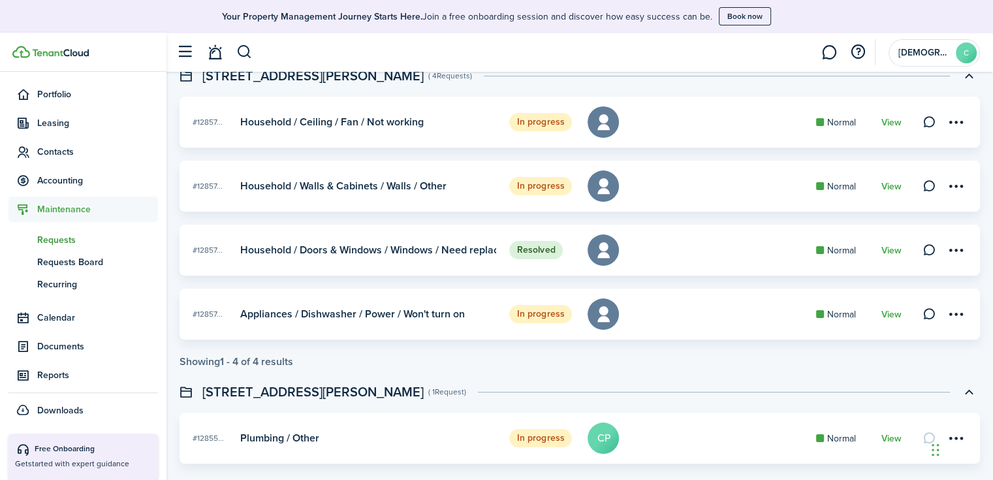
scroll to position [162, 0]
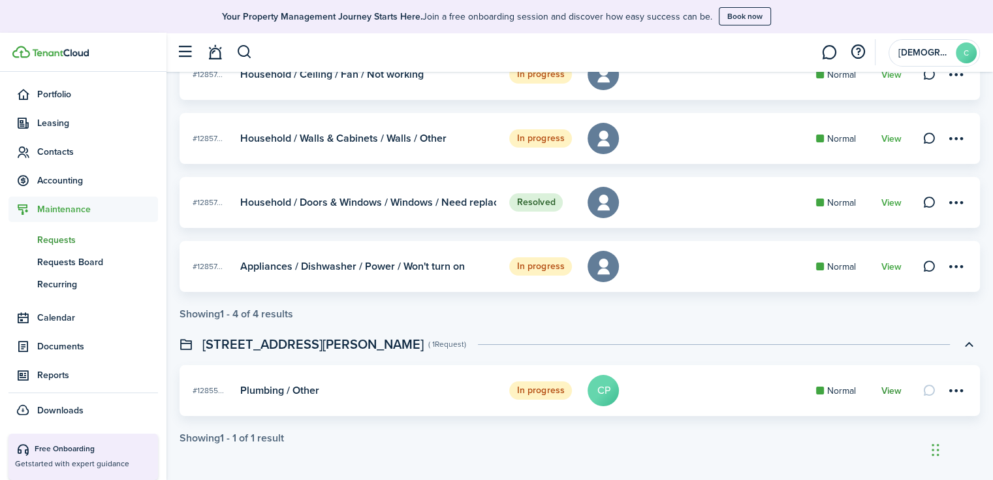
click at [889, 388] on link "View" at bounding box center [891, 391] width 20 height 10
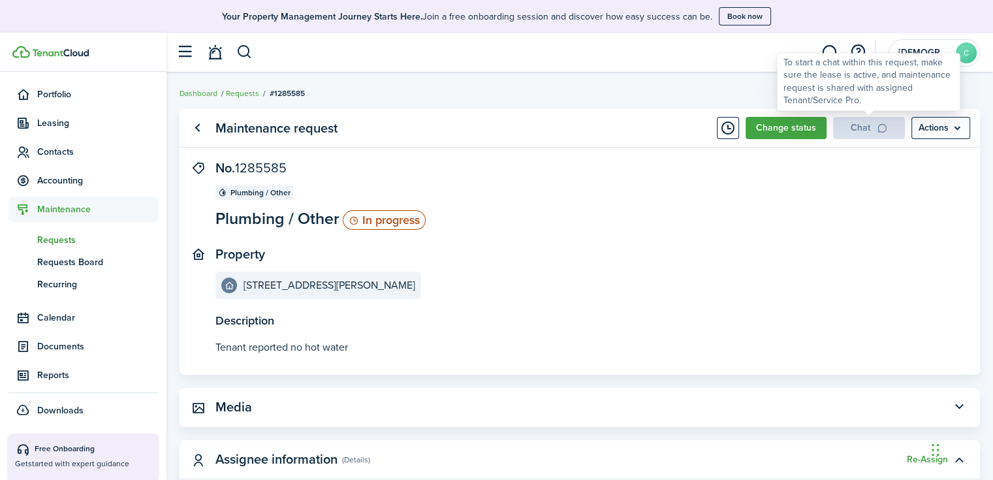
click at [867, 138] on div "Chat" at bounding box center [869, 128] width 72 height 22
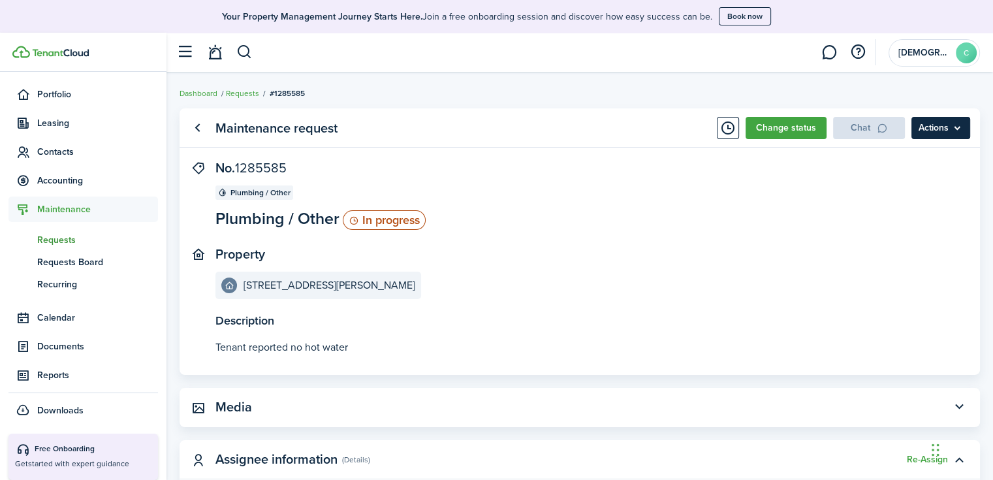
click at [961, 129] on menu-btn "Actions" at bounding box center [940, 128] width 59 height 22
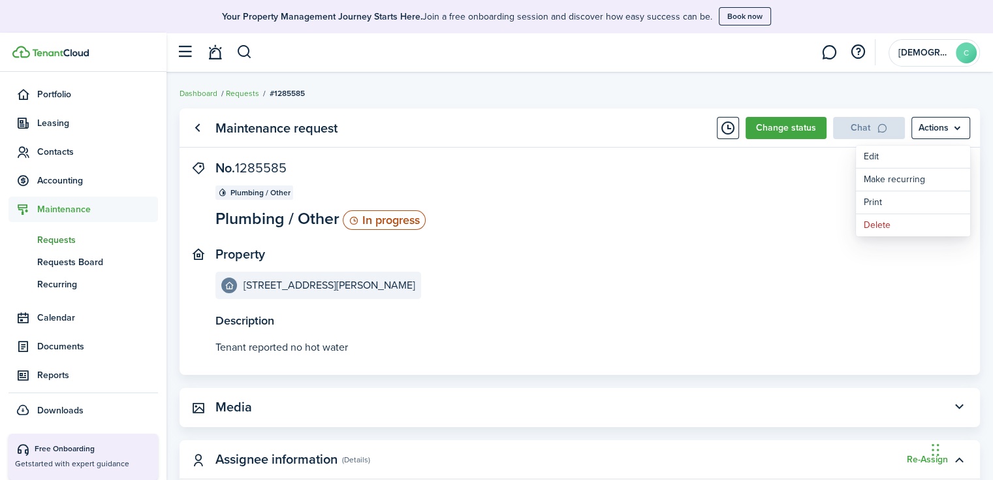
click at [798, 194] on panel-main-section "No. 1285585 Plumbing / Other Plumbing / Other In progress" at bounding box center [559, 196] width 689 height 70
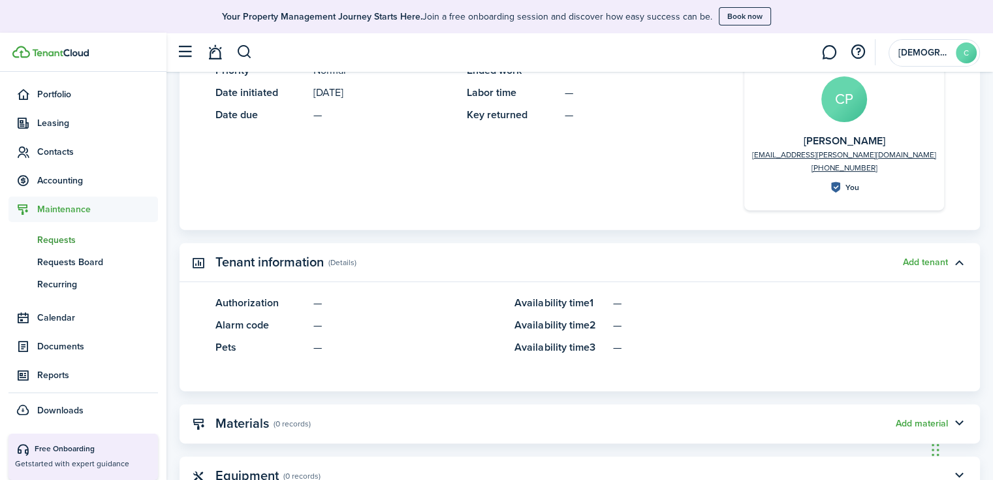
scroll to position [634, 0]
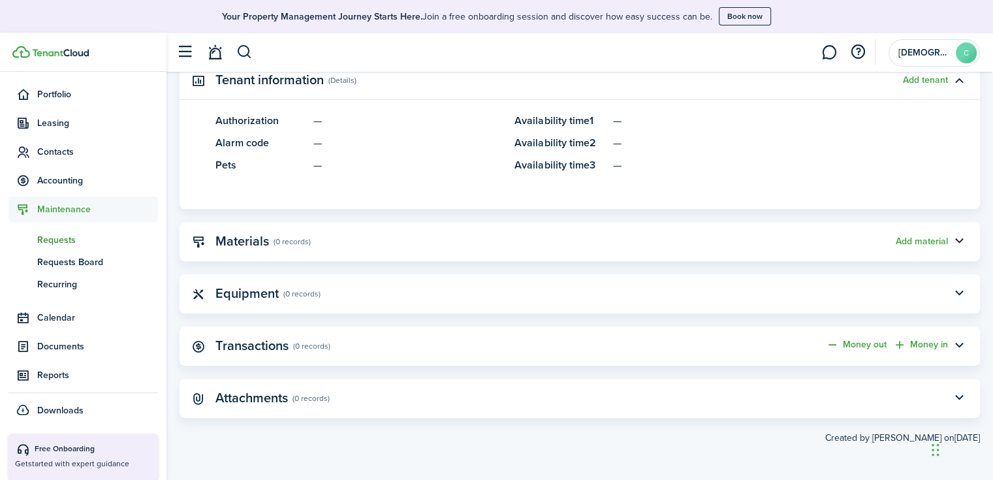
click at [566, 336] on panel-main-header "Transactions (0 records) Money out Money in" at bounding box center [580, 345] width 800 height 39
click at [575, 294] on panel-main-header "Equipment (0 records)" at bounding box center [580, 293] width 800 height 39
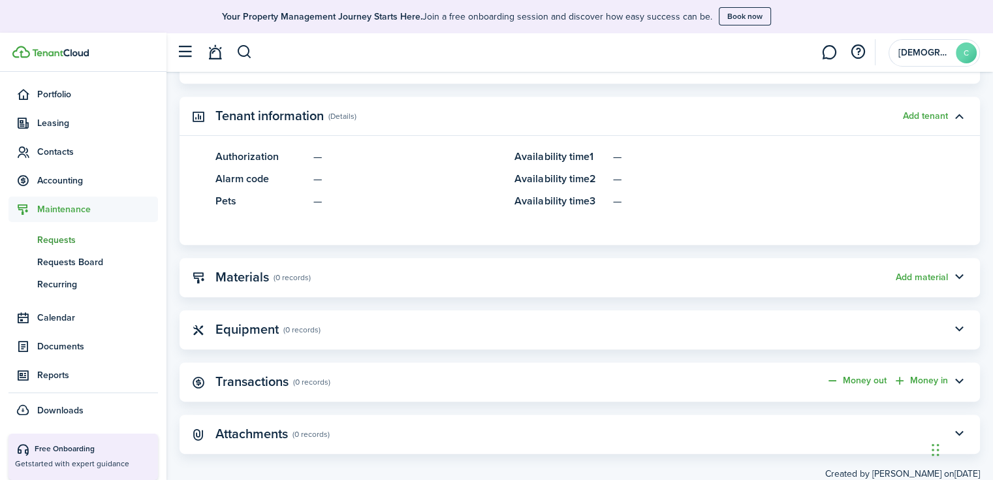
scroll to position [438, 0]
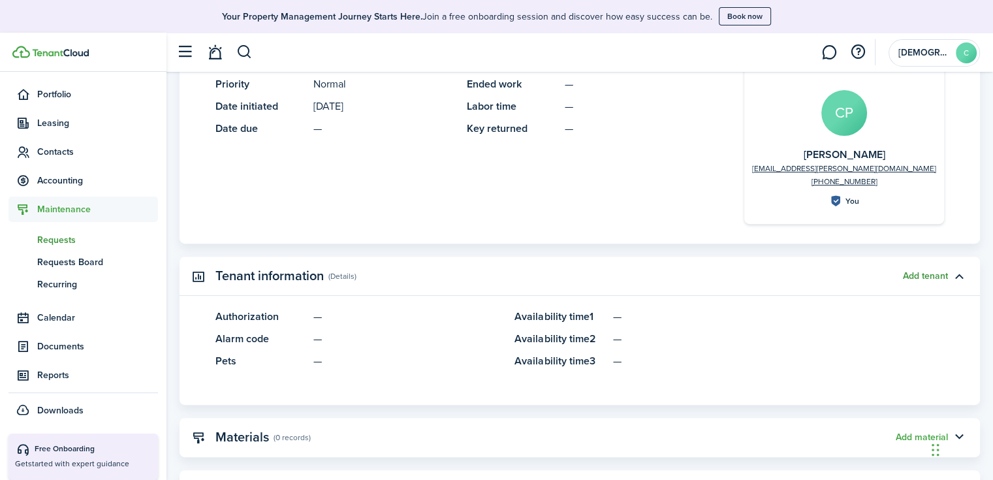
click at [919, 277] on button "Add tenant" at bounding box center [925, 276] width 45 height 10
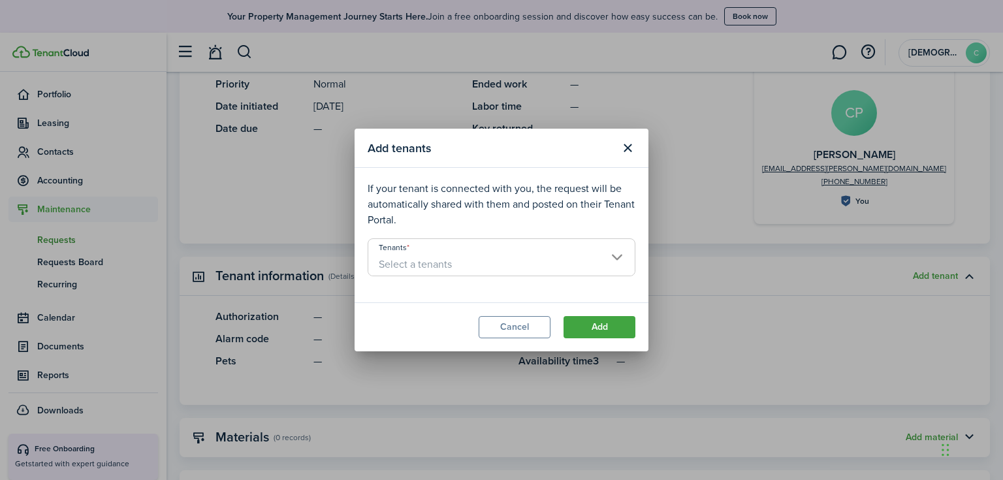
click at [443, 248] on input "Tenants" at bounding box center [501, 247] width 266 height 16
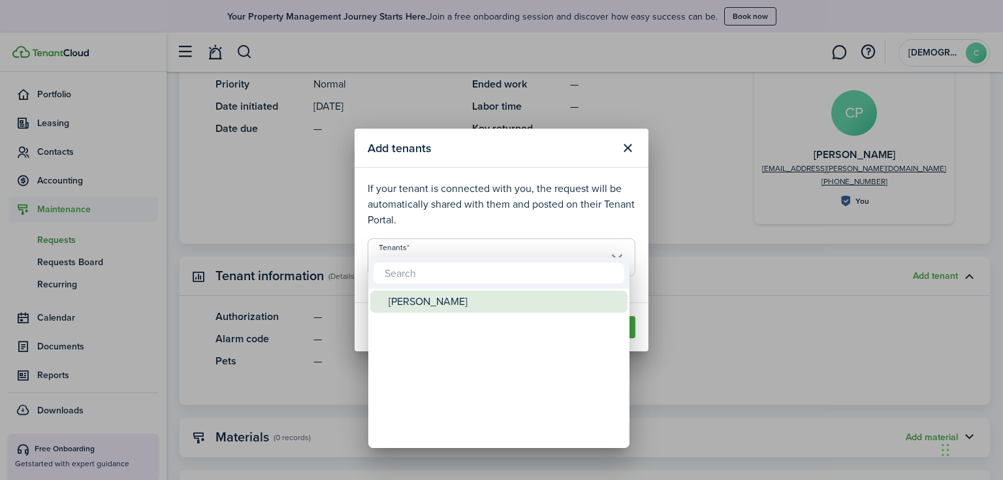
click at [445, 300] on div "[PERSON_NAME]" at bounding box center [503, 301] width 231 height 22
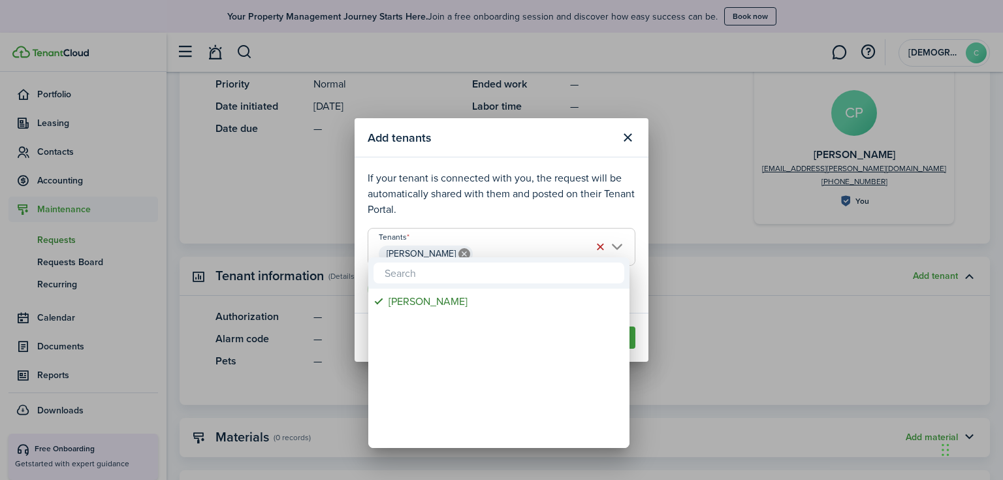
click at [648, 353] on div at bounding box center [502, 240] width 1212 height 689
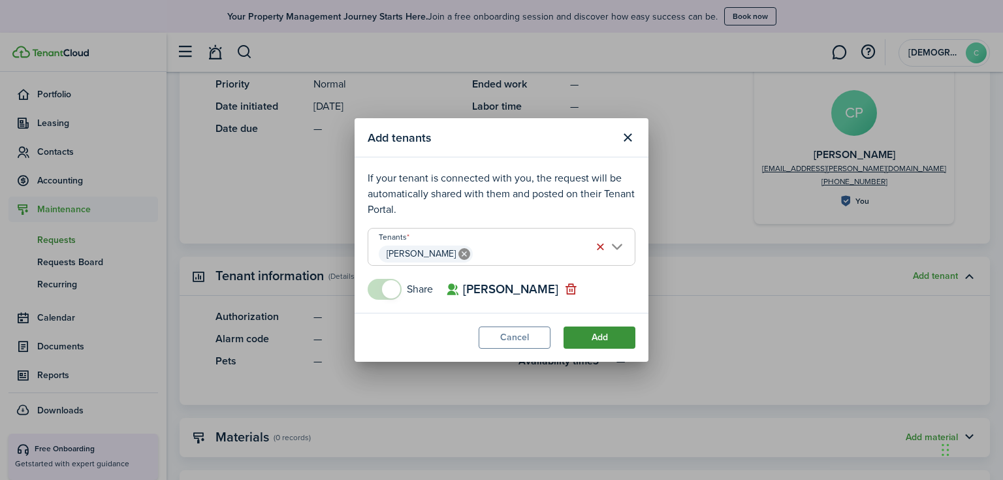
click at [627, 341] on button "Add" at bounding box center [599, 337] width 72 height 22
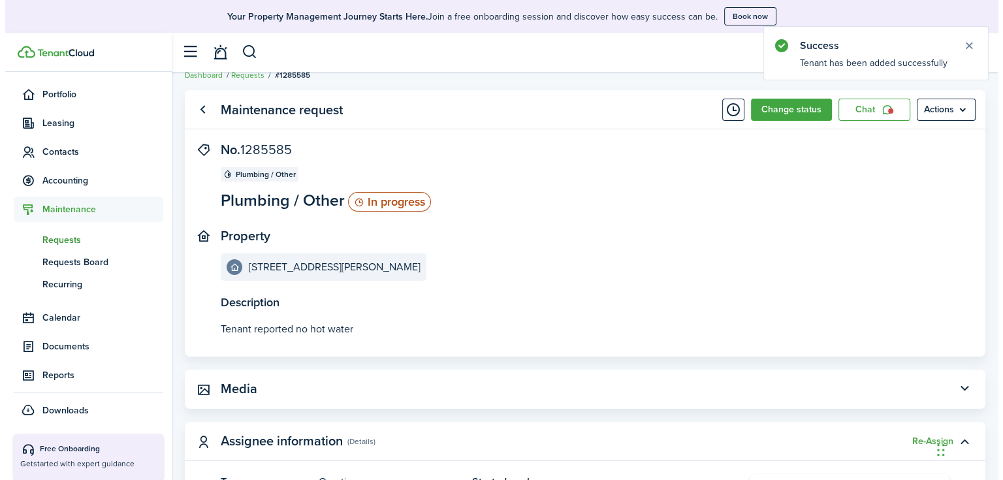
scroll to position [0, 0]
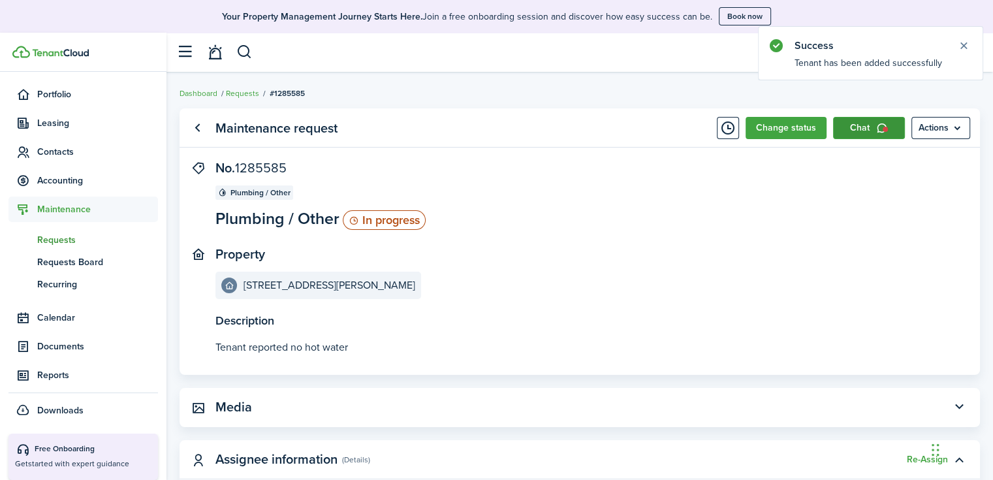
click at [849, 133] on link "Chat" at bounding box center [869, 128] width 72 height 22
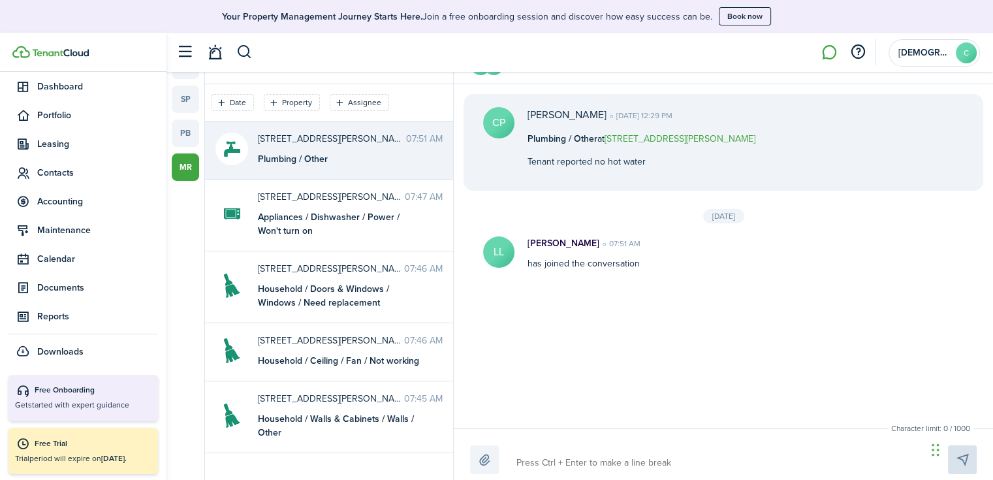
scroll to position [30, 0]
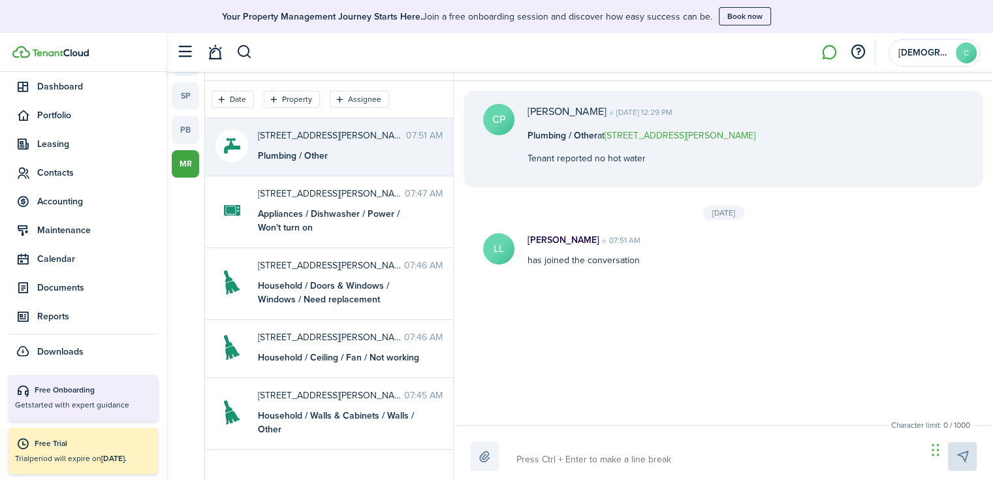
click at [561, 452] on textarea at bounding box center [717, 459] width 410 height 22
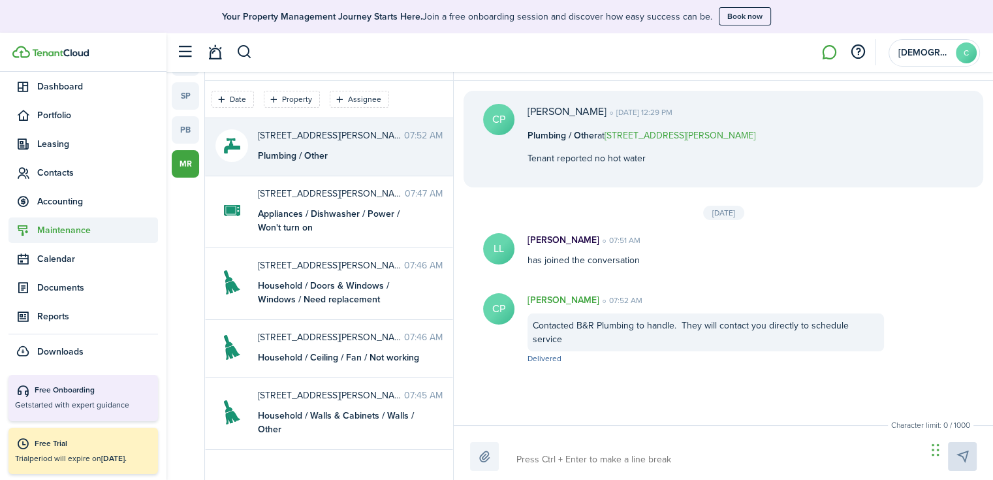
click at [64, 232] on span "Maintenance" at bounding box center [97, 230] width 121 height 14
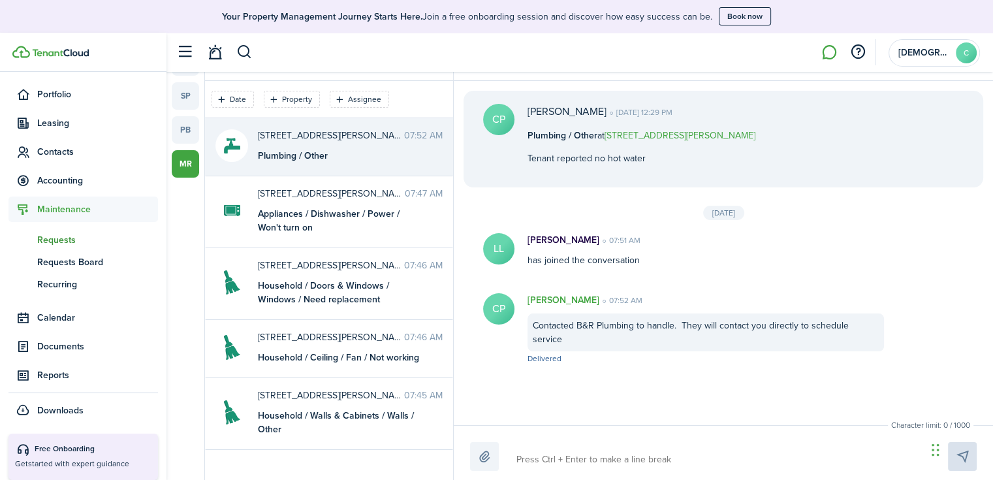
click at [83, 238] on span "Requests" at bounding box center [97, 240] width 121 height 14
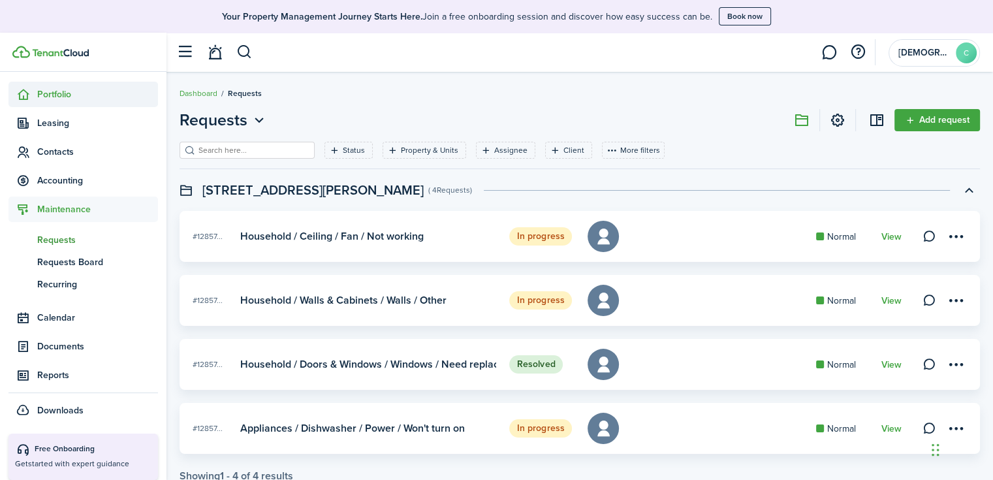
click at [45, 95] on span "Portfolio" at bounding box center [97, 94] width 121 height 14
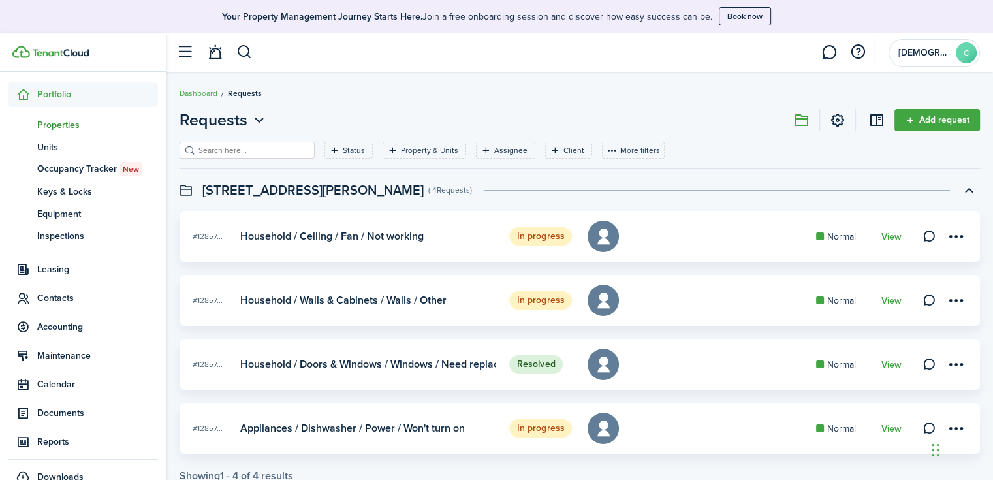
click at [83, 130] on span "Properties" at bounding box center [97, 125] width 121 height 14
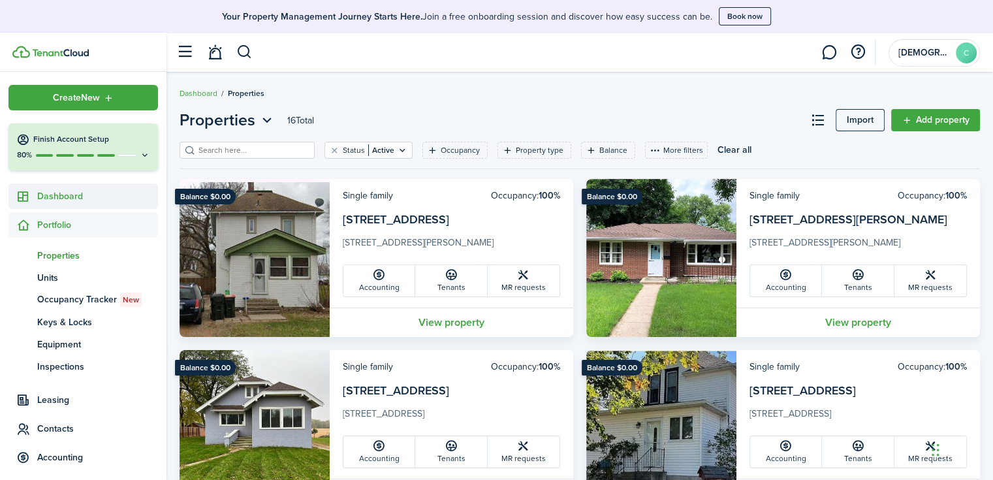
click at [61, 198] on span "Dashboard" at bounding box center [97, 196] width 121 height 14
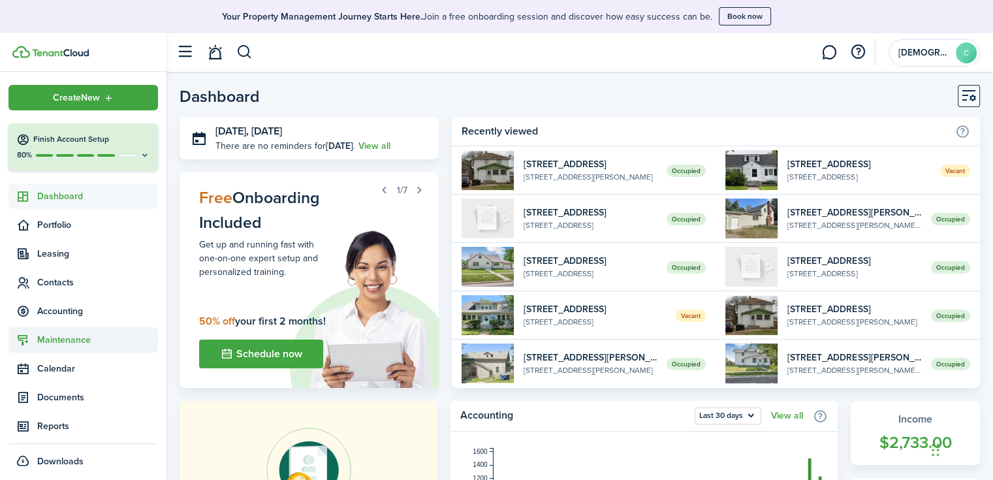
click at [63, 328] on span "Maintenance" at bounding box center [82, 339] width 149 height 25
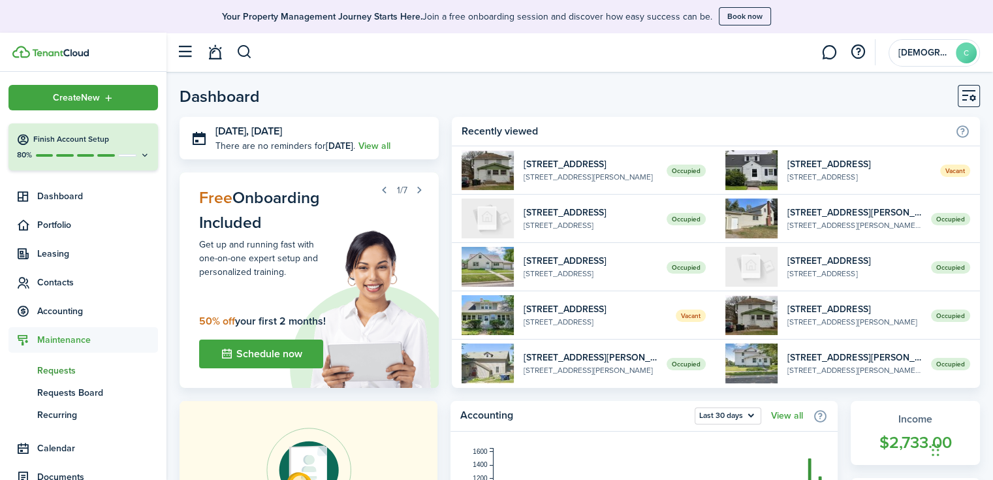
click at [57, 365] on span "Requests" at bounding box center [97, 371] width 121 height 14
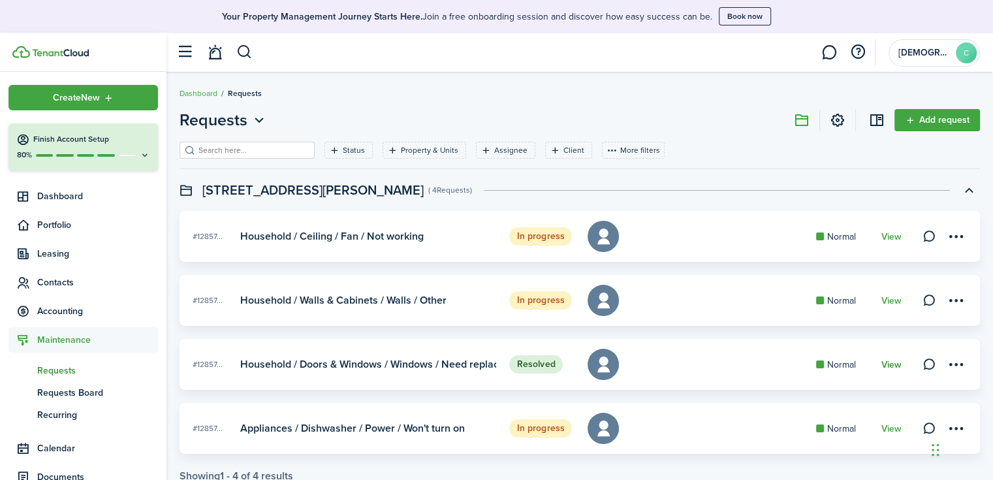
click at [883, 364] on link "View" at bounding box center [891, 365] width 20 height 10
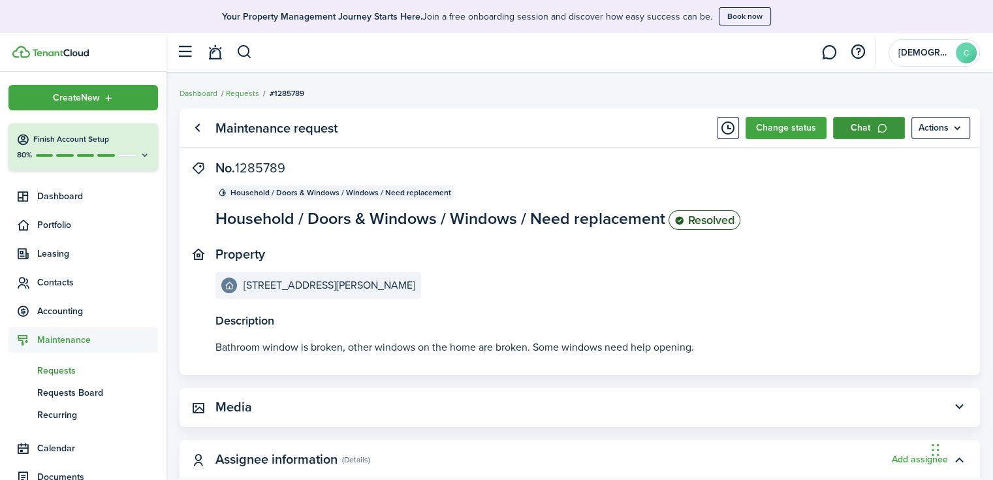
click at [858, 125] on link "Chat" at bounding box center [869, 128] width 72 height 22
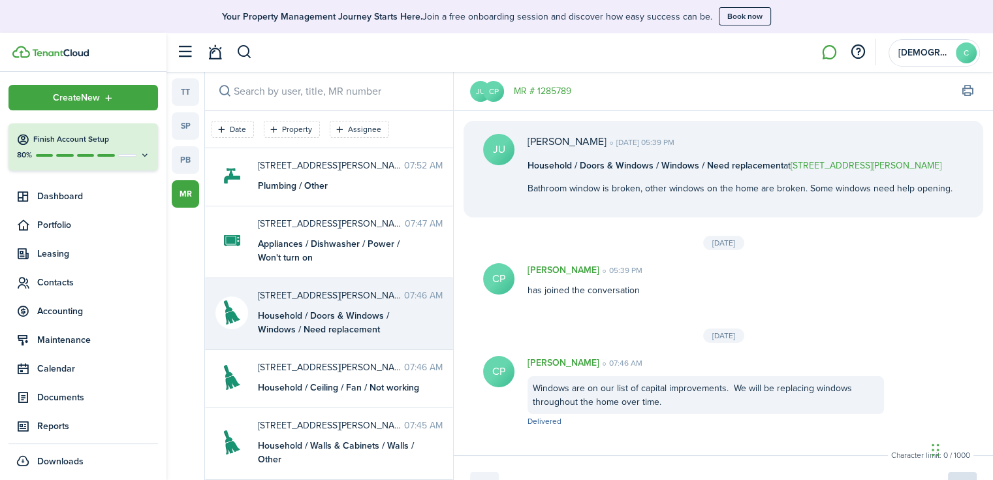
click at [612, 462] on div "Character limit: 0 / 1000 Drop your file here" at bounding box center [723, 482] width 539 height 55
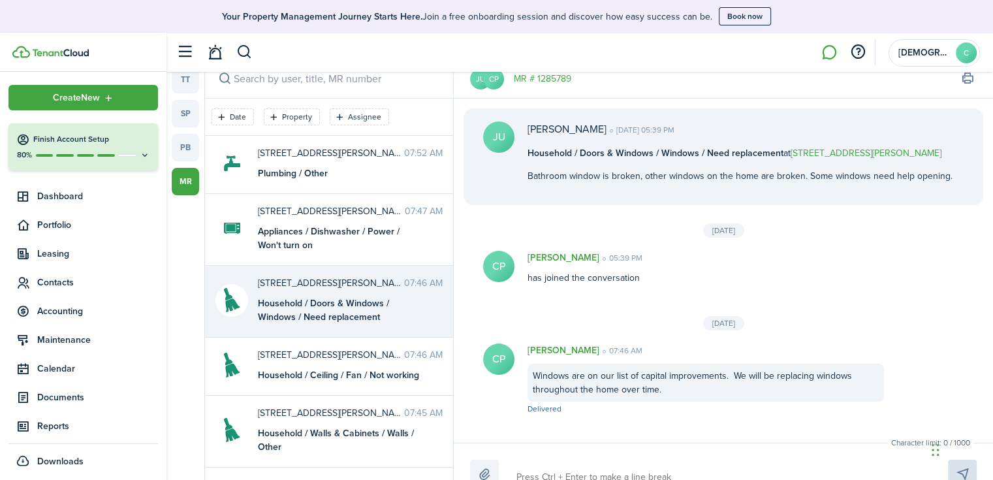
scroll to position [30, 0]
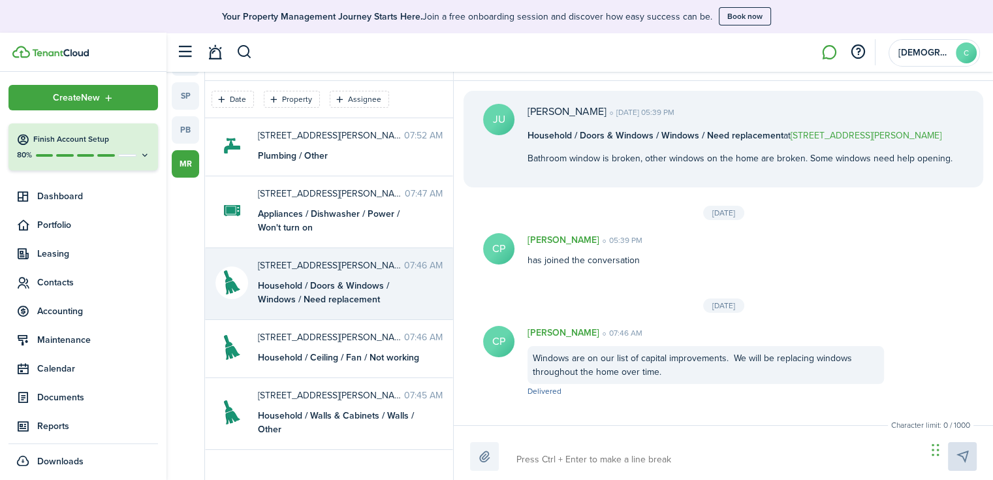
click at [595, 456] on textarea at bounding box center [717, 459] width 410 height 22
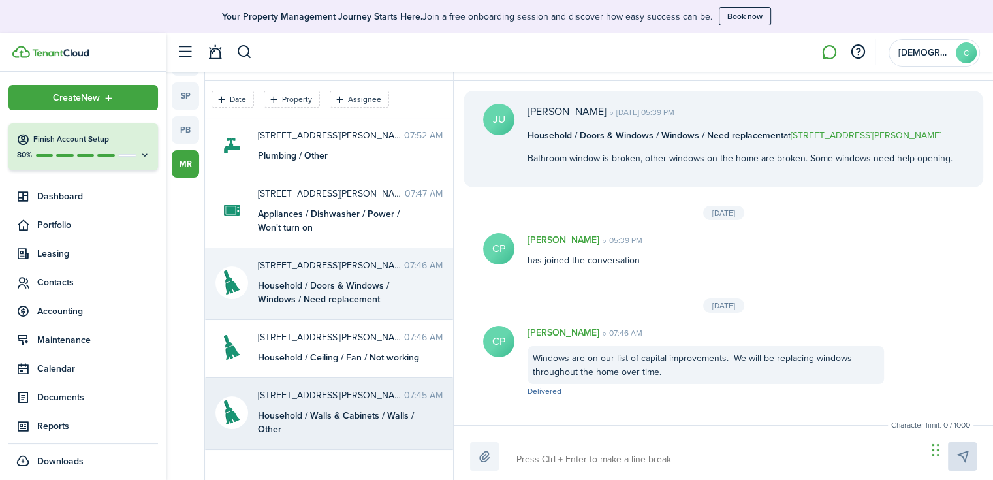
click at [330, 394] on span "[STREET_ADDRESS][PERSON_NAME]" at bounding box center [331, 395] width 146 height 14
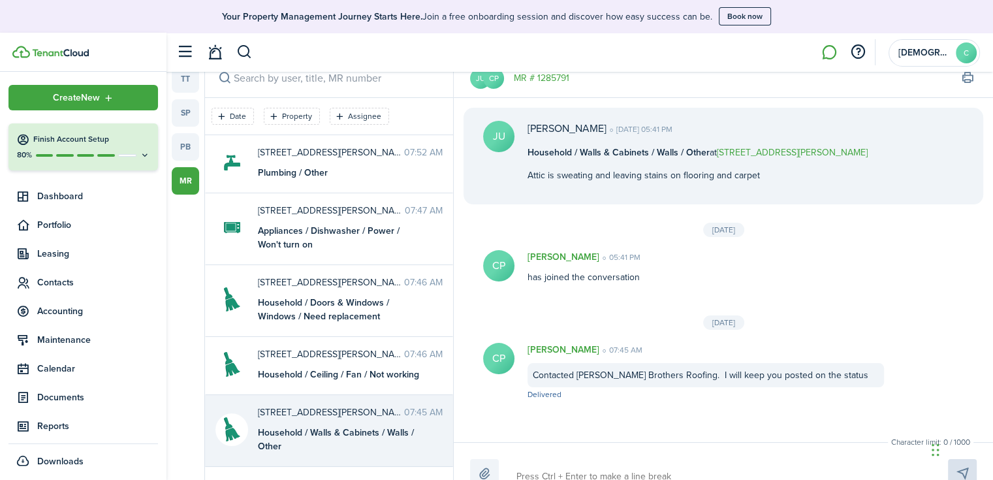
scroll to position [30, 0]
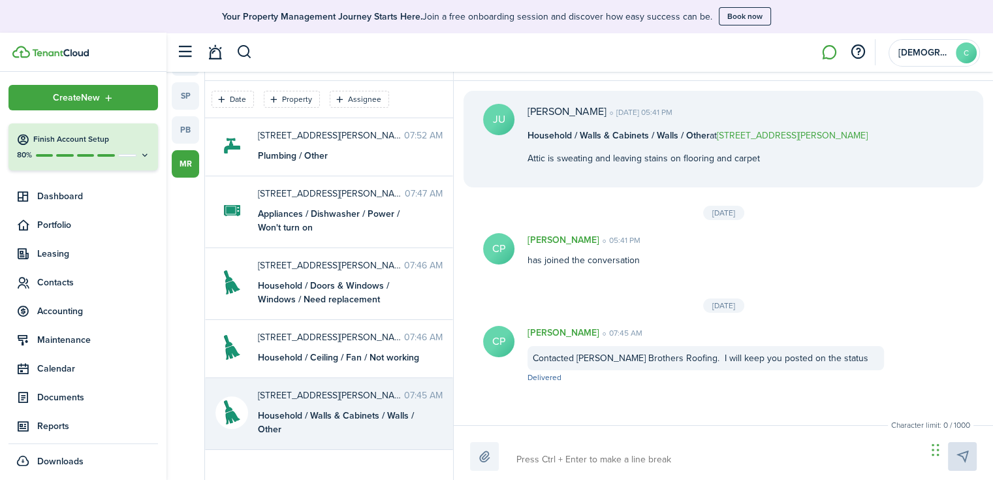
click at [612, 358] on div "Contacted [PERSON_NAME] Brothers Roofing. I will keep you posted on the status" at bounding box center [705, 358] width 356 height 24
click at [606, 460] on textarea at bounding box center [717, 459] width 410 height 22
click at [518, 459] on textarea "[PERSON_NAME], my normal roofing contractor with Pinnacle" at bounding box center [717, 459] width 410 height 22
click at [804, 454] on textarea "Scratch that. [PERSON_NAME], my normal roofing contractor with Pinnacle" at bounding box center [717, 459] width 410 height 22
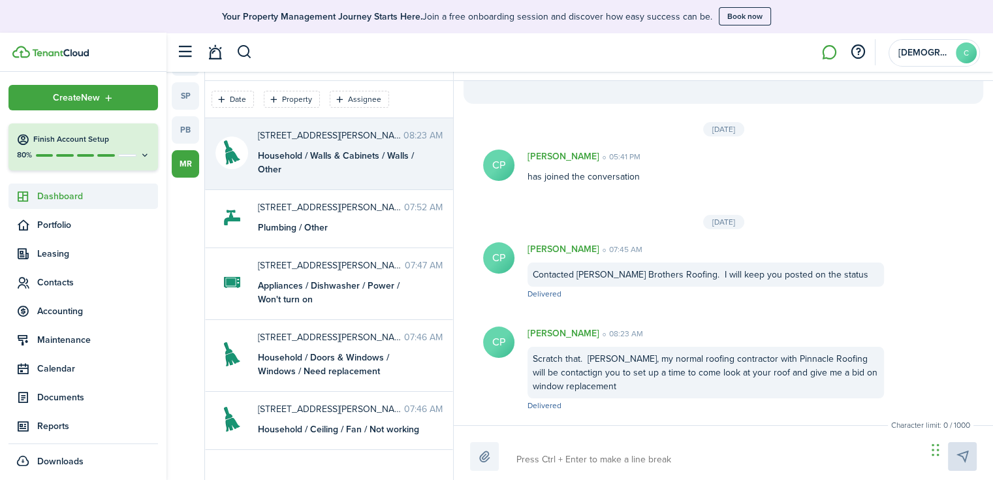
click at [84, 192] on span "Dashboard" at bounding box center [97, 196] width 121 height 14
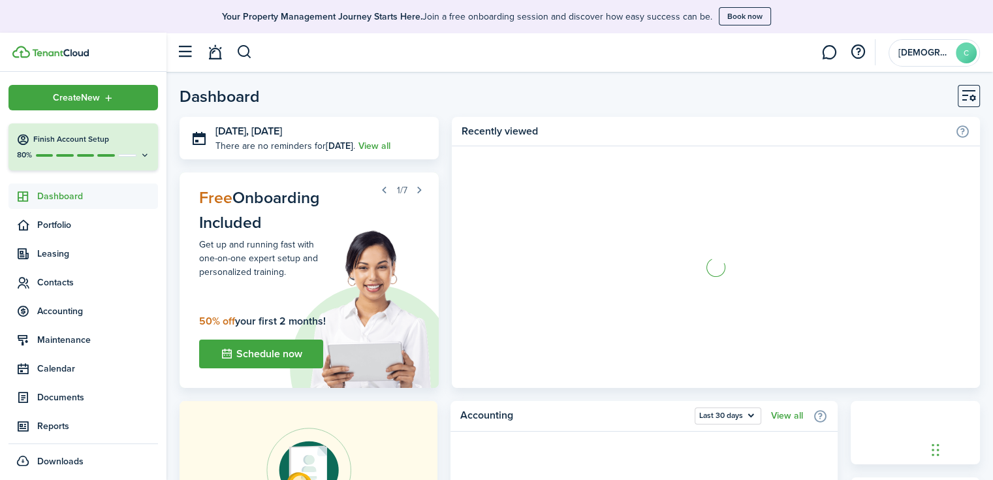
click at [140, 156] on icon at bounding box center [145, 155] width 10 height 10
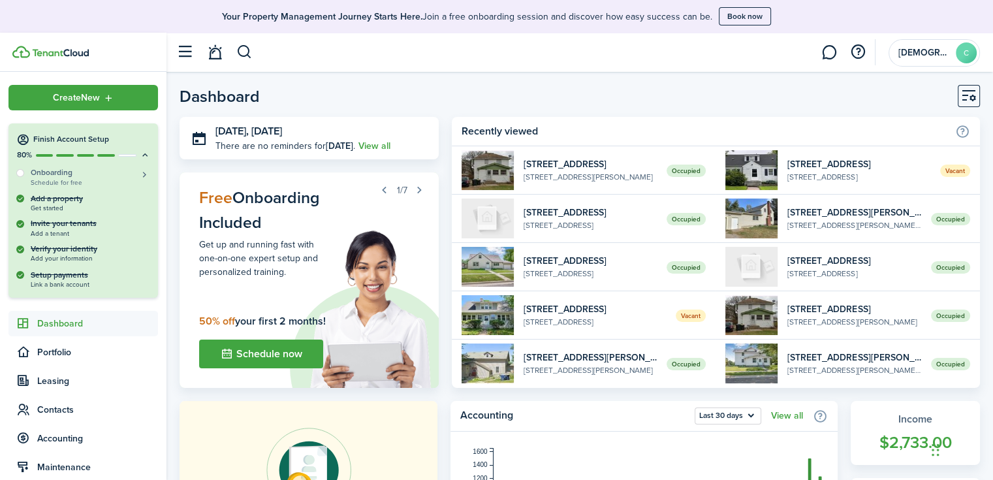
click at [69, 175] on h5 "Onboarding" at bounding box center [90, 172] width 119 height 11
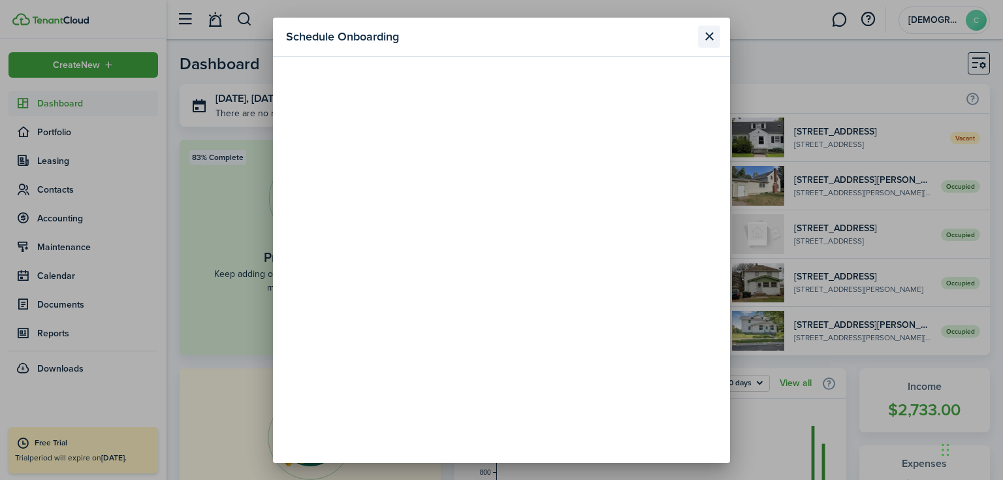
click at [710, 42] on button "Close modal" at bounding box center [709, 36] width 22 height 22
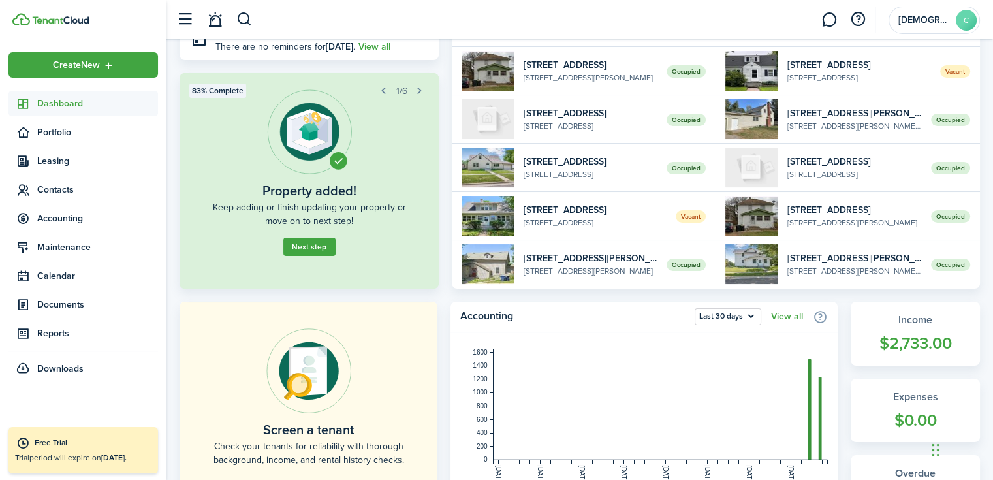
scroll to position [65, 0]
